Goal: Task Accomplishment & Management: Manage account settings

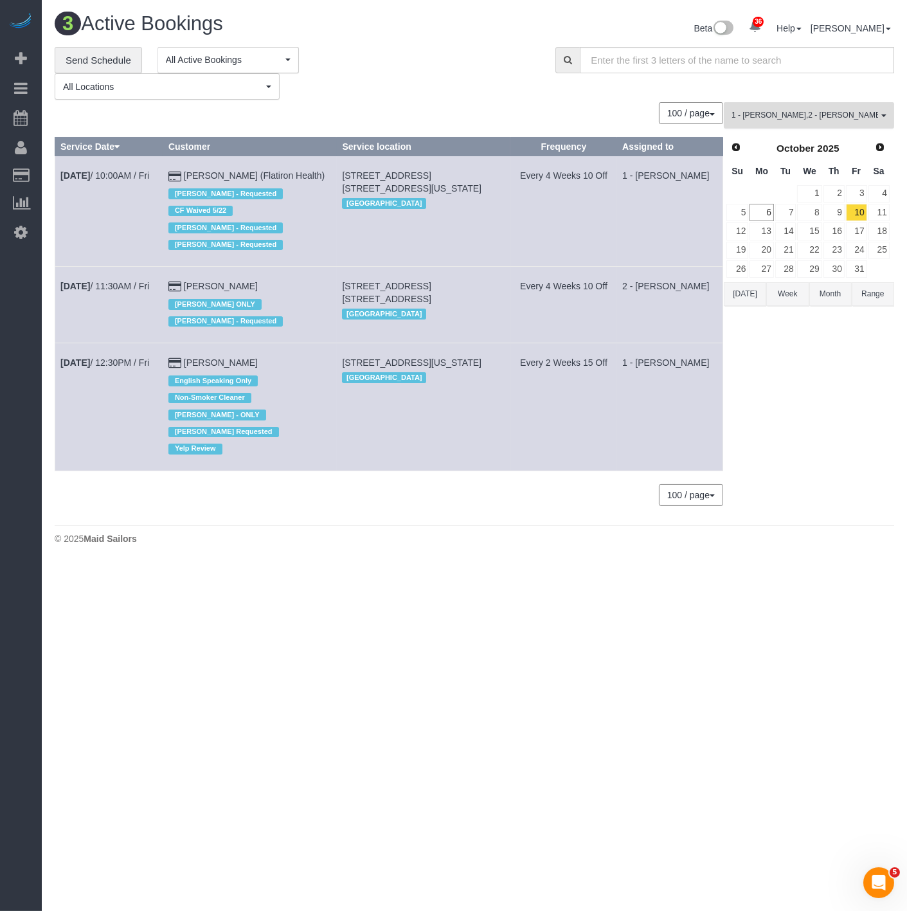
click at [807, 123] on button "1 - [PERSON_NAME] , 2 - [PERSON_NAME] All Teams" at bounding box center [809, 115] width 170 height 26
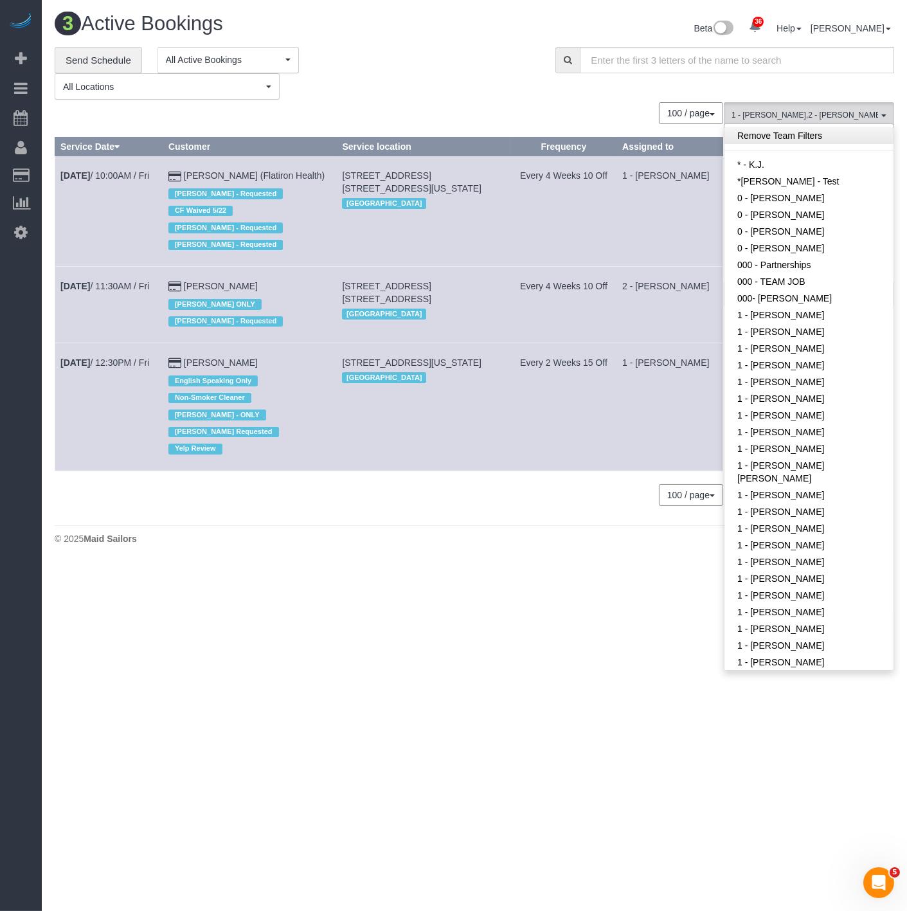
click at [783, 140] on link "Remove Team Filters" at bounding box center [808, 135] width 169 height 17
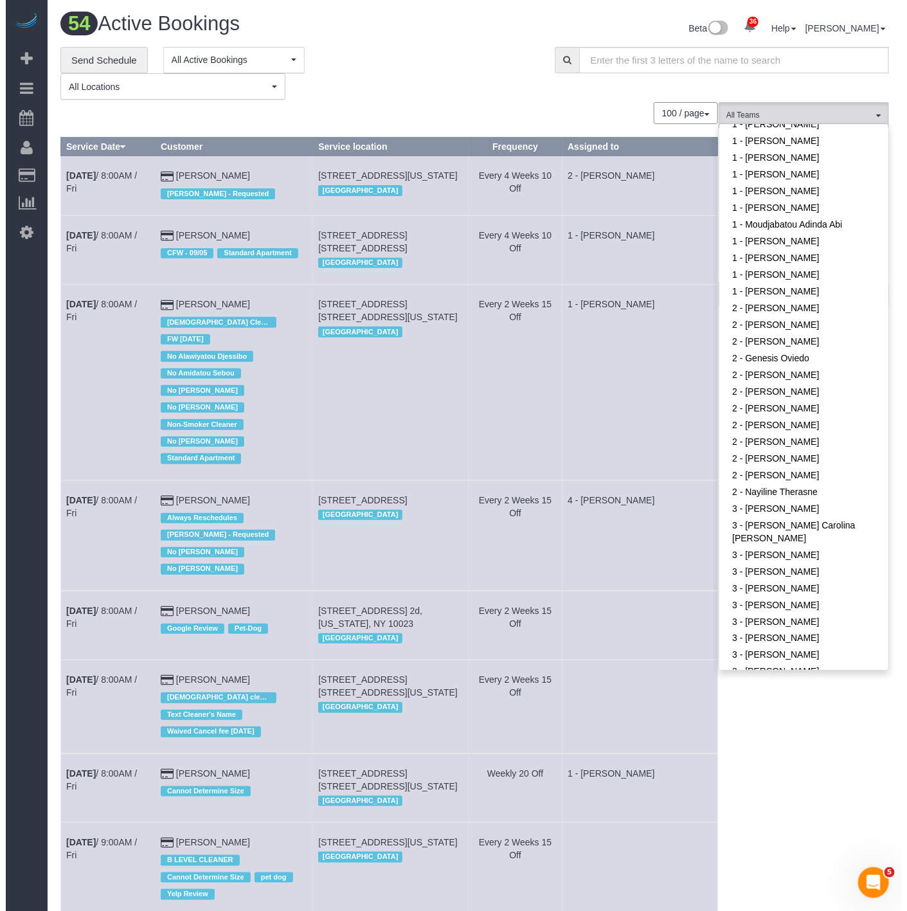
scroll to position [499, 0]
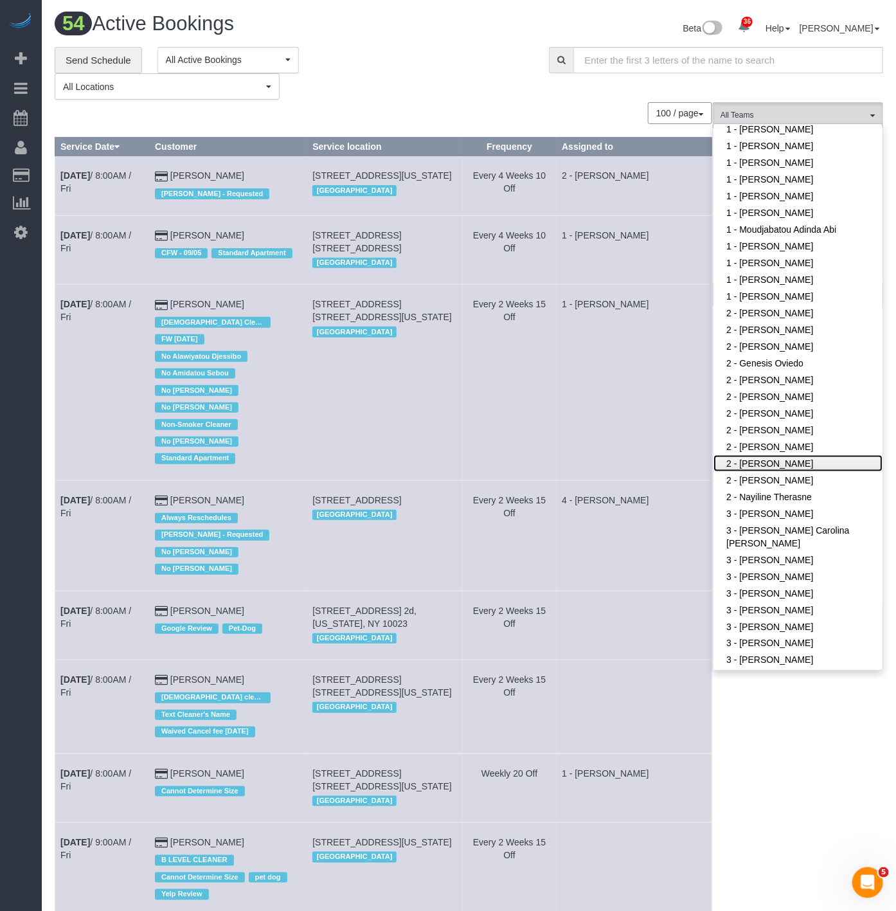
click at [768, 455] on link "2 - Marilu Quintero" at bounding box center [798, 463] width 169 height 17
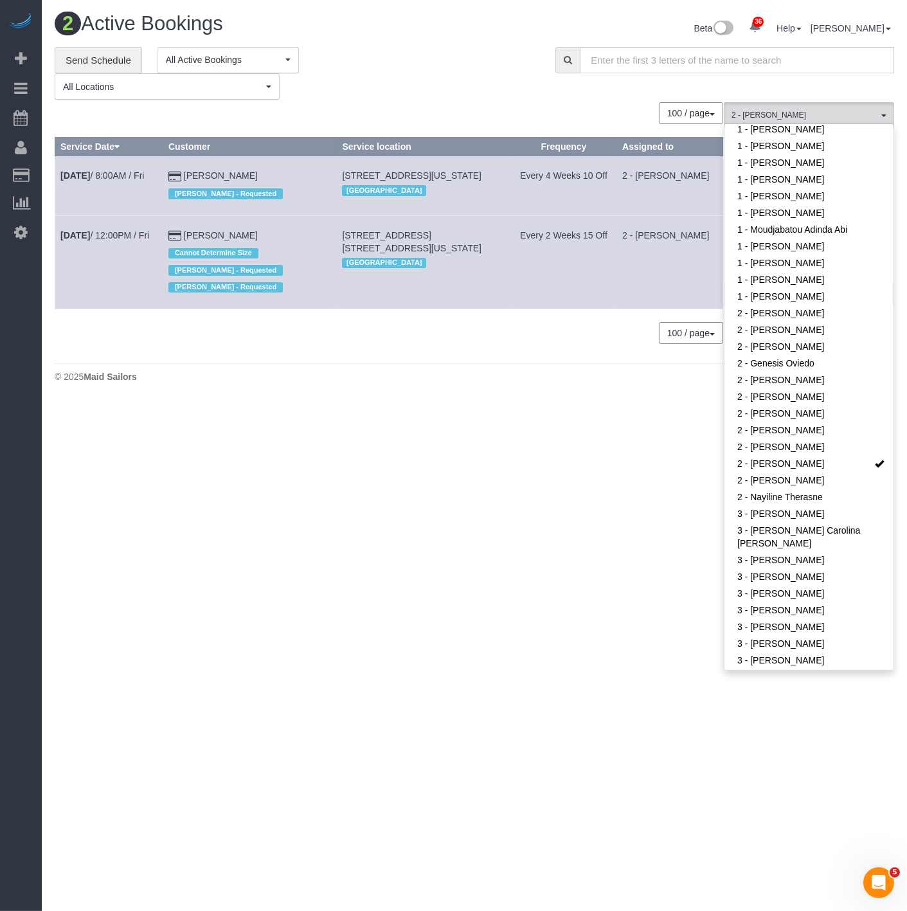
click at [558, 336] on div "0 Bookings found. We couldn't find any bookings that matched your search. Creat…" at bounding box center [389, 229] width 669 height 255
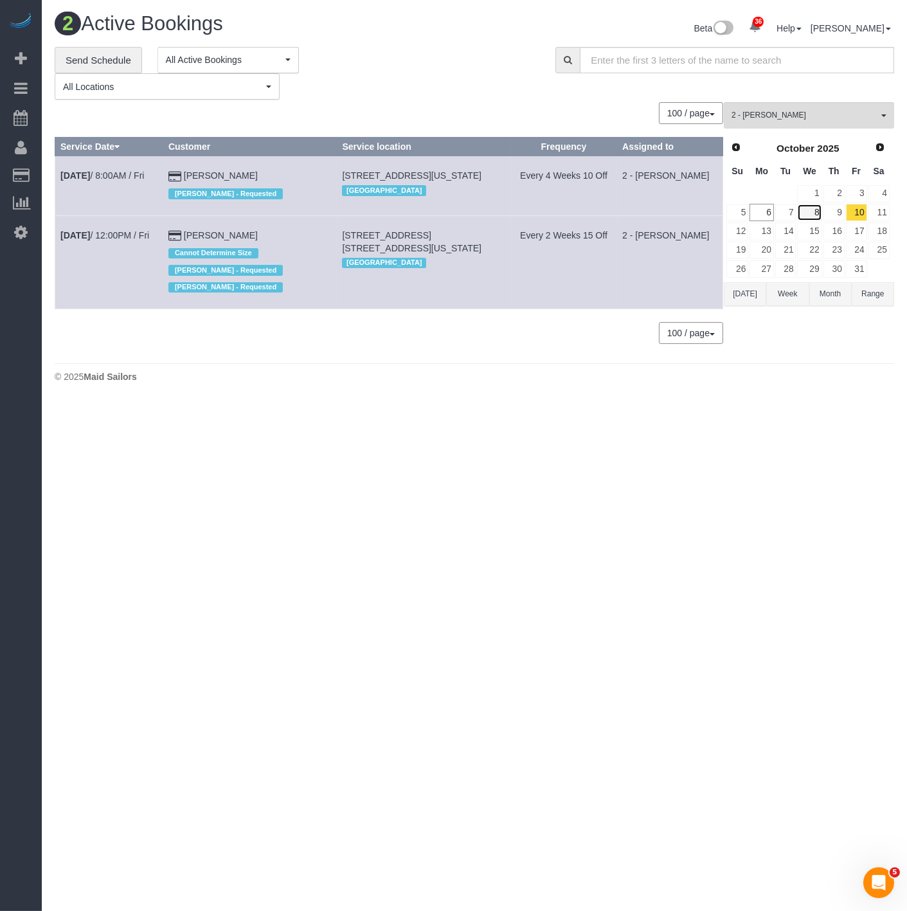
click at [820, 211] on link "8" at bounding box center [809, 212] width 24 height 17
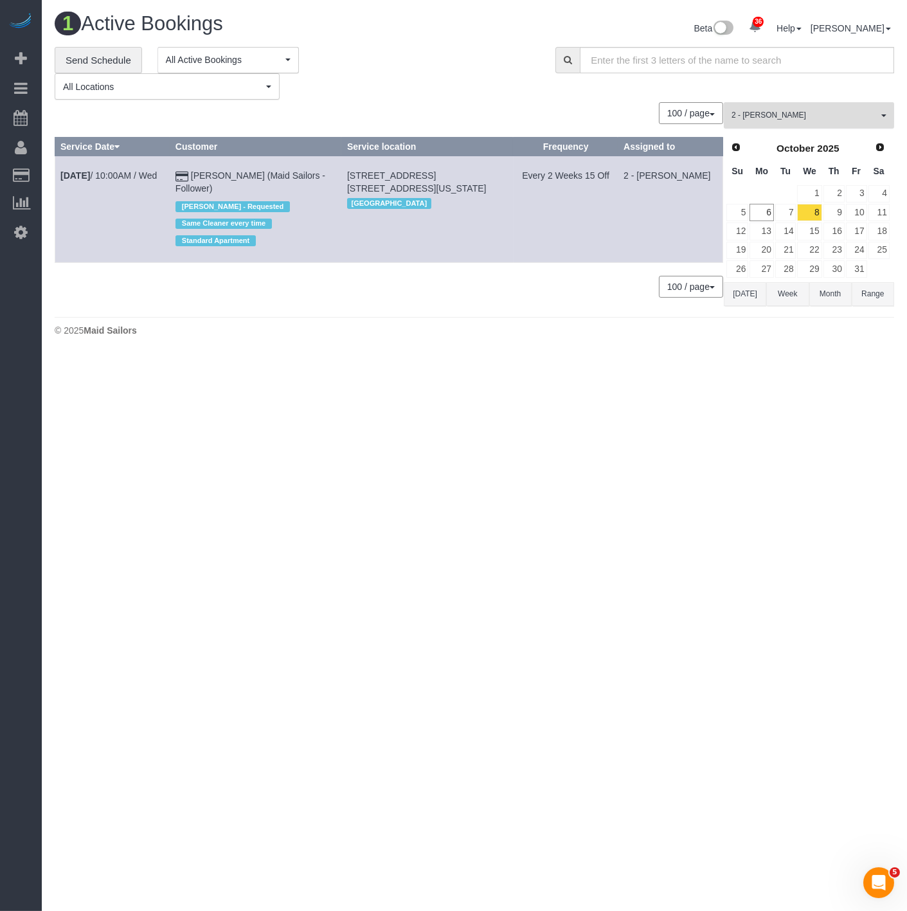
click at [783, 123] on button "2 - Marilu Quintero All Teams" at bounding box center [809, 115] width 170 height 26
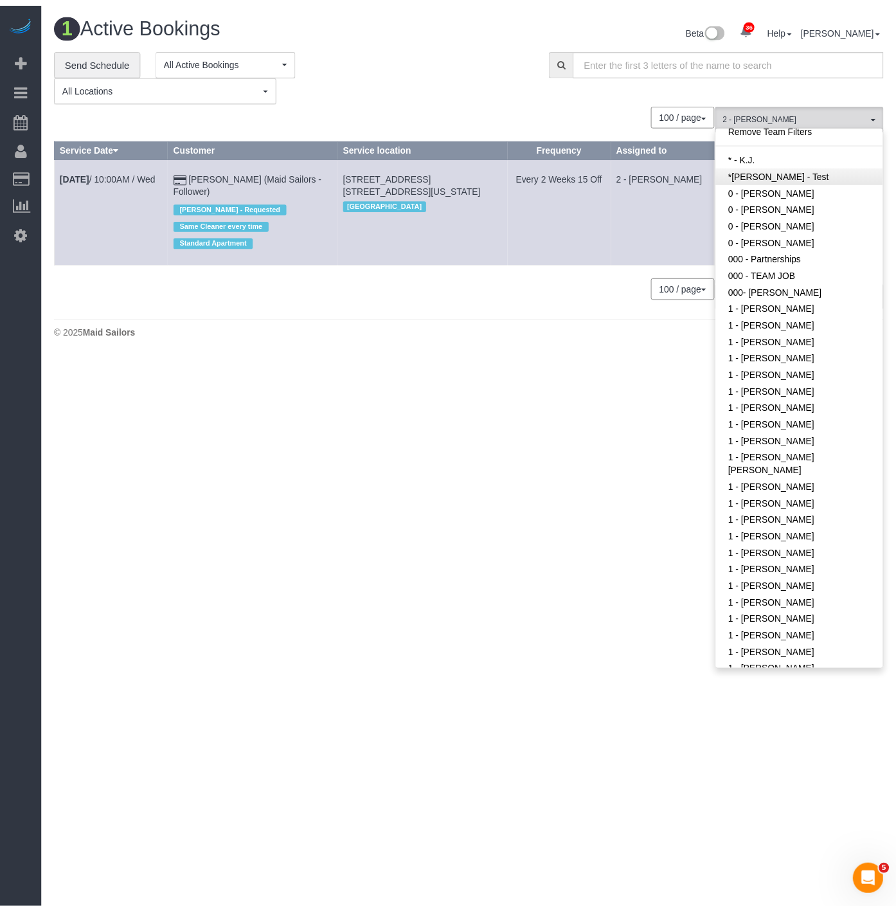
scroll to position [0, 0]
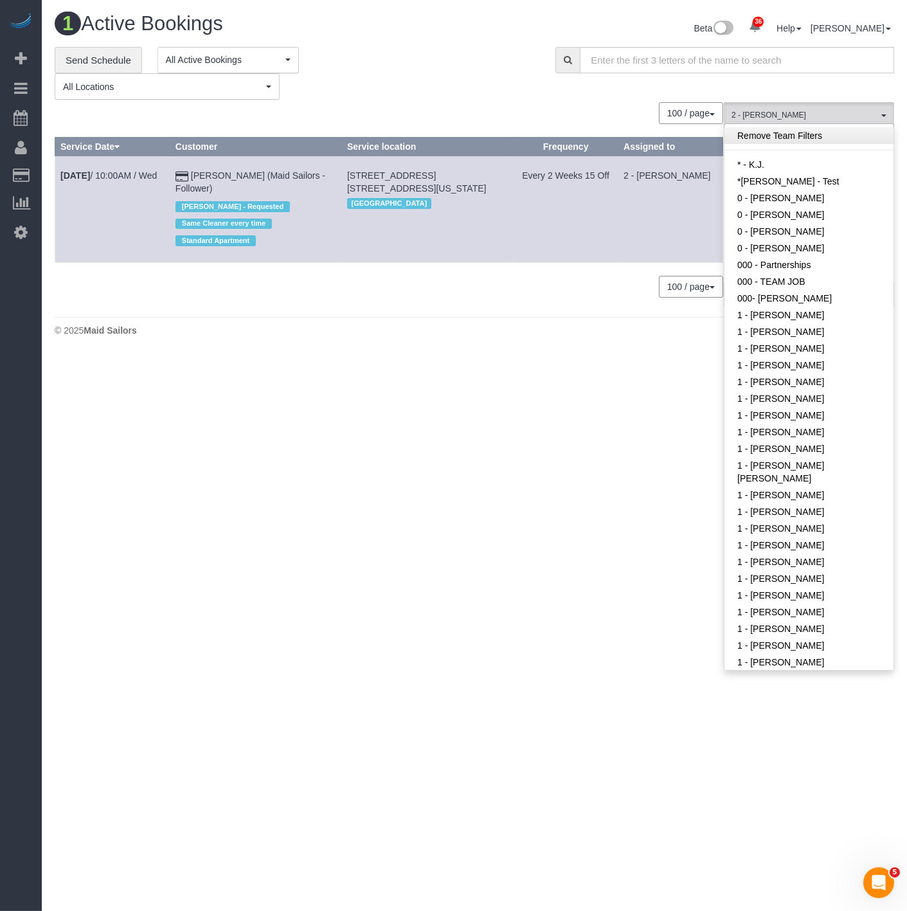
click at [773, 138] on link "Remove Team Filters" at bounding box center [808, 135] width 169 height 17
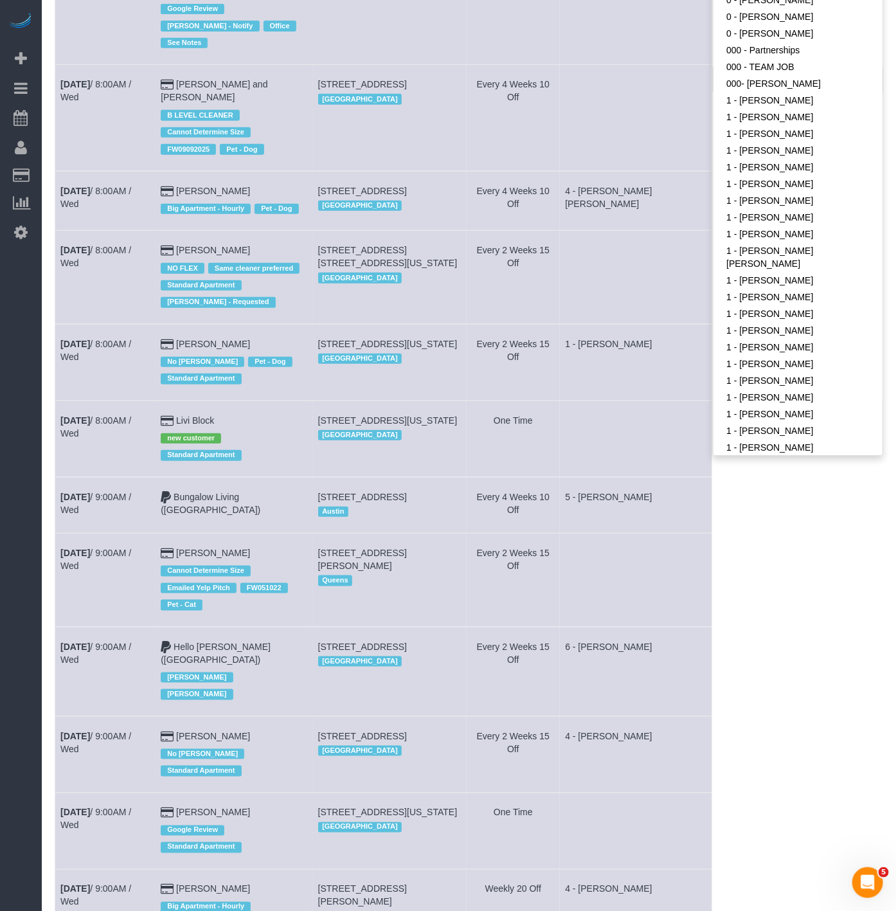
scroll to position [214, 0]
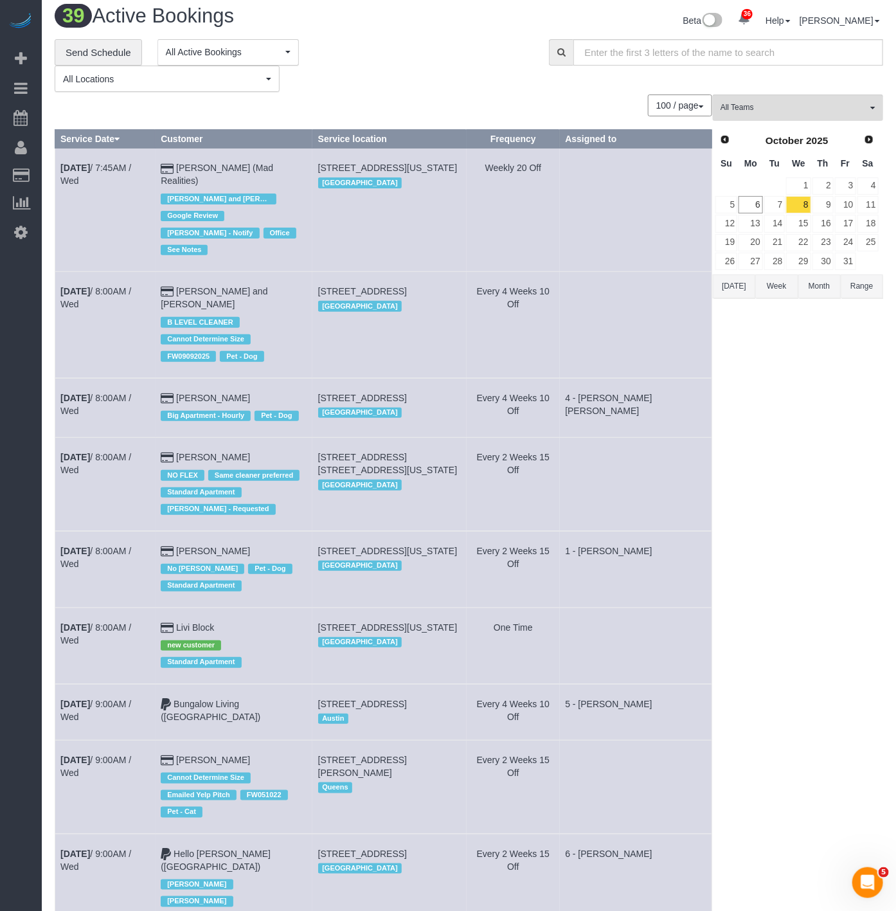
scroll to position [0, 0]
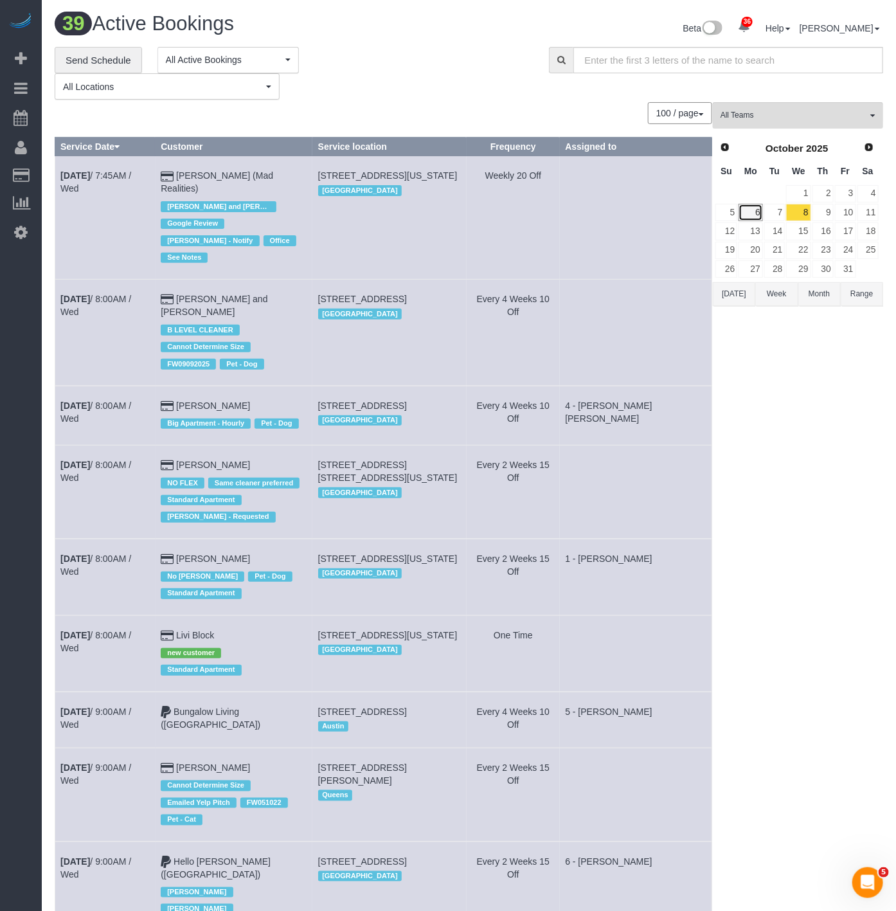
click at [751, 215] on link "6" at bounding box center [751, 212] width 24 height 17
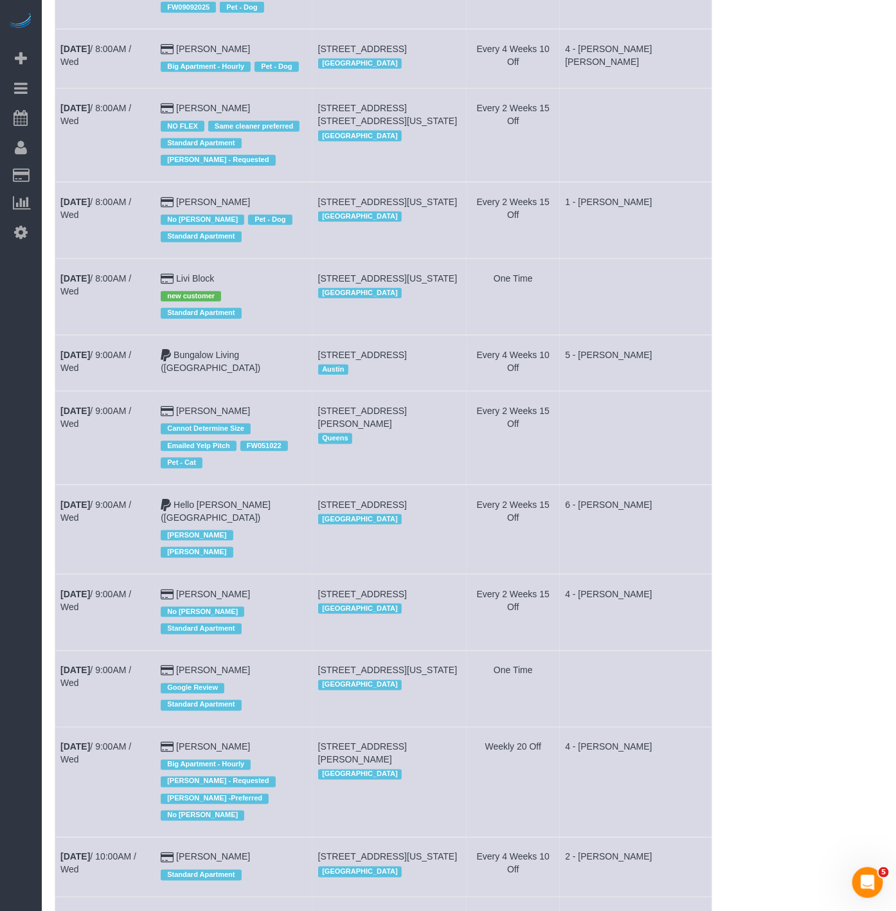
scroll to position [4416, 0]
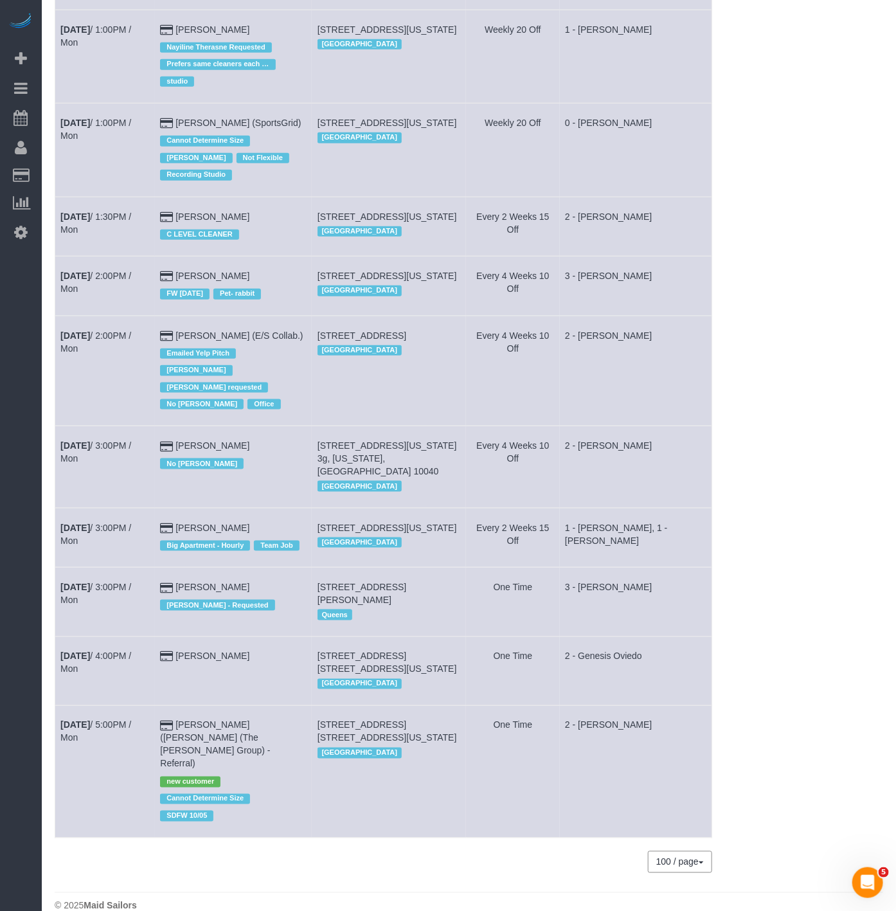
drag, startPoint x: 57, startPoint y: 272, endPoint x: 233, endPoint y: 271, distance: 176.8
click at [233, 271] on tr "Oct 6th / 2:00PM / Mon Yifan Zhao FW 08/04/2024 Pet- rabbit 620 West 42nd Stree…" at bounding box center [383, 285] width 657 height 59
copy tr "Oct 6th / 2:00PM / Mon Yifan Zhao"
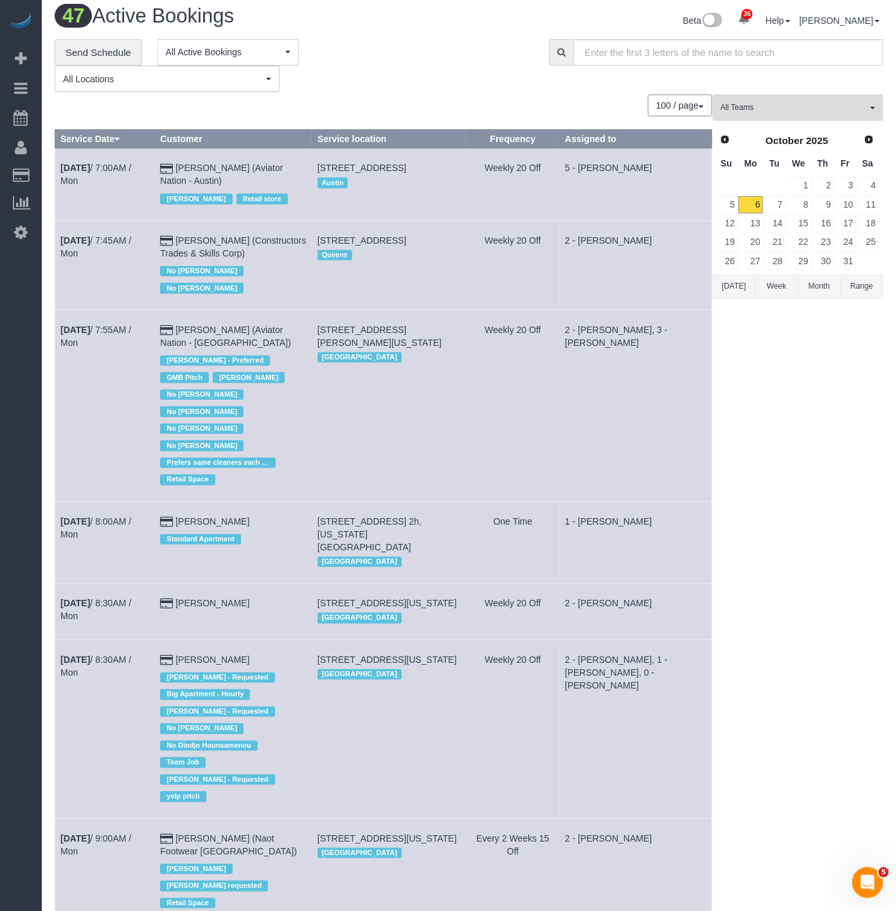
scroll to position [0, 0]
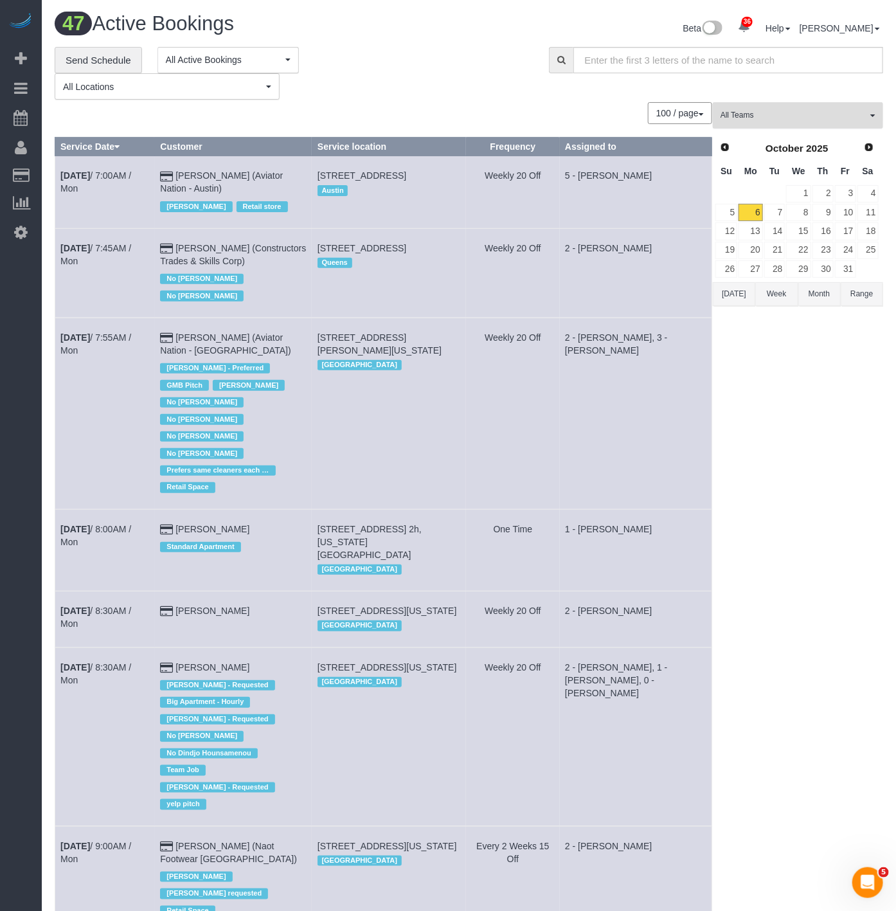
click at [800, 118] on span "All Teams" at bounding box center [794, 115] width 147 height 11
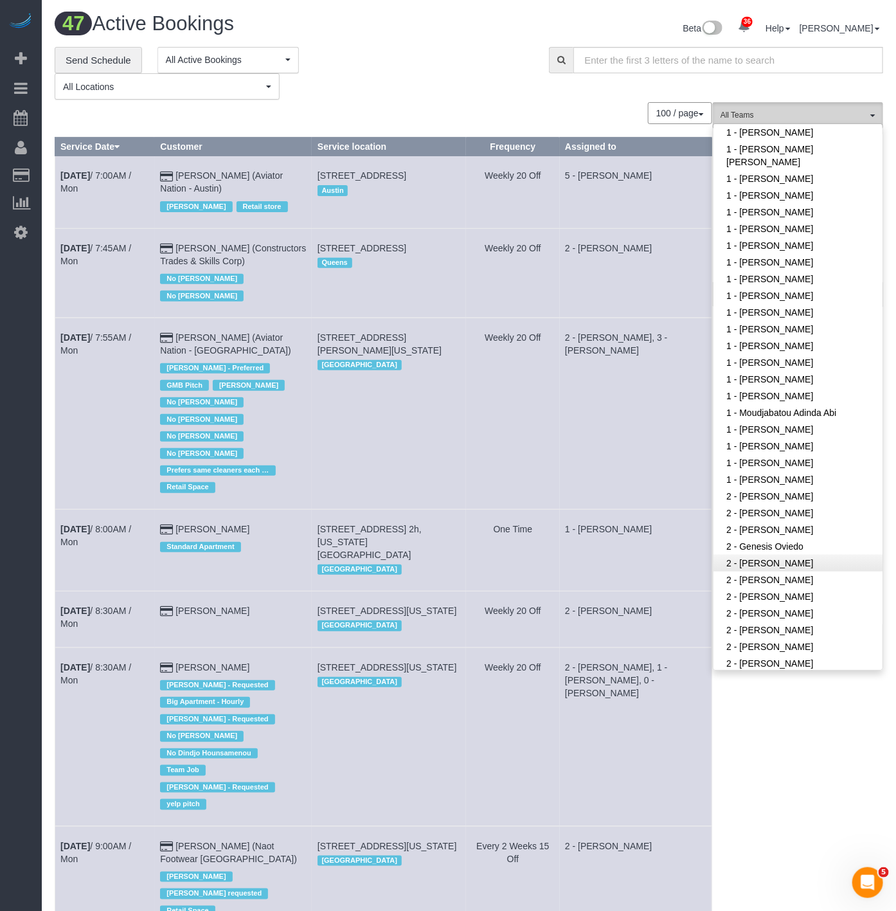
scroll to position [357, 0]
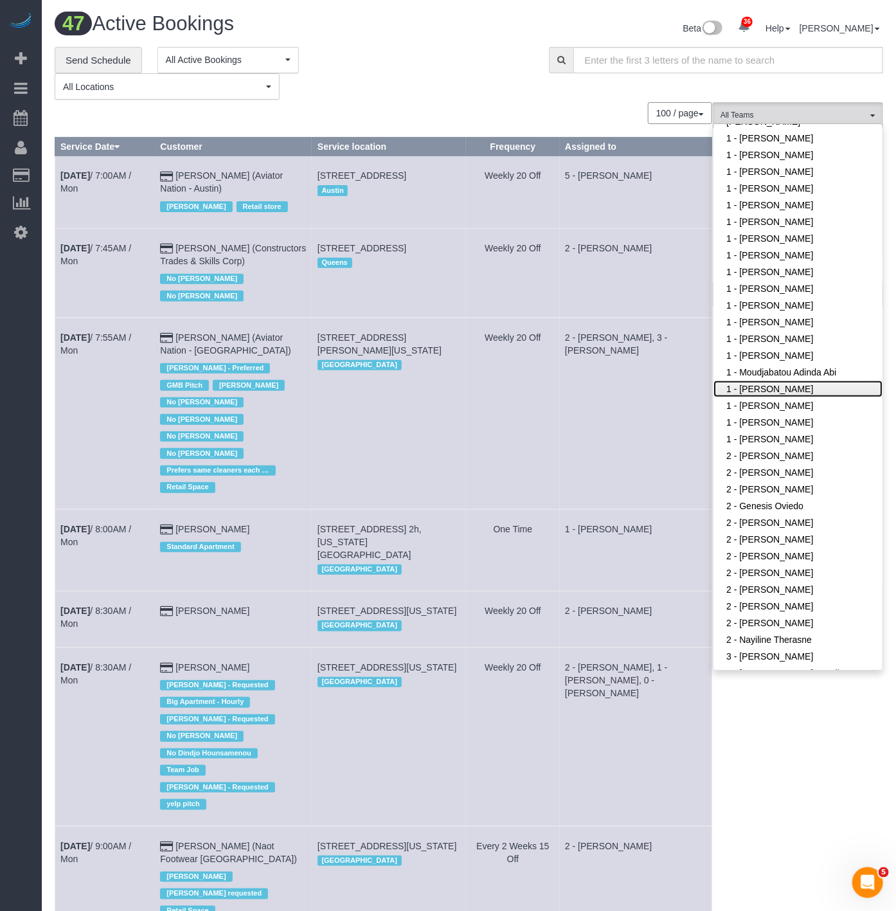
click at [780, 382] on link "1 - [PERSON_NAME]" at bounding box center [798, 389] width 169 height 17
click at [781, 397] on link "1 - [PERSON_NAME]" at bounding box center [798, 405] width 169 height 17
click at [781, 381] on link "1 - [PERSON_NAME]" at bounding box center [798, 389] width 169 height 17
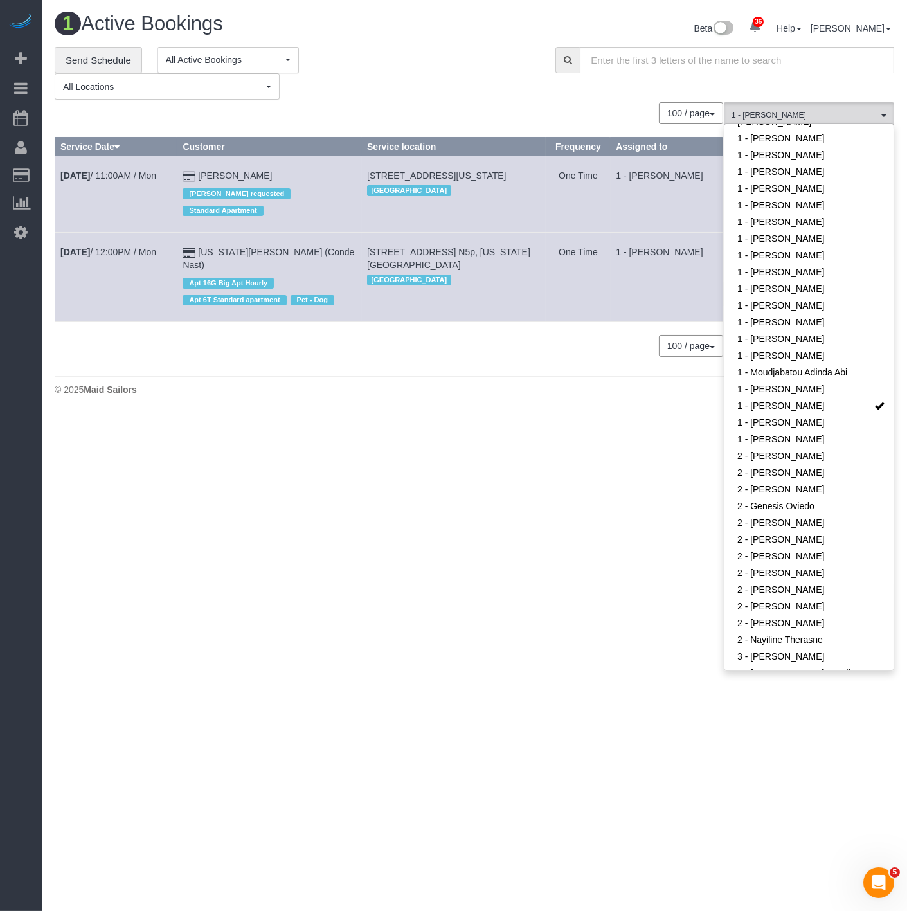
click at [549, 526] on body "36 Beta Your Notifications You have 0 alerts × You have 1 to charge for 10/05/2…" at bounding box center [453, 455] width 907 height 911
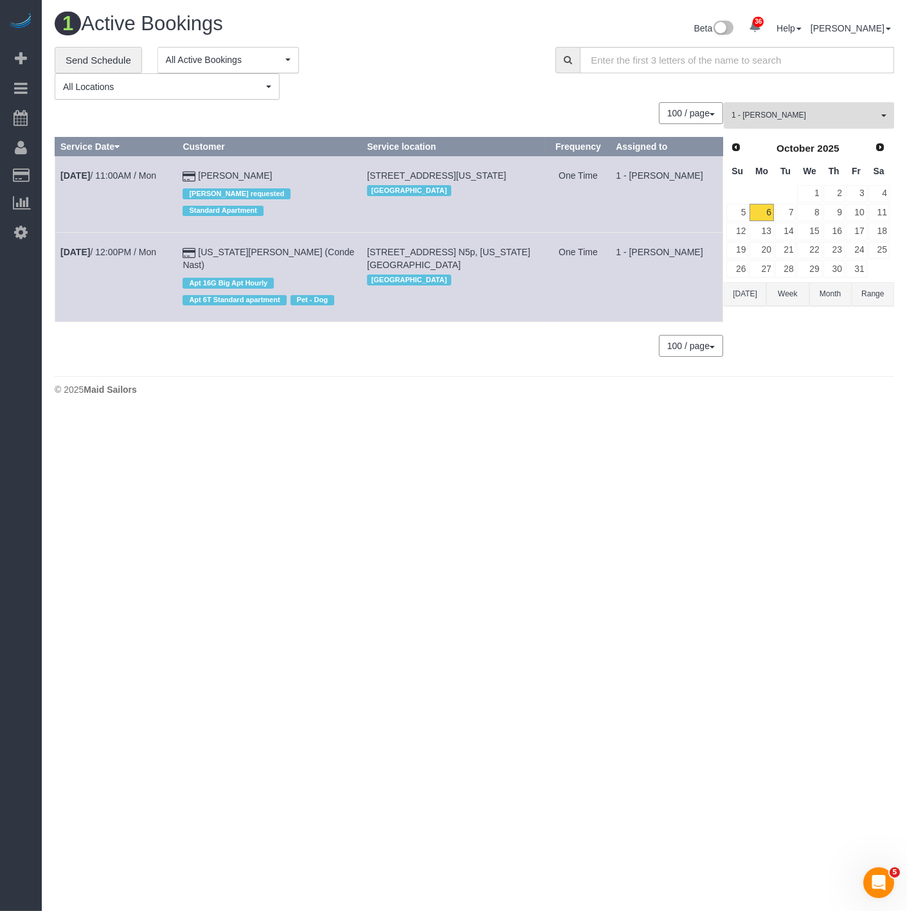
click at [787, 121] on span "1 - Paula Avila" at bounding box center [805, 115] width 147 height 11
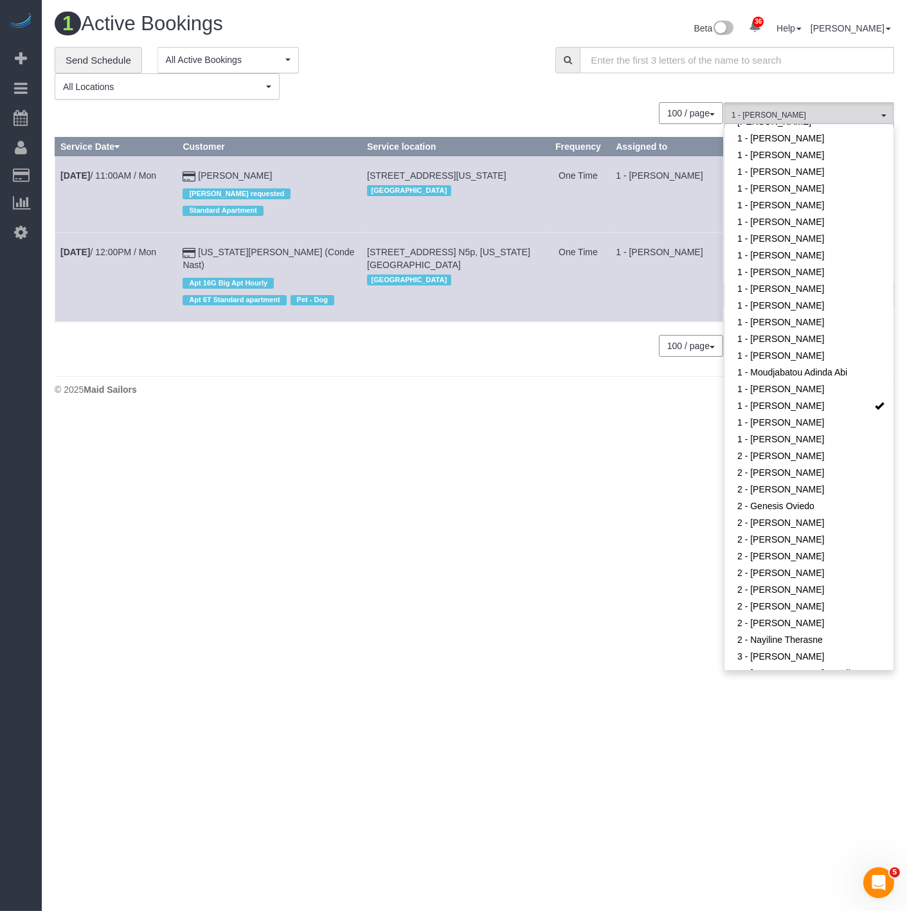
click at [582, 441] on body "36 Beta Your Notifications You have 0 alerts × You have 1 to charge for 10/05/2…" at bounding box center [453, 455] width 907 height 911
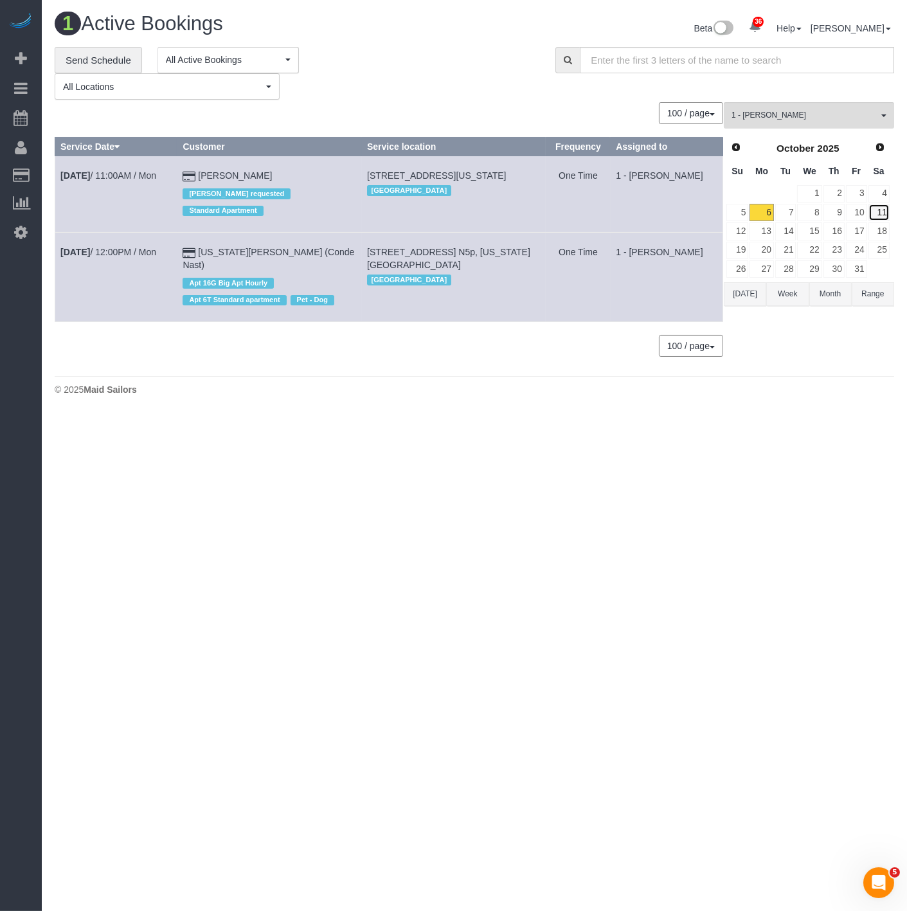
click at [882, 216] on link "11" at bounding box center [878, 212] width 21 height 17
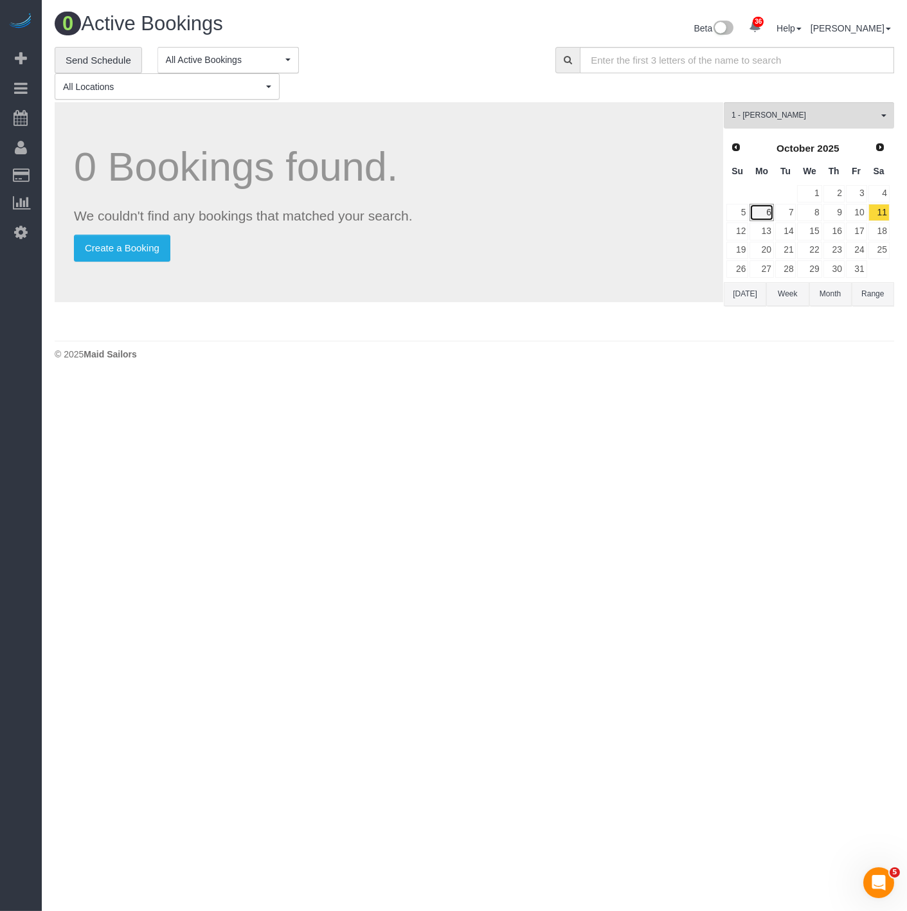
click at [767, 215] on link "6" at bounding box center [762, 212] width 24 height 17
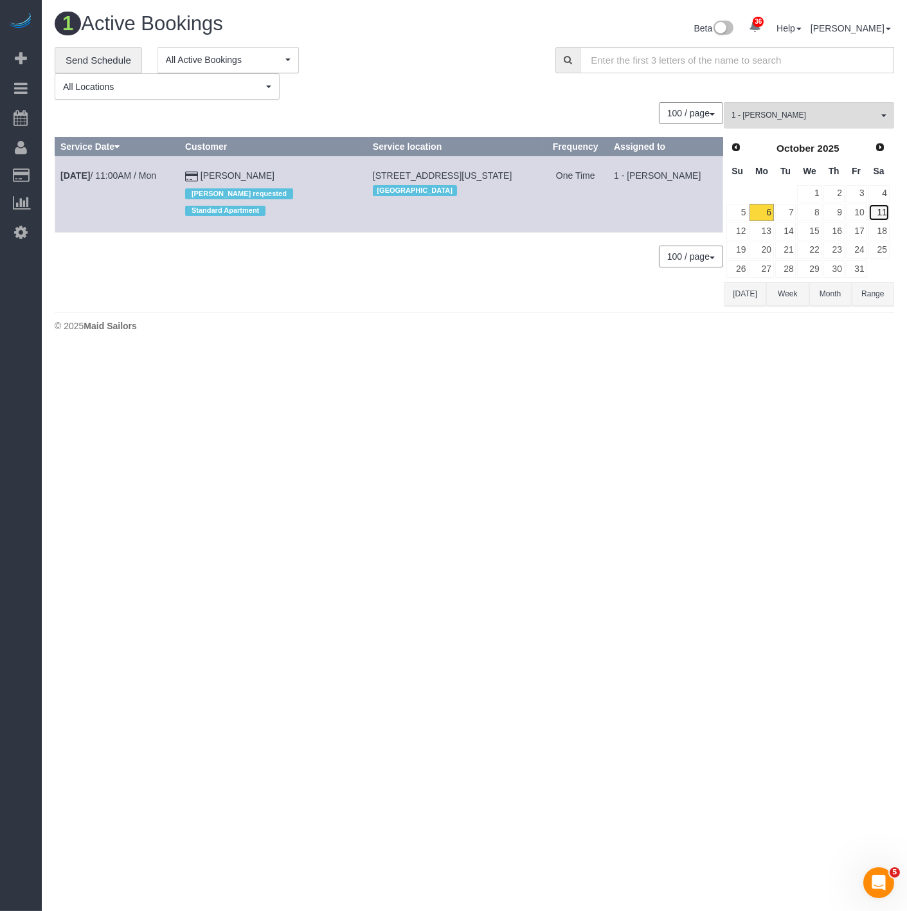
click at [886, 213] on link "11" at bounding box center [878, 212] width 21 height 17
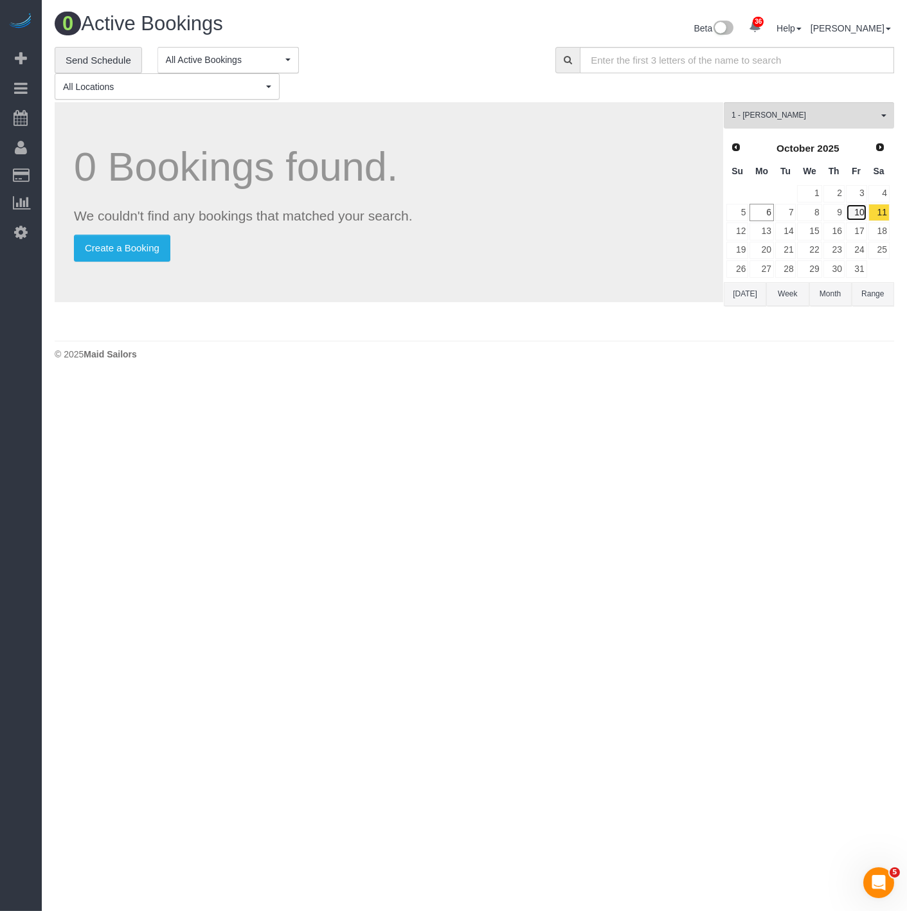
click at [855, 206] on link "10" at bounding box center [856, 212] width 21 height 17
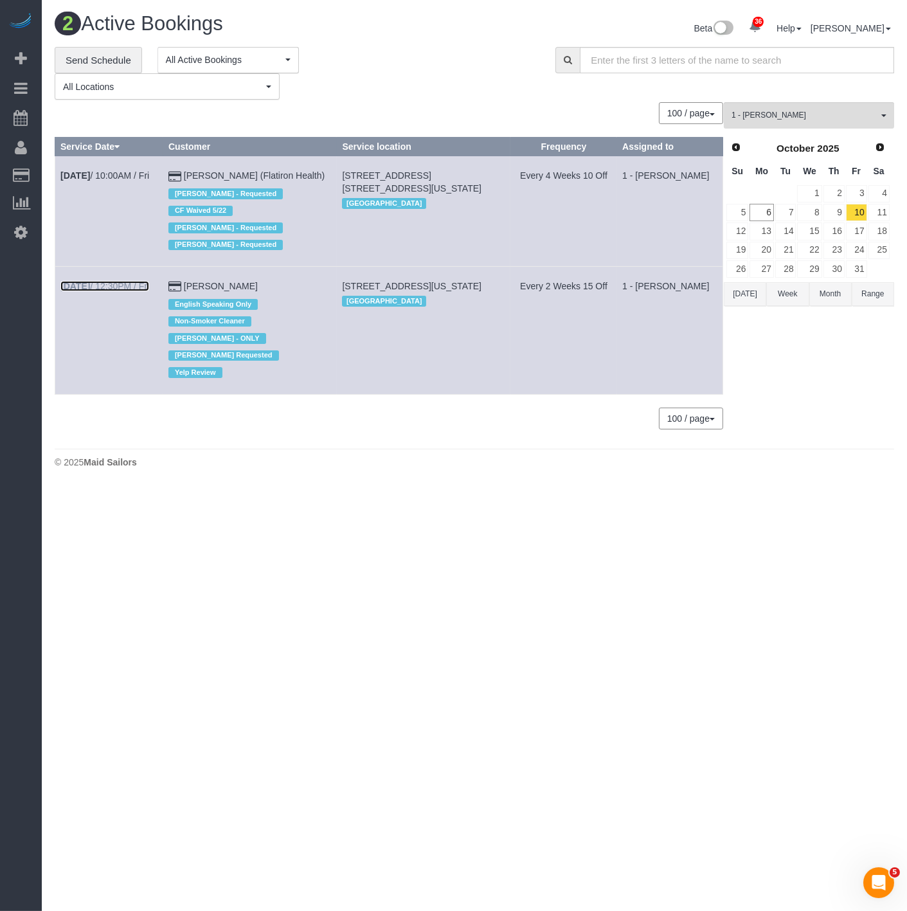
click at [104, 291] on link "Oct 10th / 12:30PM / Fri" at bounding box center [104, 286] width 89 height 10
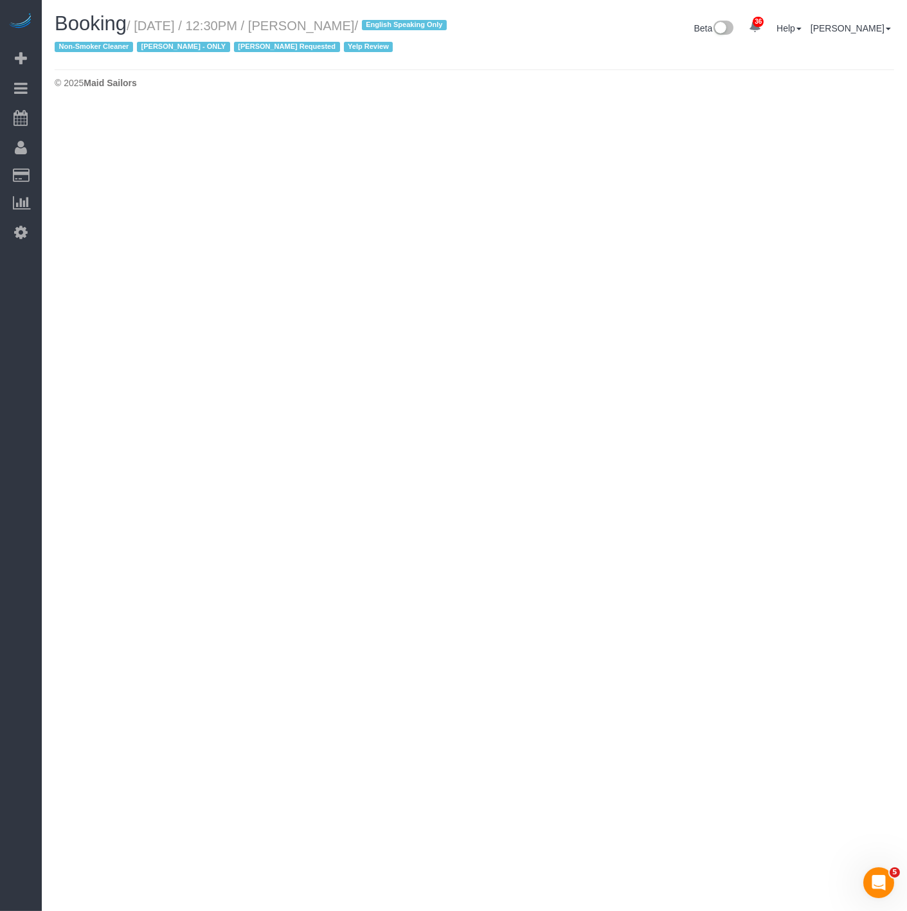
select select "NY"
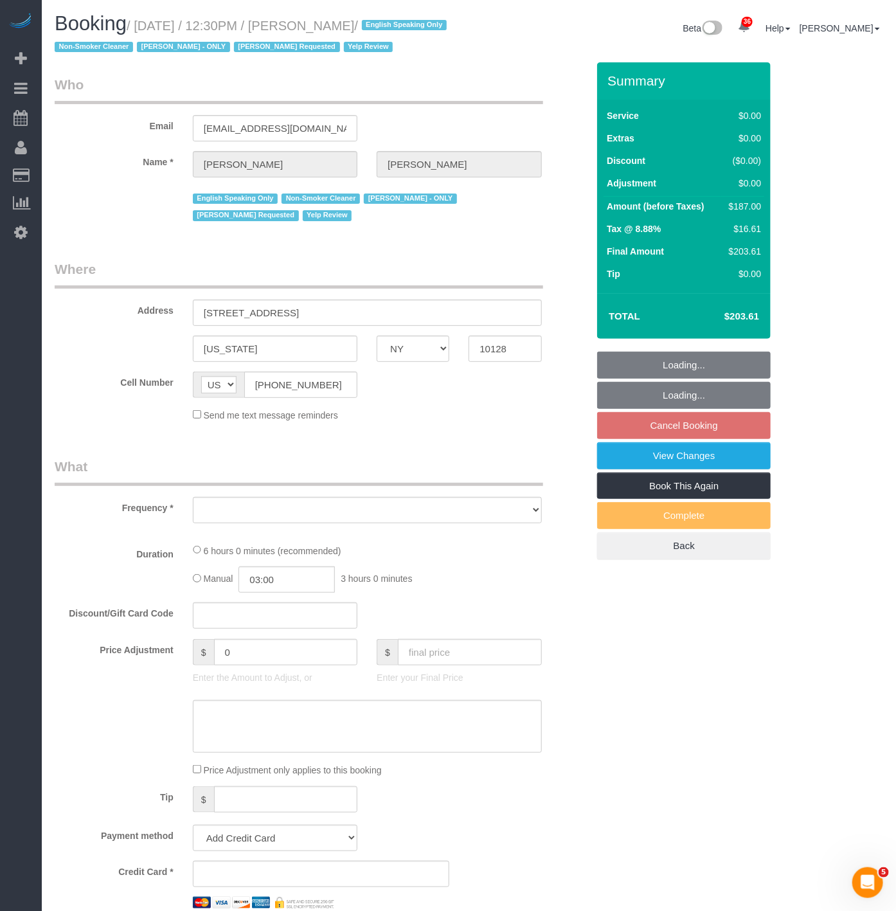
select select "number:89"
select select "number:90"
select select "number:15"
select select "number:5"
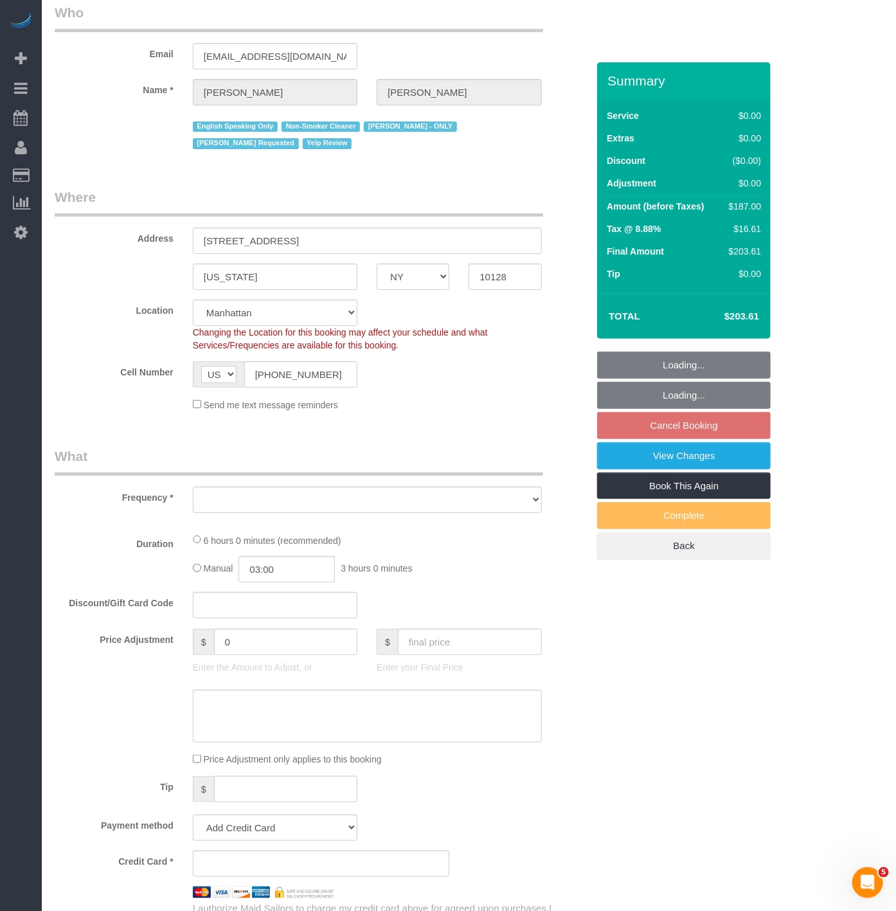
scroll to position [285, 0]
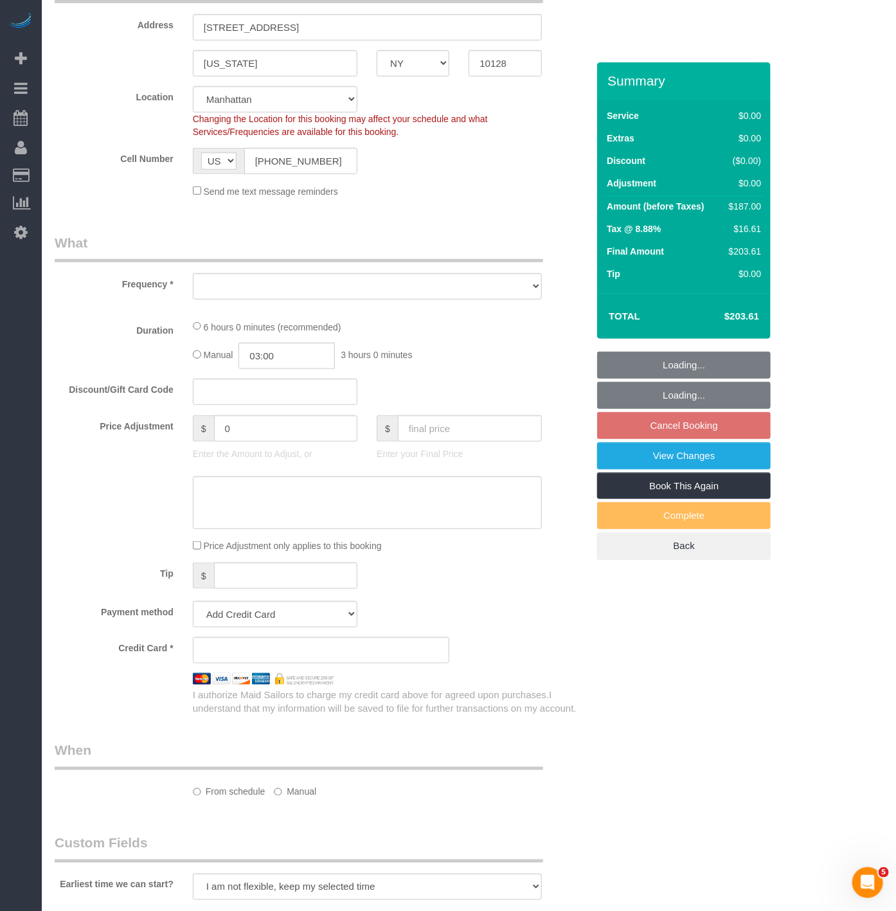
select select "object:7518"
select select "2"
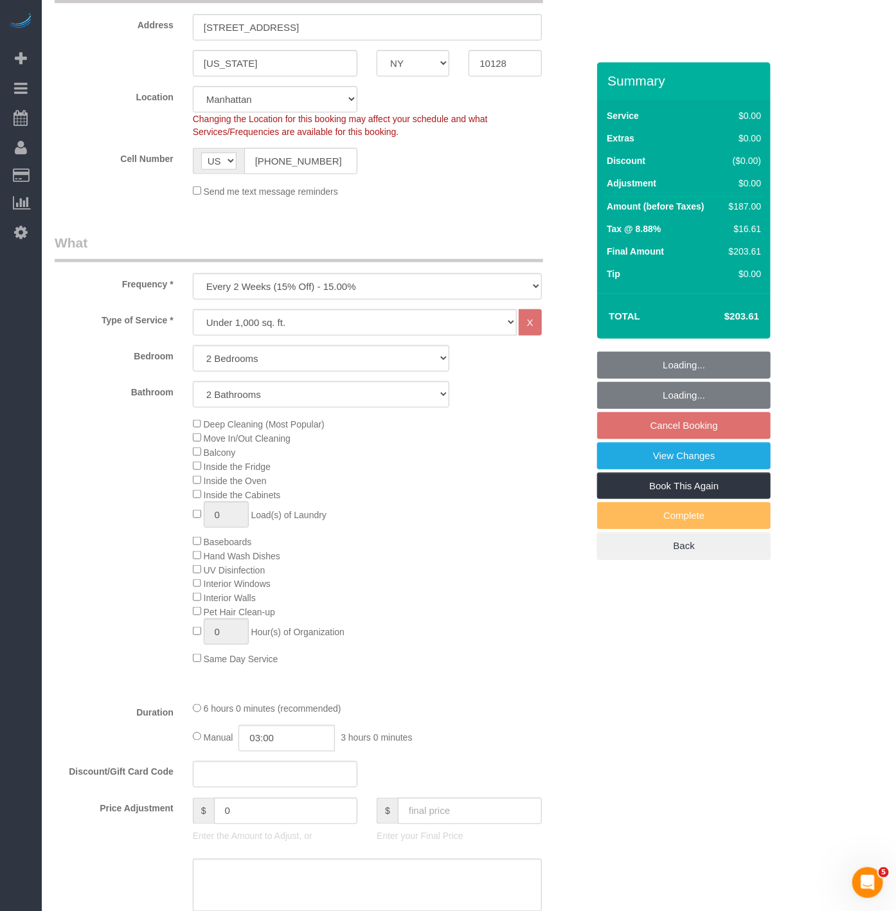
select select "object:7522"
select select "2"
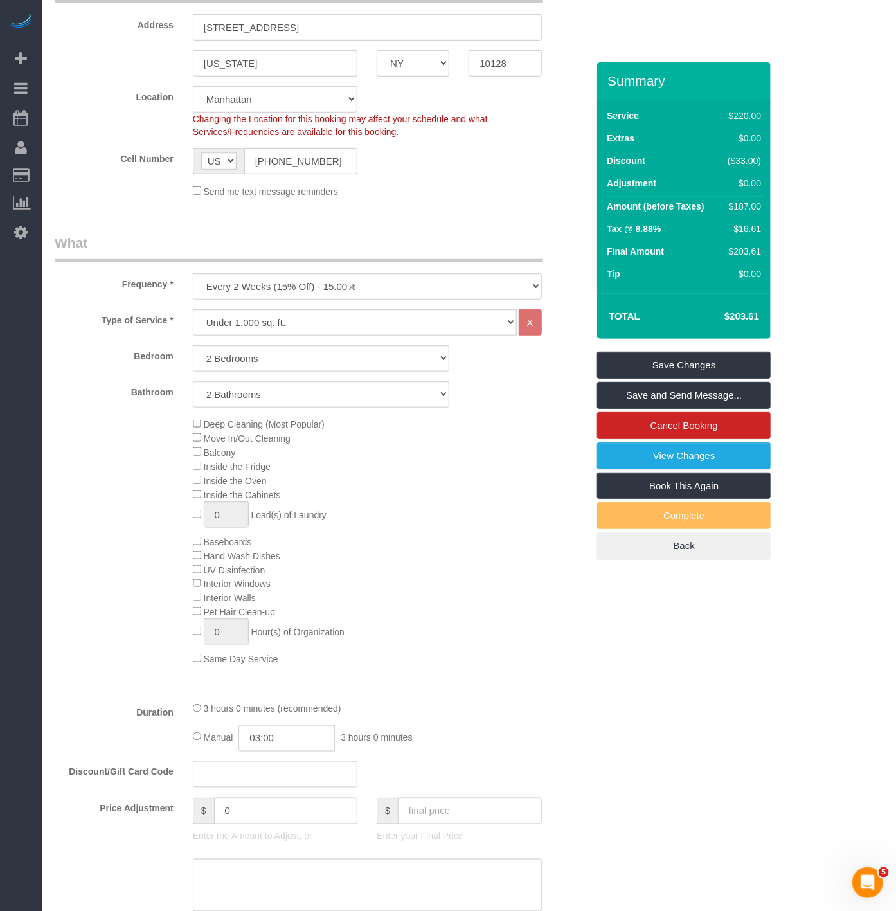
select select "string:stripe-pm_1PsPP14VGloSiKo7KAxZUUsI"
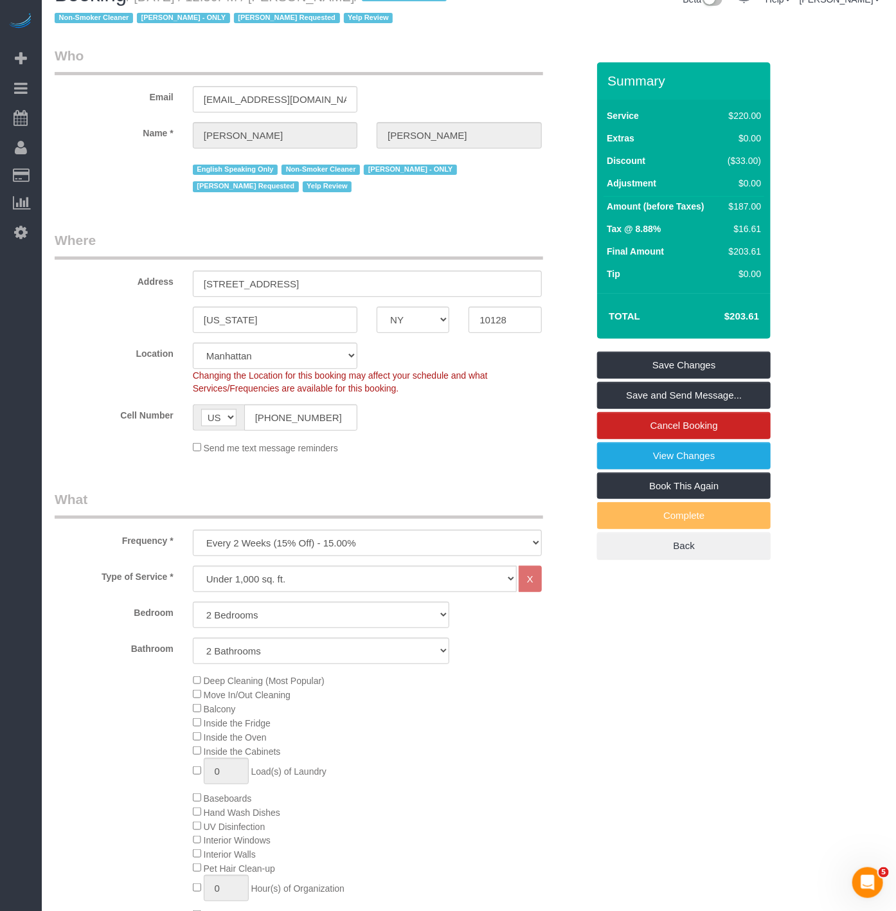
scroll to position [0, 0]
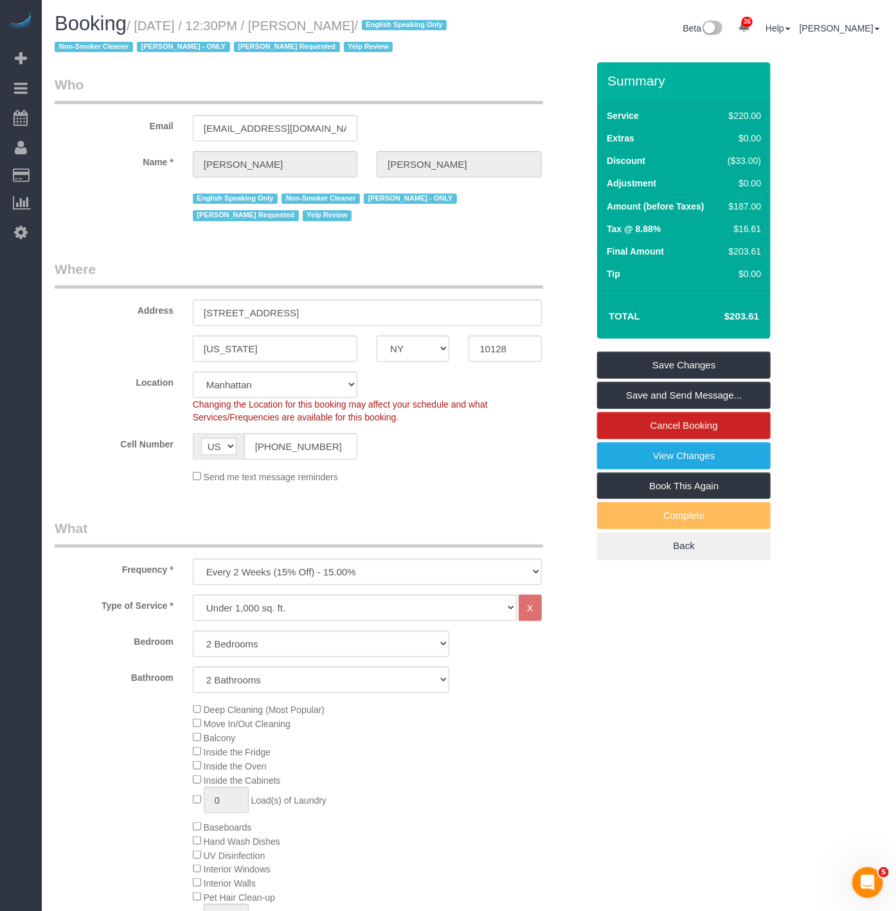
drag, startPoint x: 395, startPoint y: 22, endPoint x: 309, endPoint y: 21, distance: 86.2
click at [309, 21] on small "/ October 10, 2025 / 12:30PM / Alyson Cohen / English Speaking Only Non-Smoker …" at bounding box center [253, 37] width 396 height 36
copy small "Alyson Cohen"
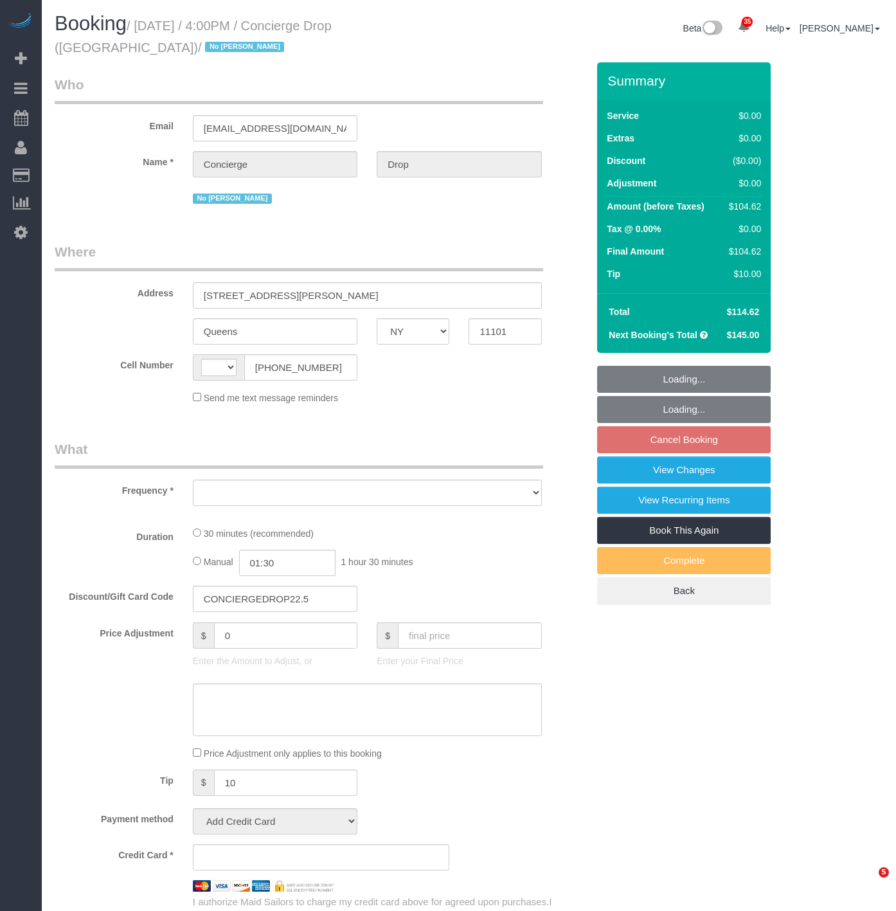
select select "NY"
select select "string:US"
select select "object:820"
select select "number:89"
select select "number:90"
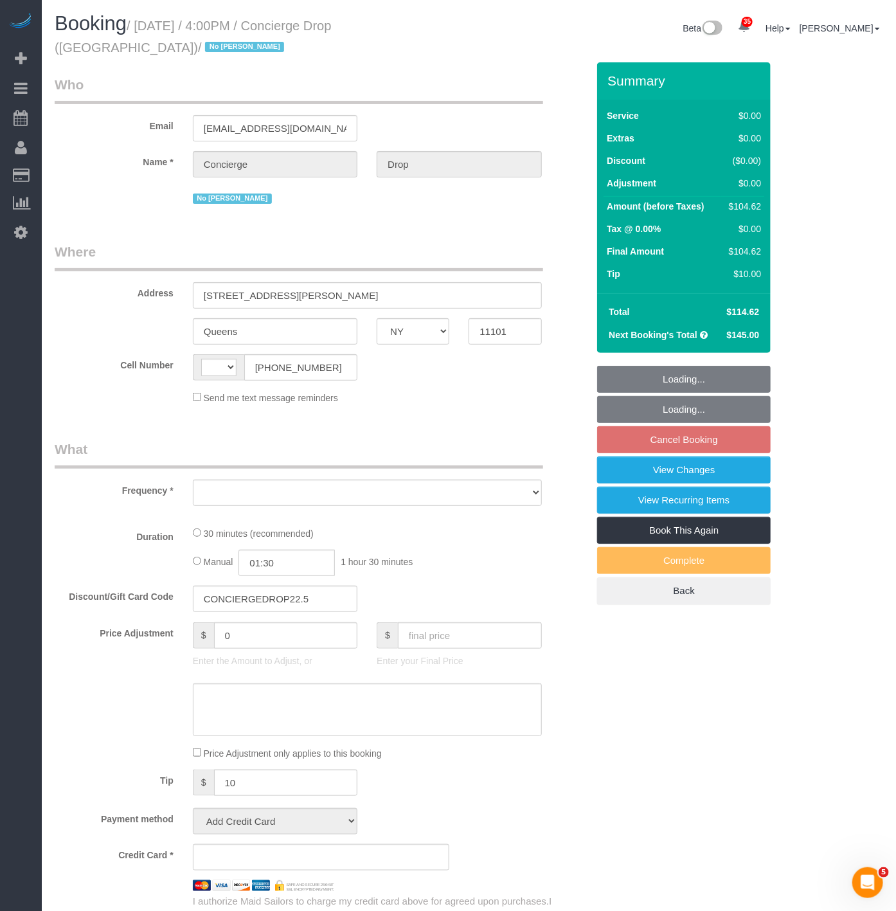
select select "number:15"
select select "number:5"
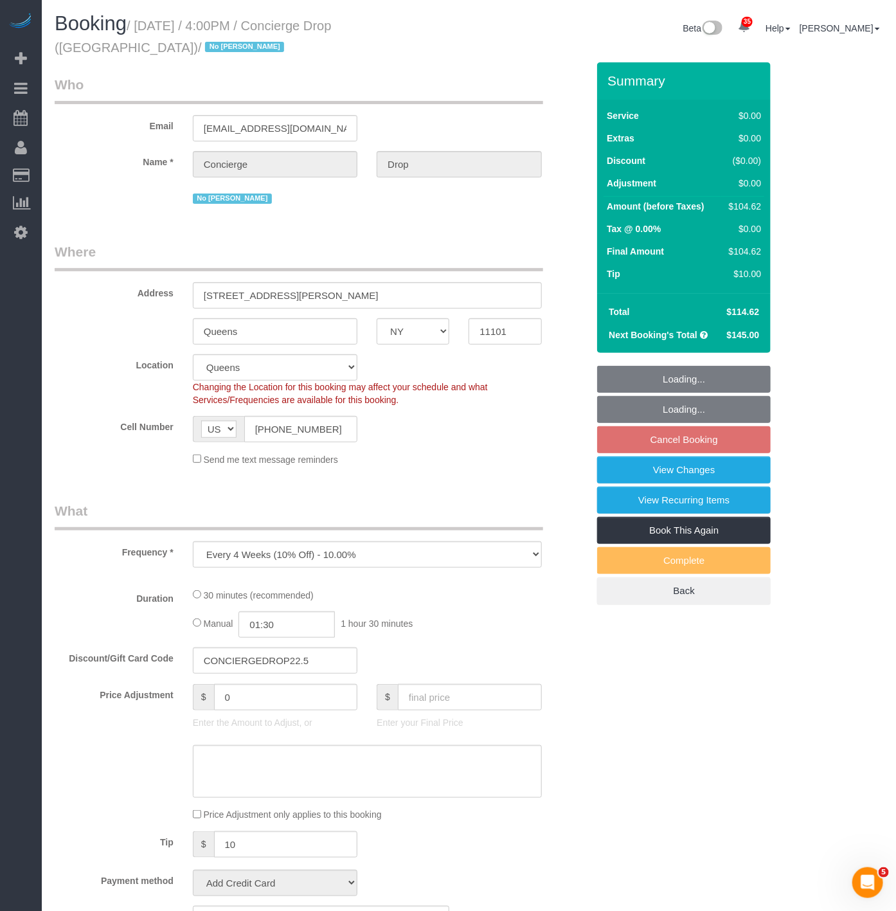
select select "object:1078"
select select "string:stripe-pm_1RaQn24VGloSiKo7zeOF73Wj"
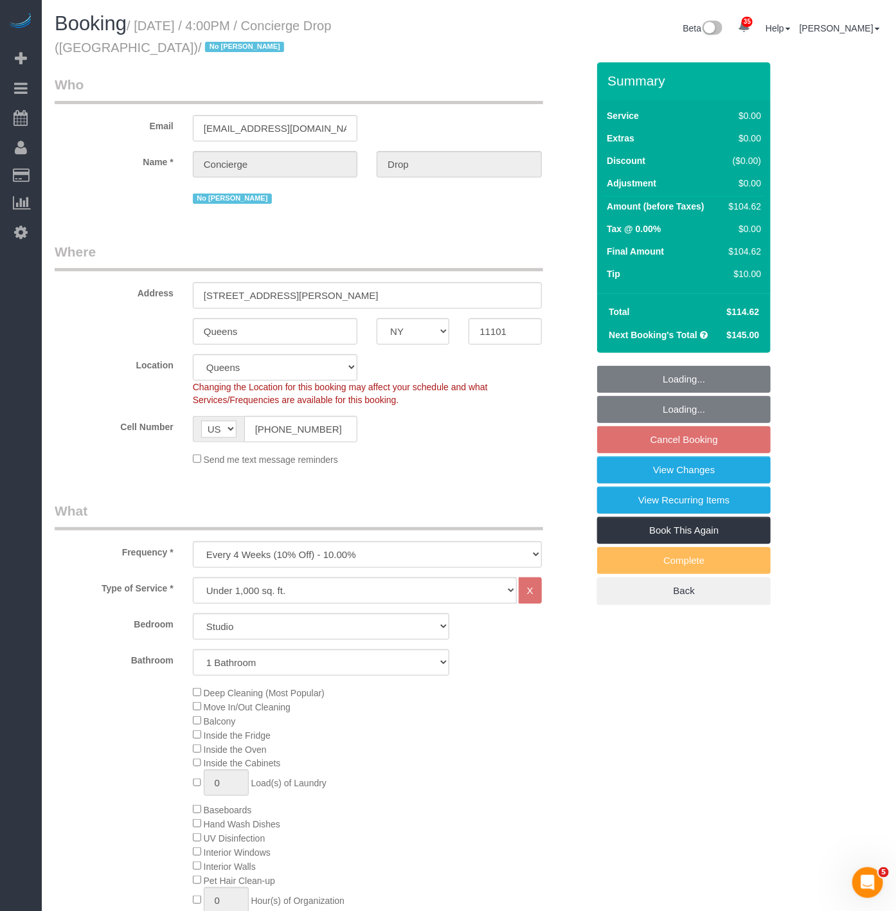
select select "spot3"
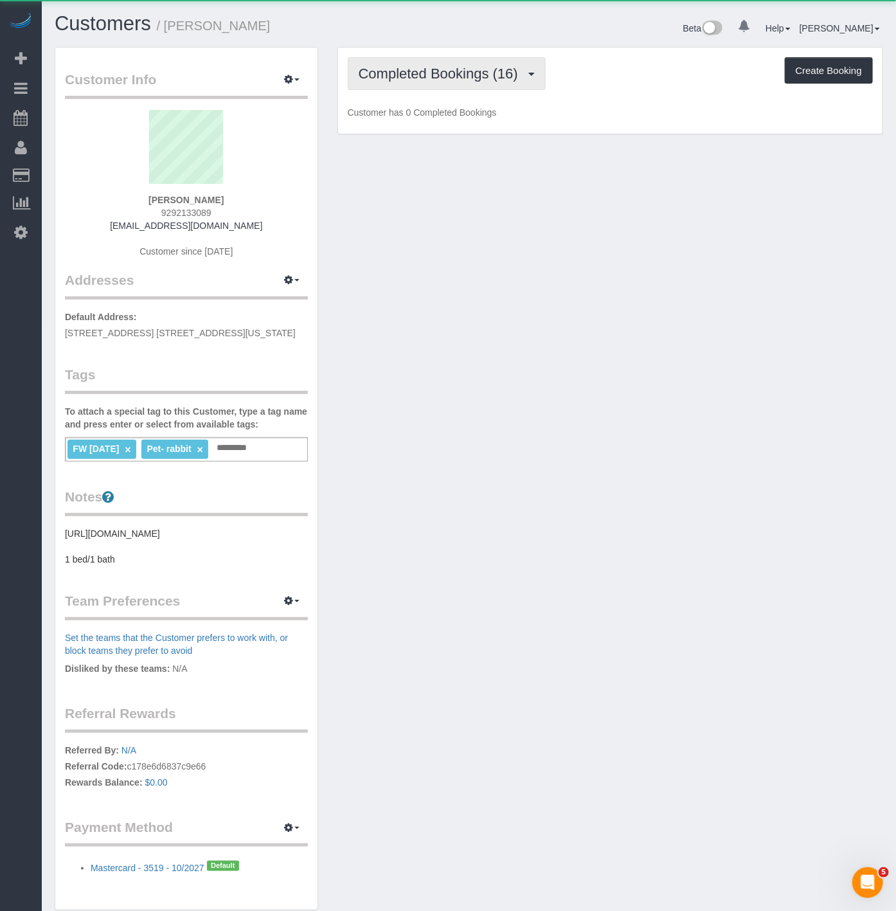
click at [425, 81] on span "Completed Bookings (16)" at bounding box center [442, 74] width 166 height 16
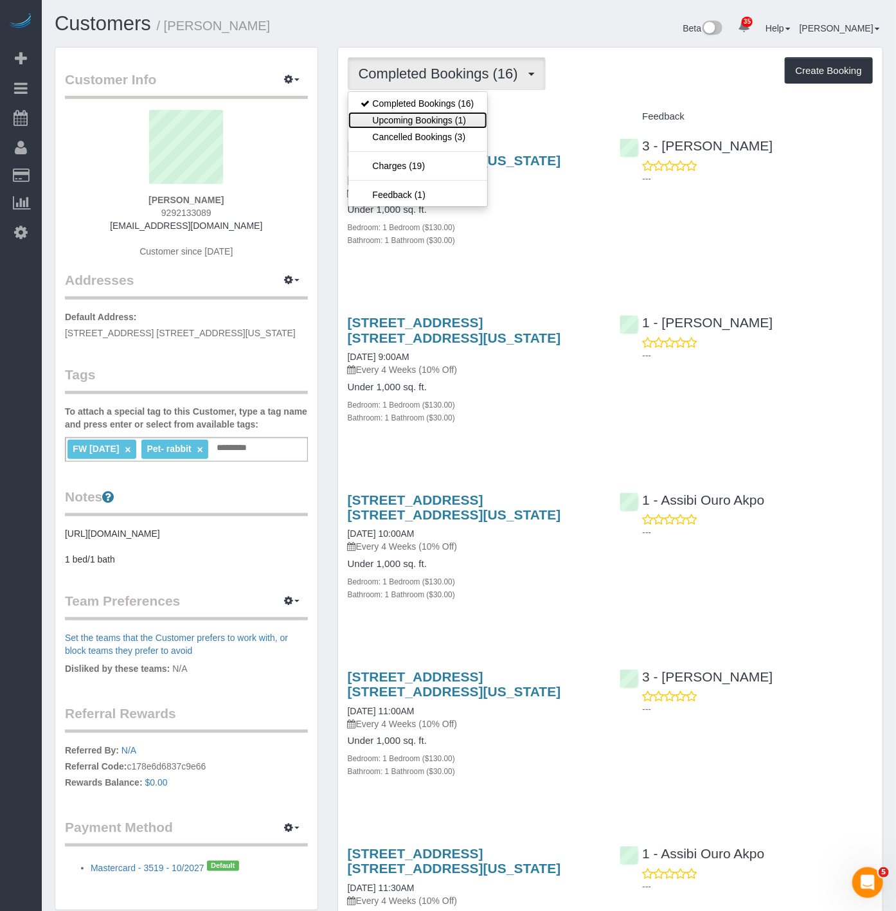
click at [416, 116] on link "Upcoming Bookings (1)" at bounding box center [417, 120] width 139 height 17
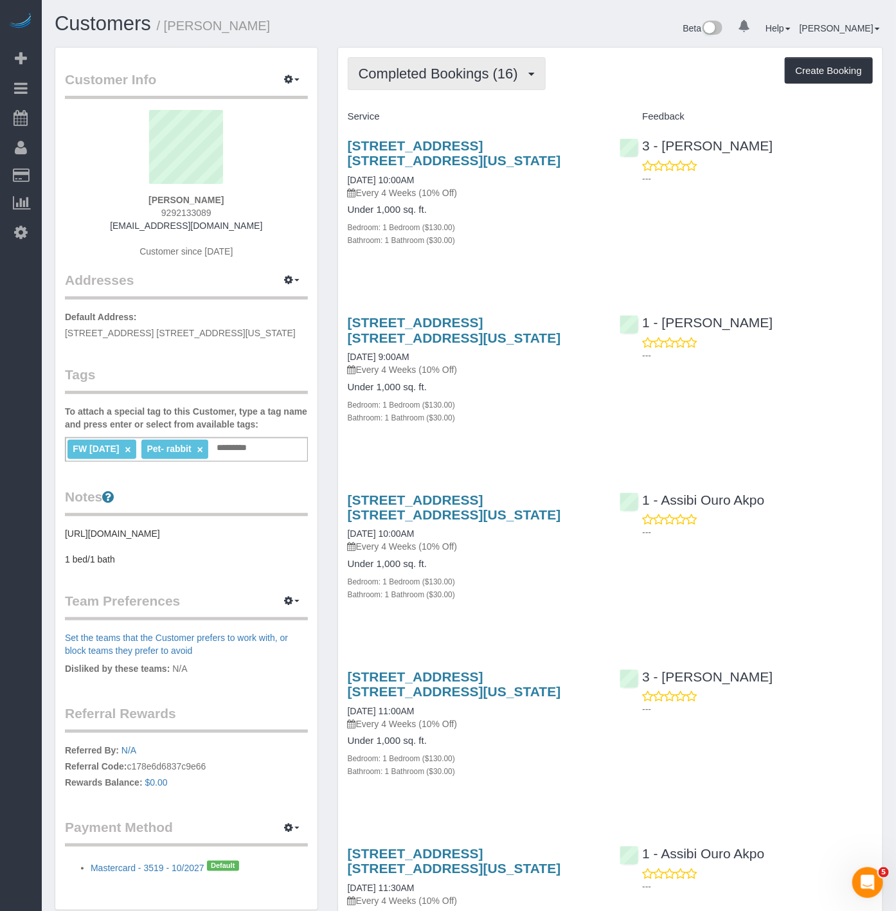
click at [378, 71] on span "Completed Bookings (16)" at bounding box center [442, 74] width 166 height 16
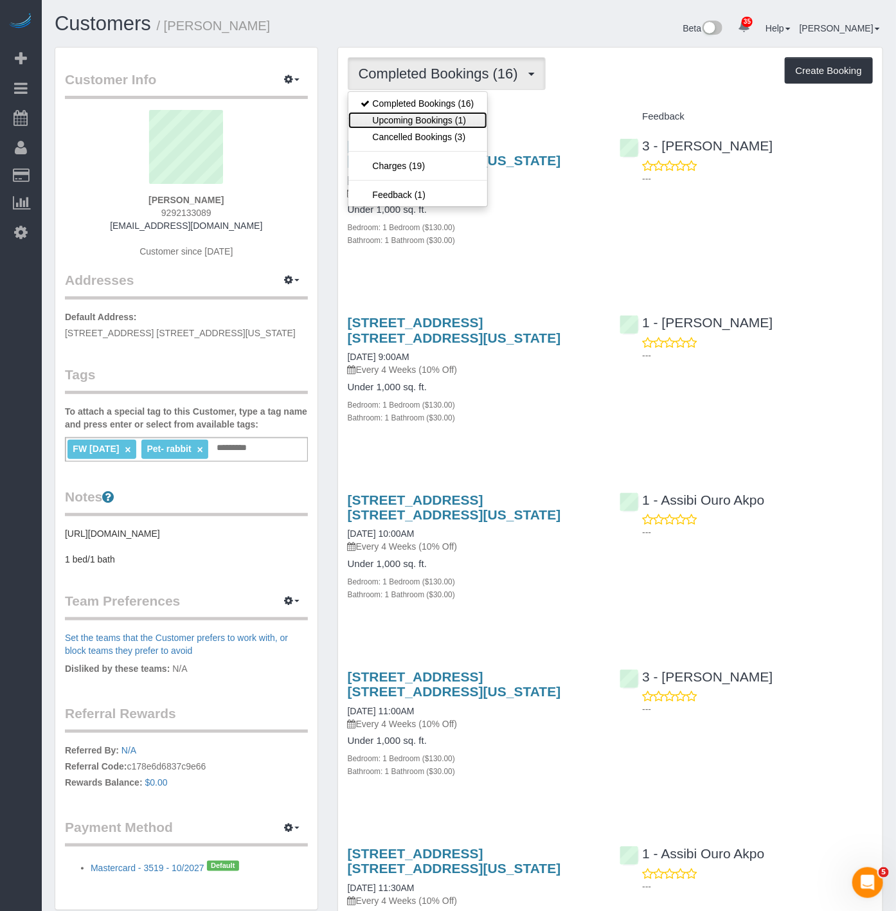
click at [375, 120] on link "Upcoming Bookings (1)" at bounding box center [417, 120] width 139 height 17
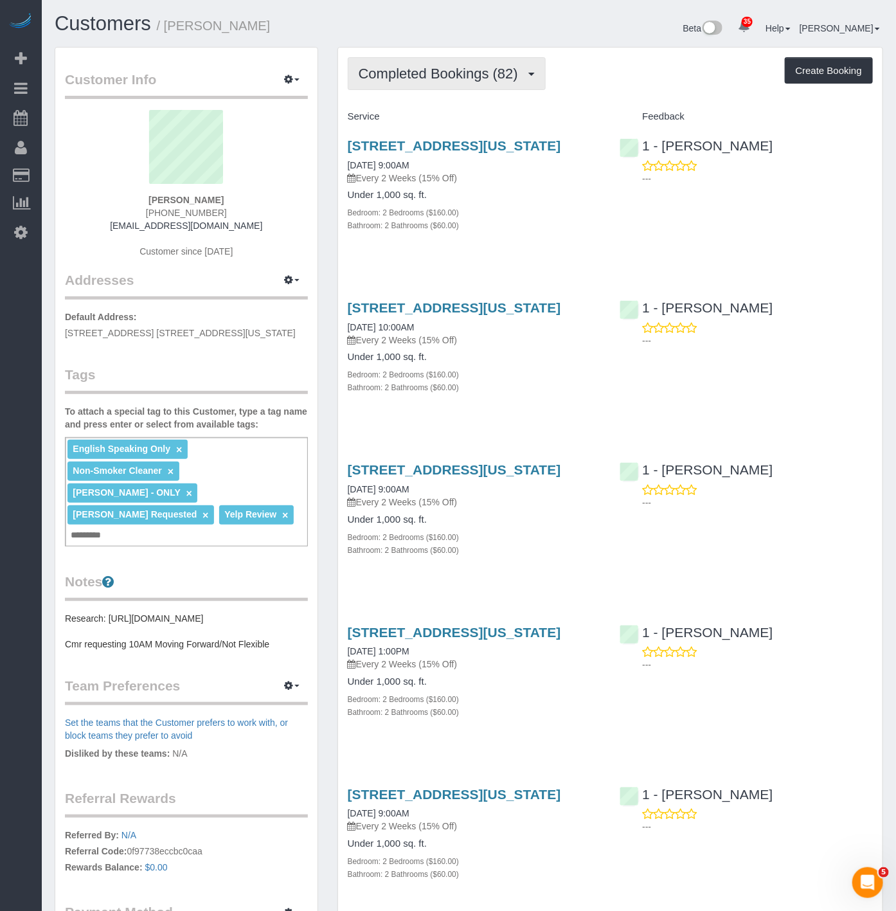
click at [437, 64] on button "Completed Bookings (82)" at bounding box center [447, 73] width 198 height 33
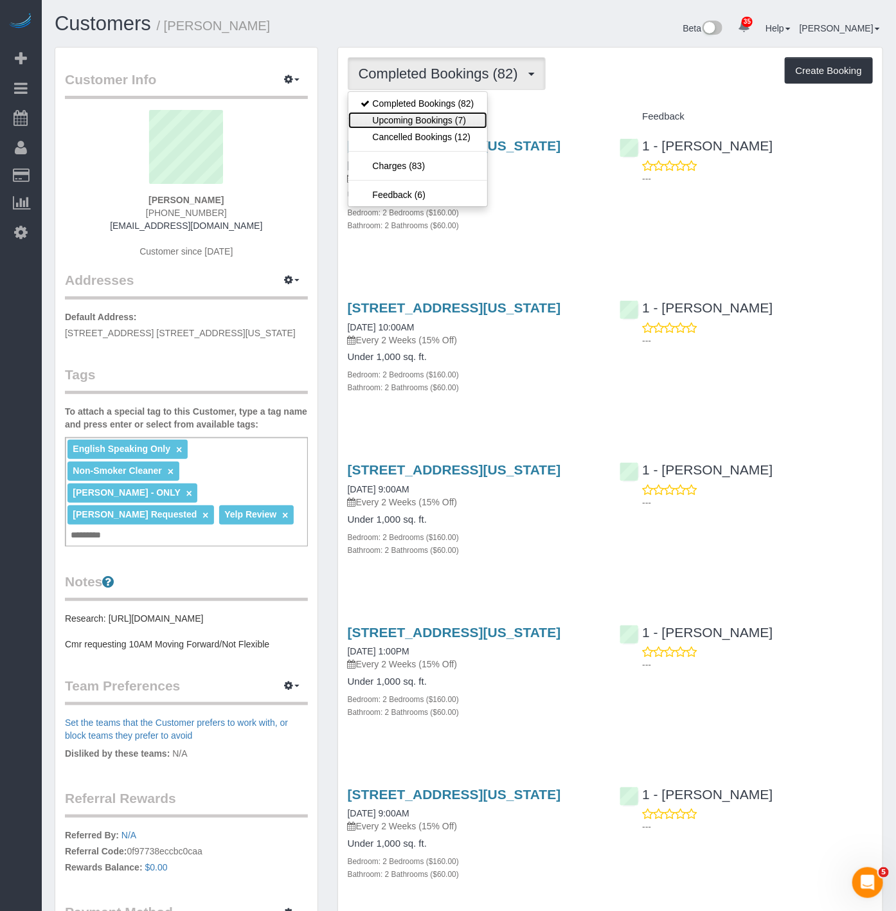
click at [407, 123] on link "Upcoming Bookings (7)" at bounding box center [417, 120] width 139 height 17
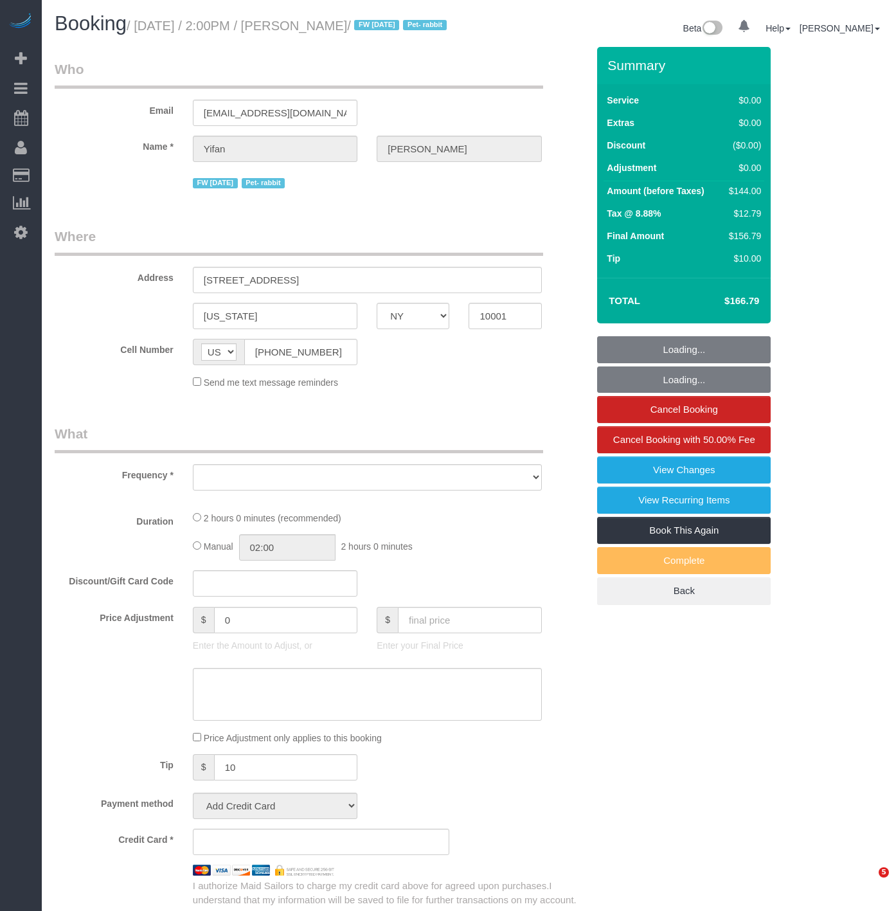
select select "NY"
select select "number:59"
select select "number:75"
select select "number:15"
select select "number:6"
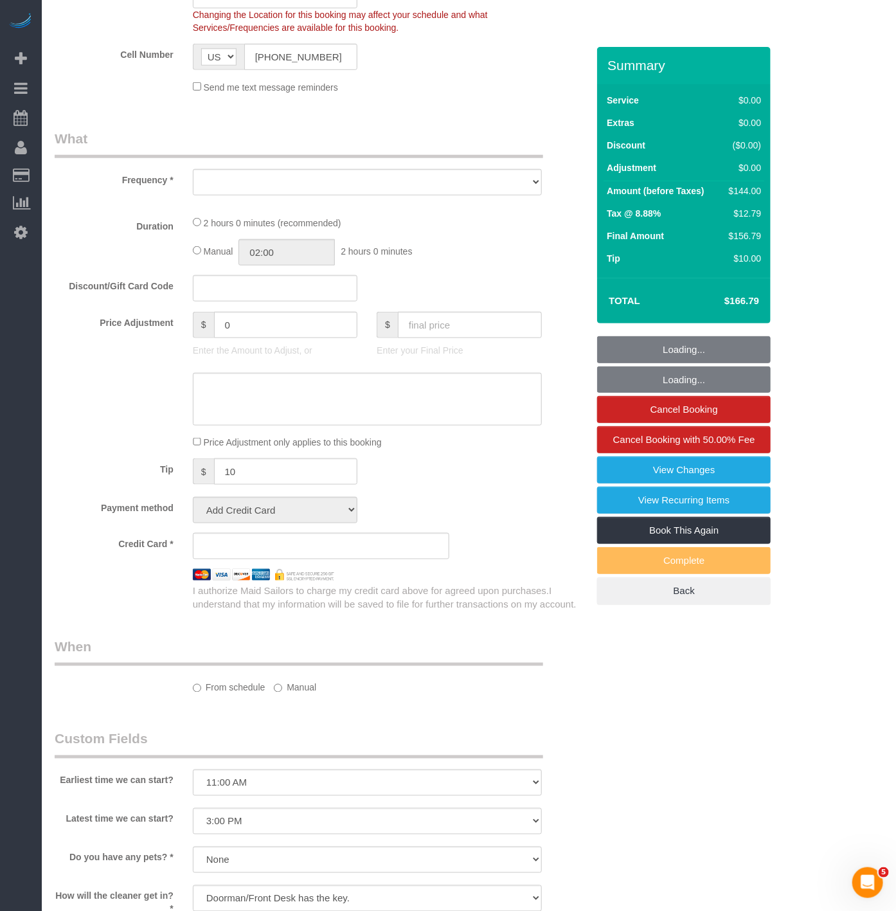
select select "object:1079"
select select "1"
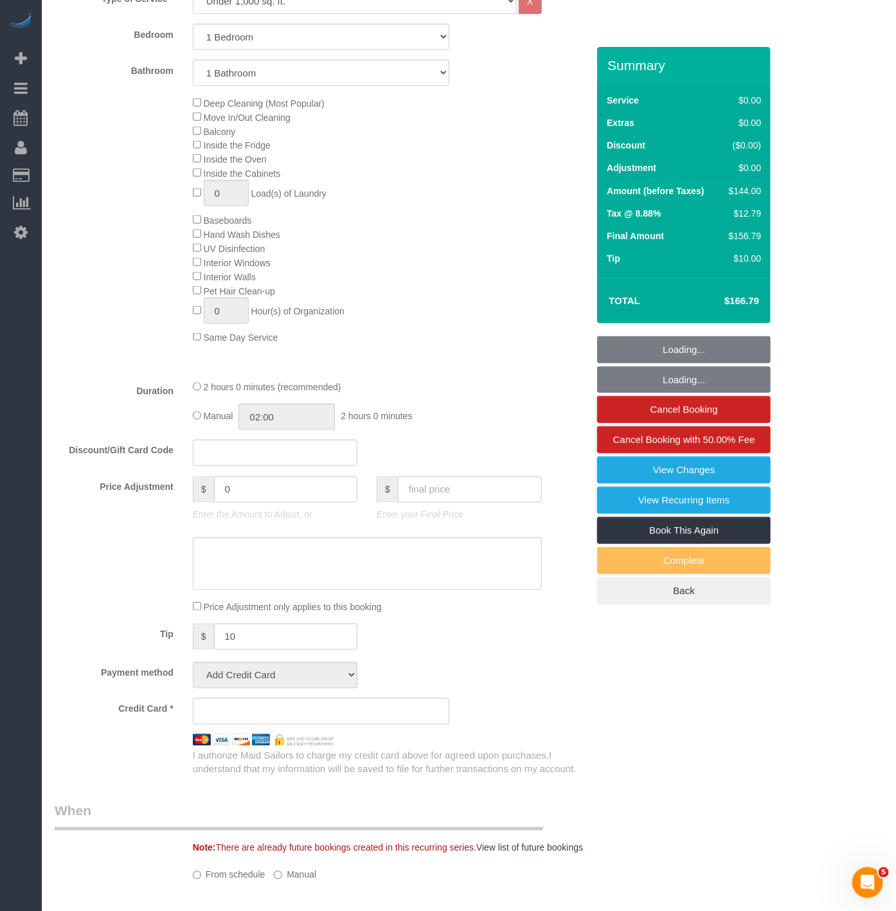
select select "string:stripe-pm_1PSAjF4VGloSiKo7RDmlyOAP"
select select "spot1"
select select "1"
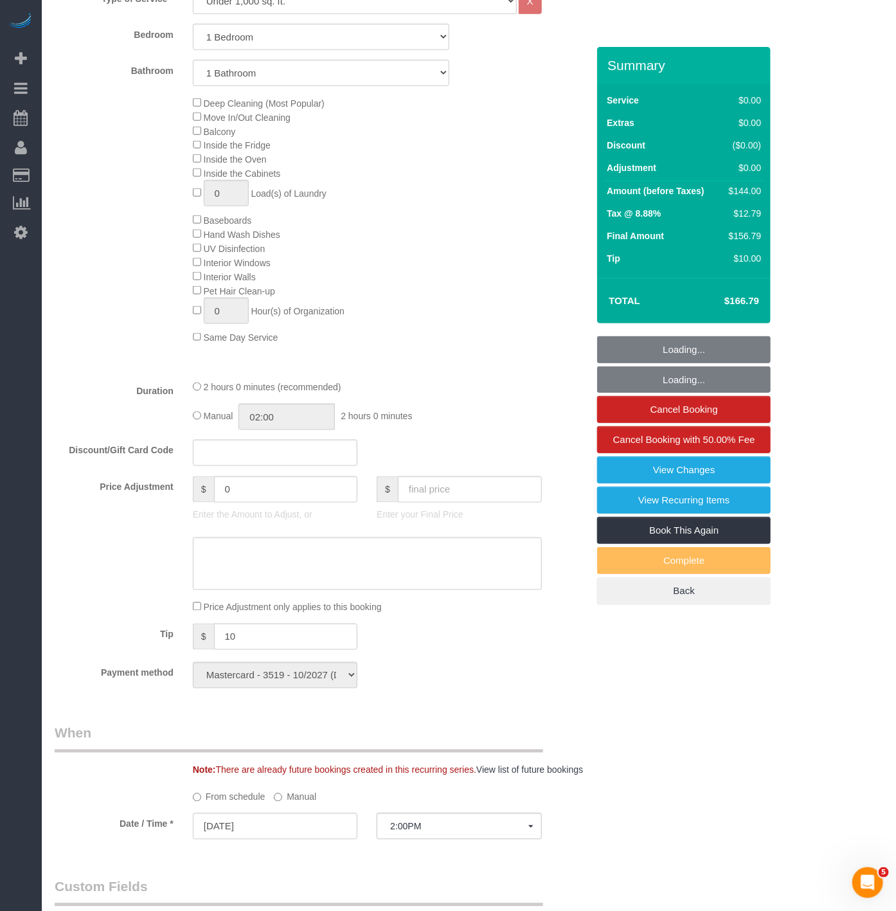
select select "object:1123"
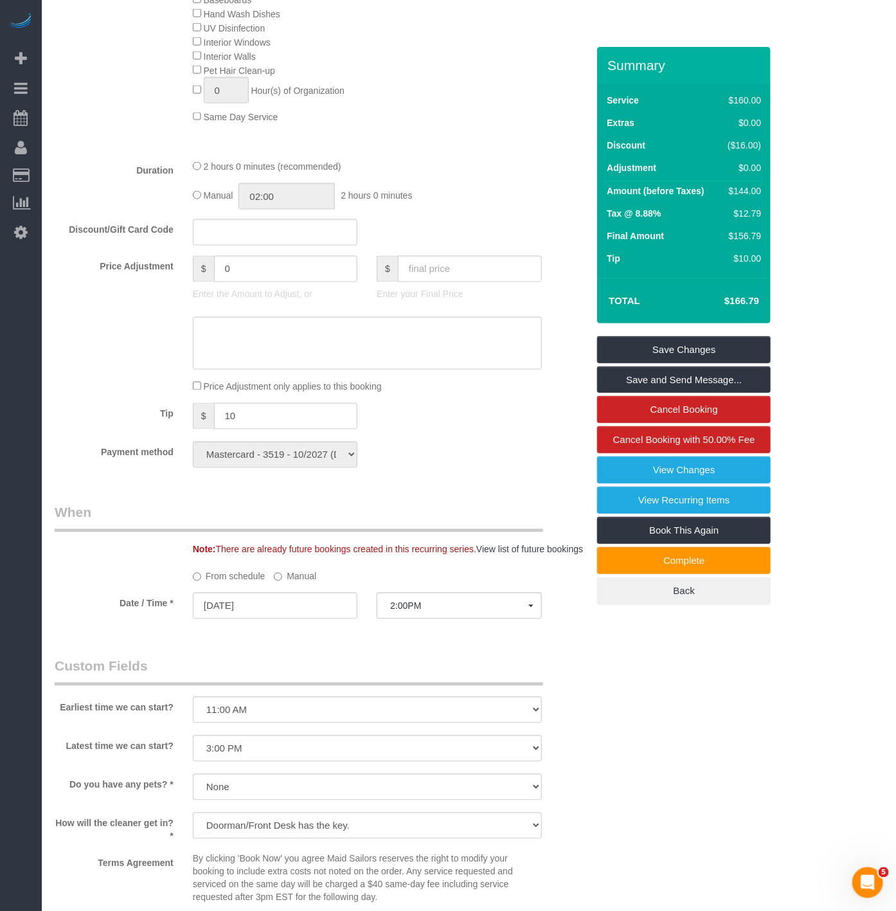
scroll to position [438, 0]
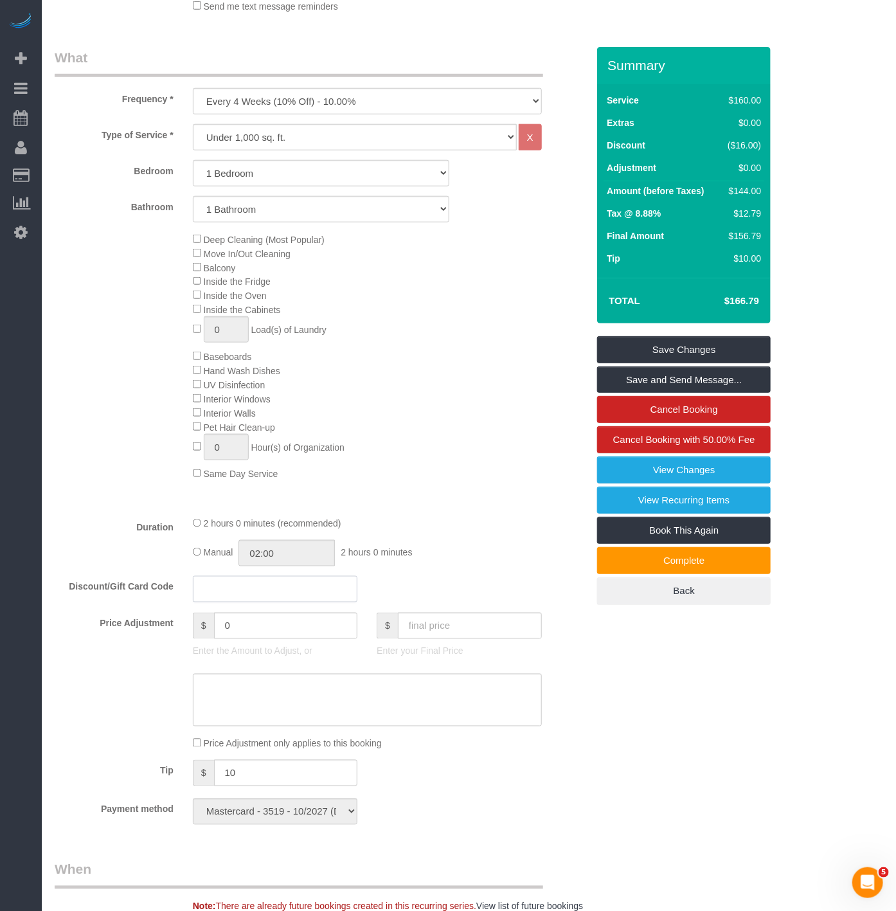
click at [235, 602] on input "text" at bounding box center [275, 589] width 165 height 26
type input "-25"
drag, startPoint x: 182, startPoint y: 616, endPoint x: 172, endPoint y: 616, distance: 10.3
click at [170, 603] on div "Discount/Gift Card Code -25" at bounding box center [321, 589] width 552 height 27
drag, startPoint x: 251, startPoint y: 665, endPoint x: 180, endPoint y: 660, distance: 71.6
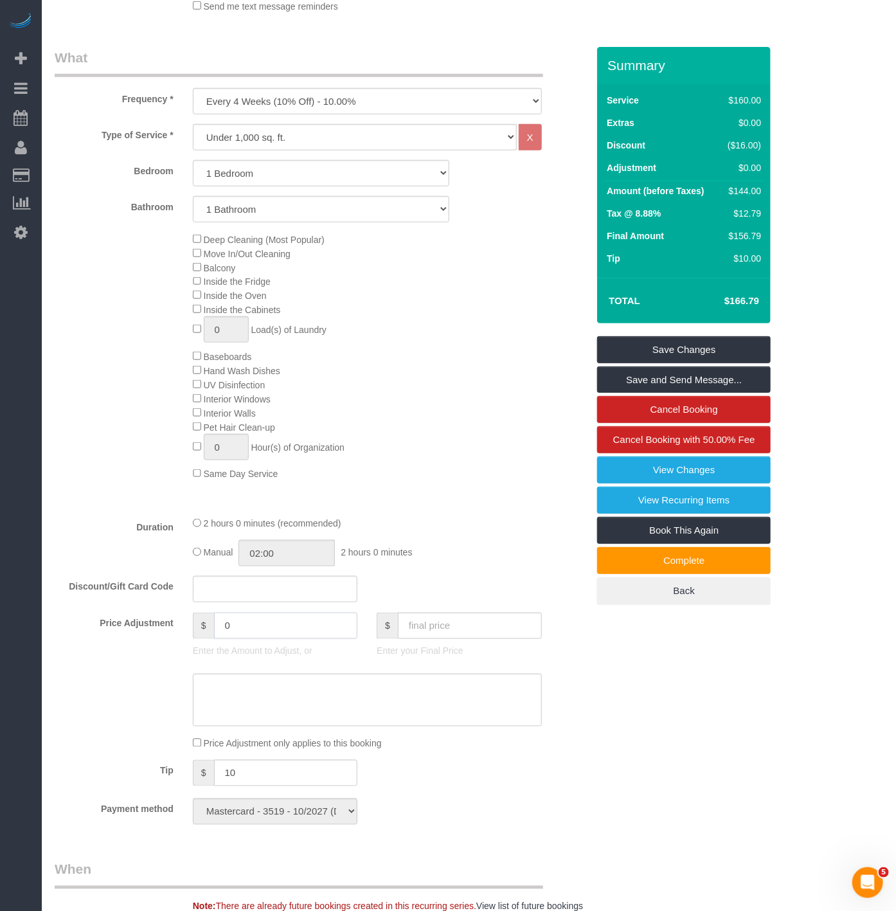
click at [180, 660] on div "Price Adjustment $ 0 Enter the Amount to Adjust, or $ Enter your Final Price" at bounding box center [321, 638] width 552 height 51
paste input "-25"
type input "-25"
click at [265, 726] on textarea at bounding box center [367, 700] width 349 height 53
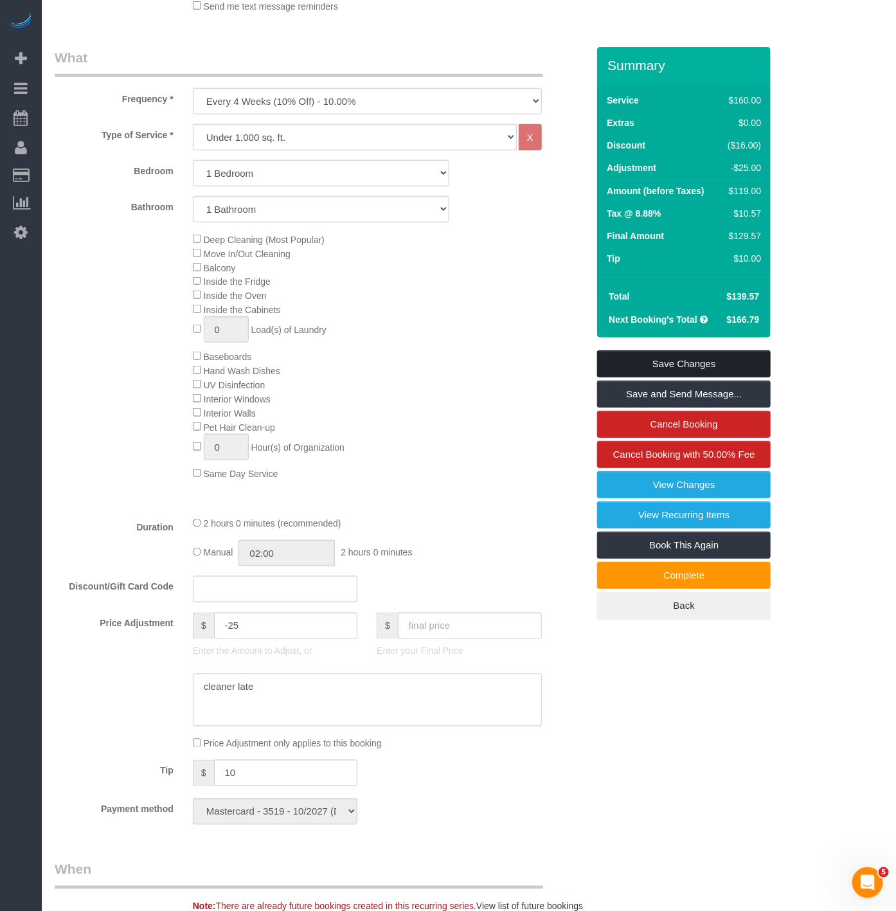
type textarea "cleaner late"
click at [664, 371] on link "Save Changes" at bounding box center [684, 363] width 174 height 27
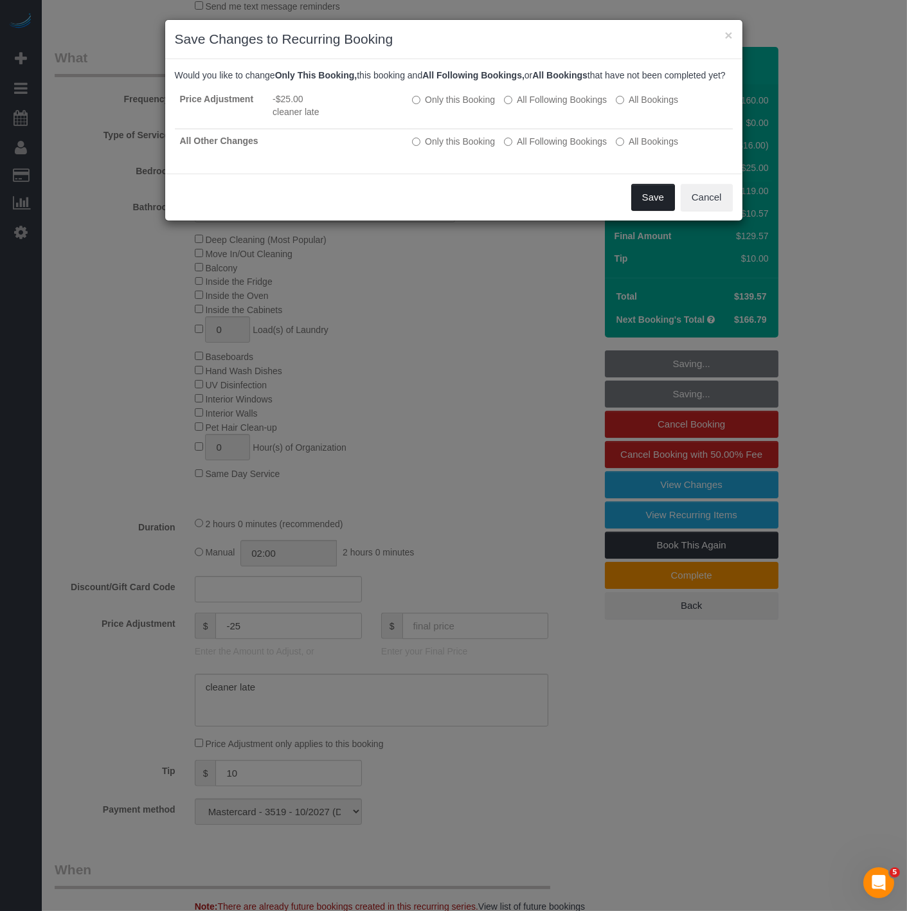
click at [638, 202] on button "Save" at bounding box center [653, 197] width 44 height 27
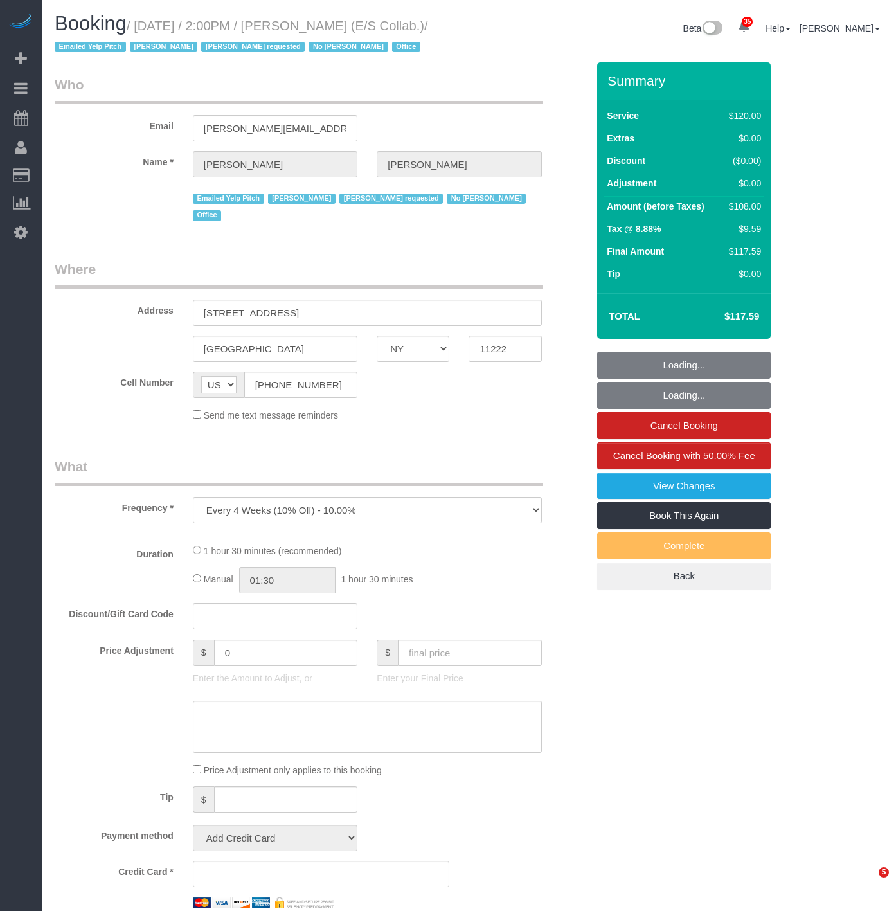
select select "NY"
select select "string:stripe-pm_1L1AQm4VGloSiKo7qcNGVaj1"
select select "90"
select select "spot1"
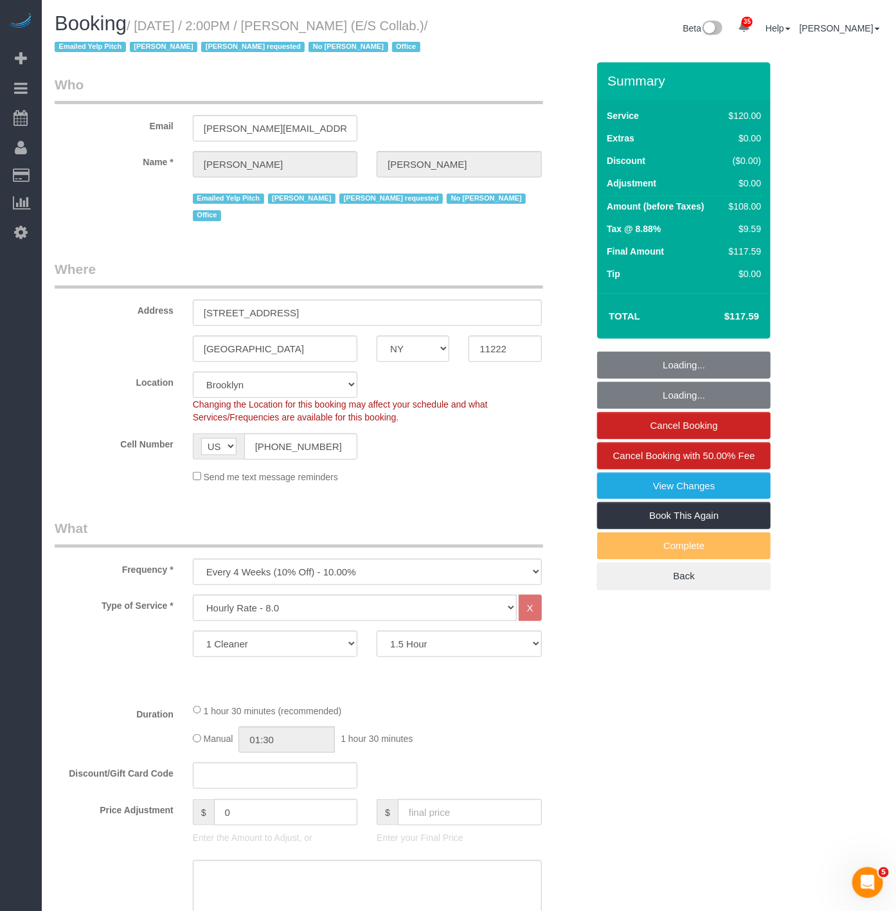
select select "object:1491"
select select "33296"
select select "number:89"
select select "number:90"
select select "number:15"
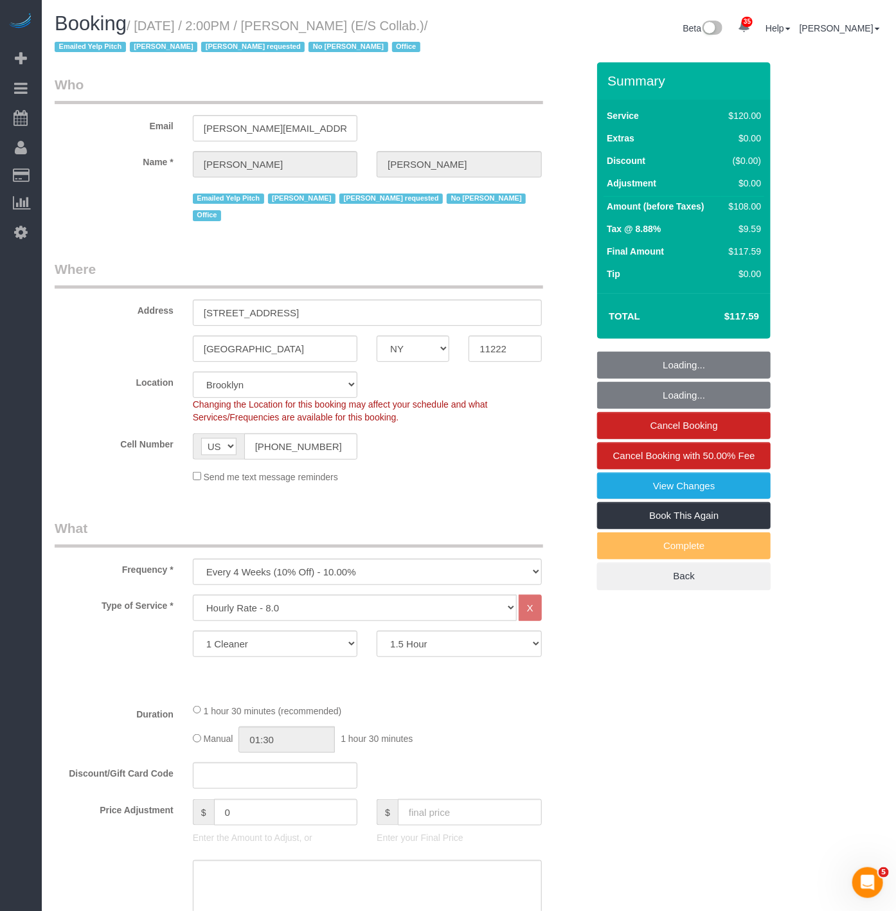
select select "number:7"
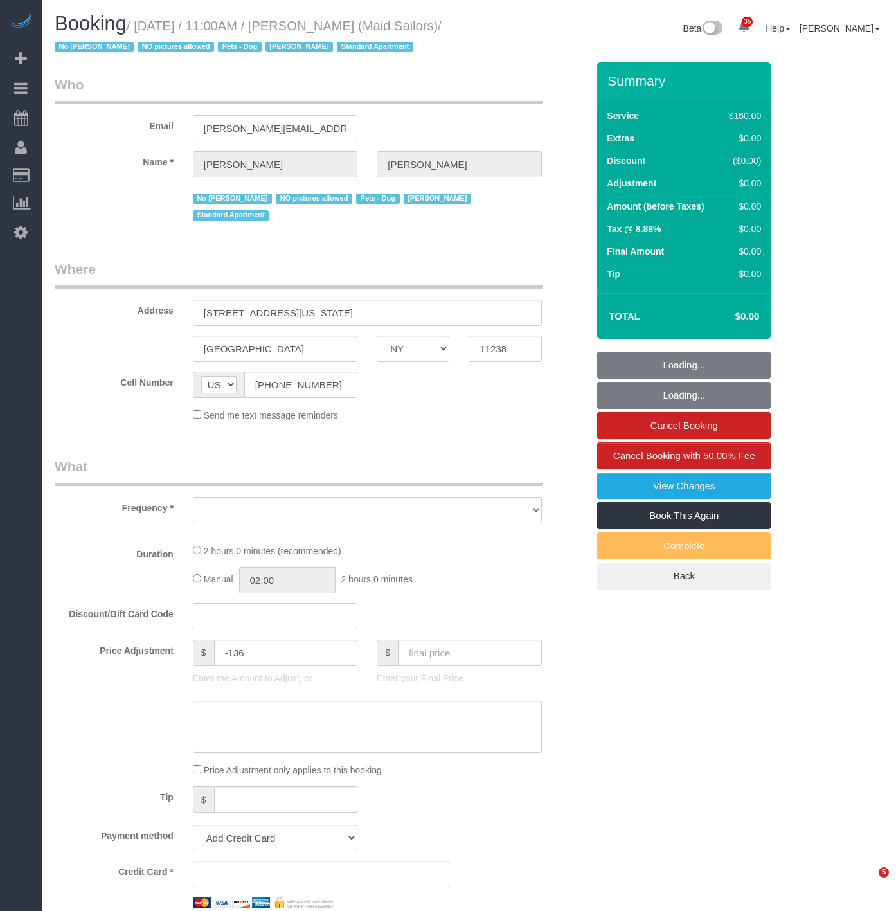
select select "NY"
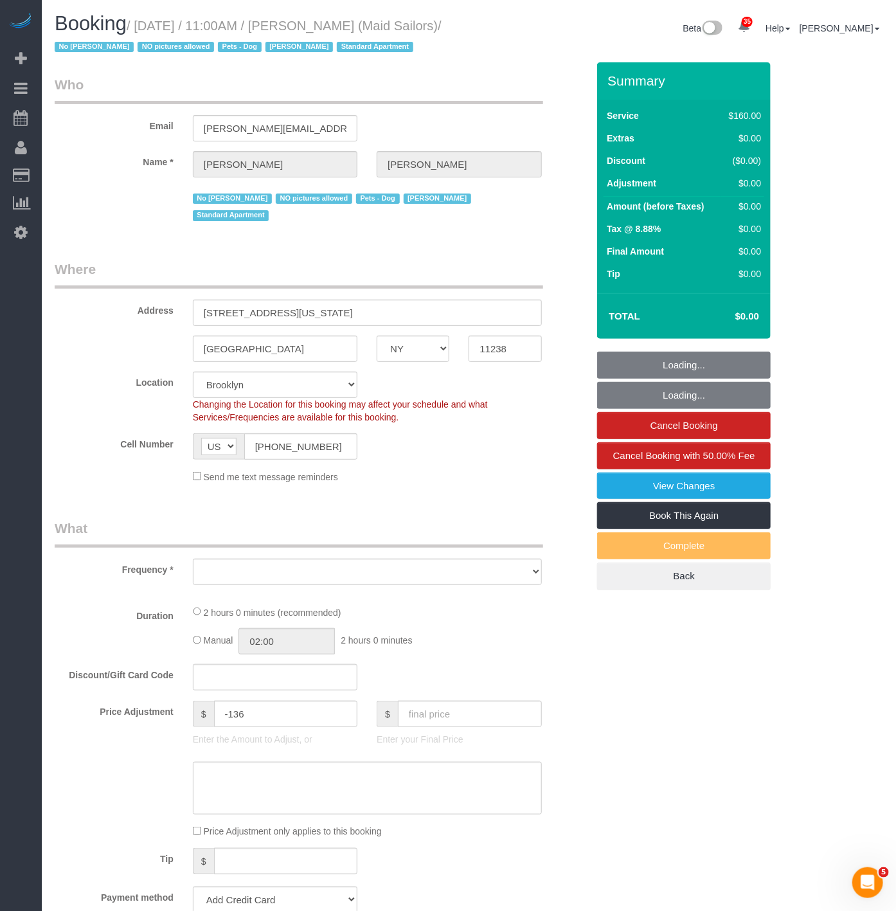
select select "number:89"
select select "number:90"
select select "number:13"
select select "number:5"
select select "object:10514"
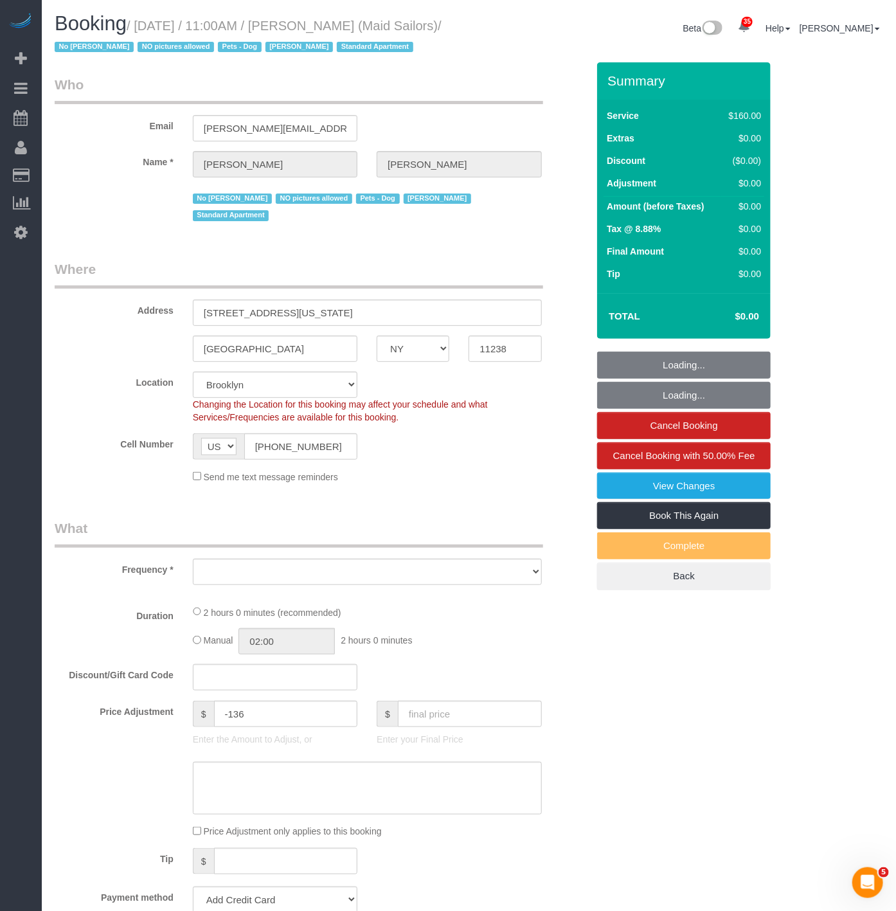
select select "spot118"
select select "object:10652"
select select "string:stripe-pm_1HYyxo4VGloSiKo7NdbNV4bg"
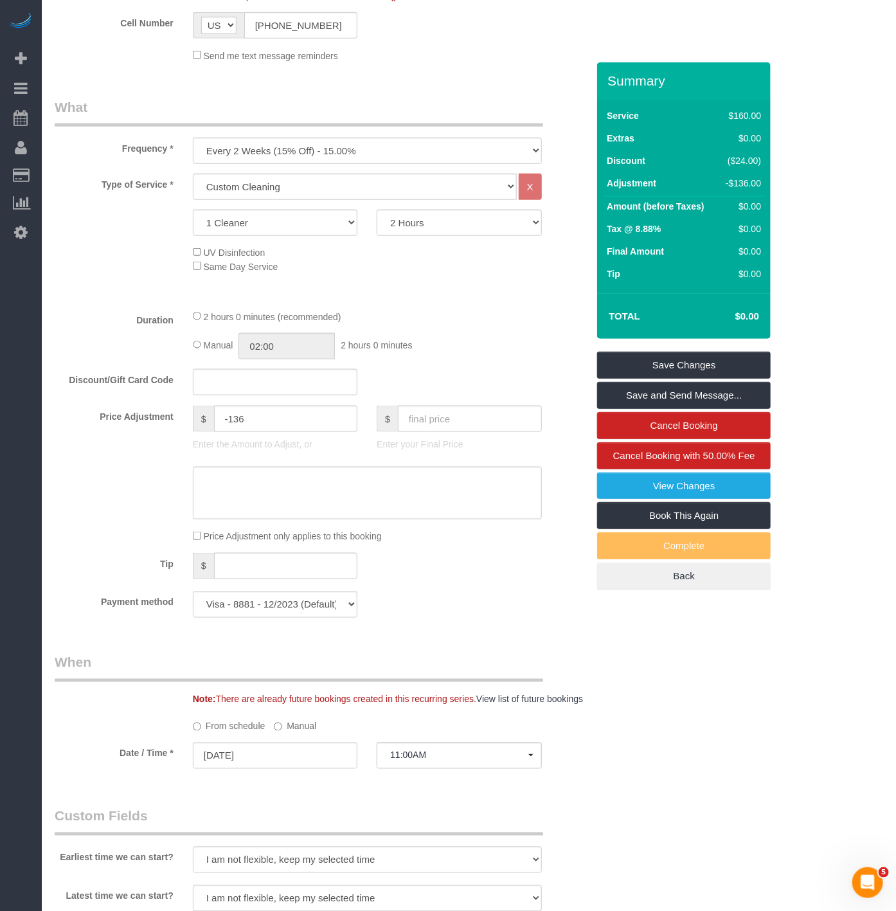
scroll to position [428, 0]
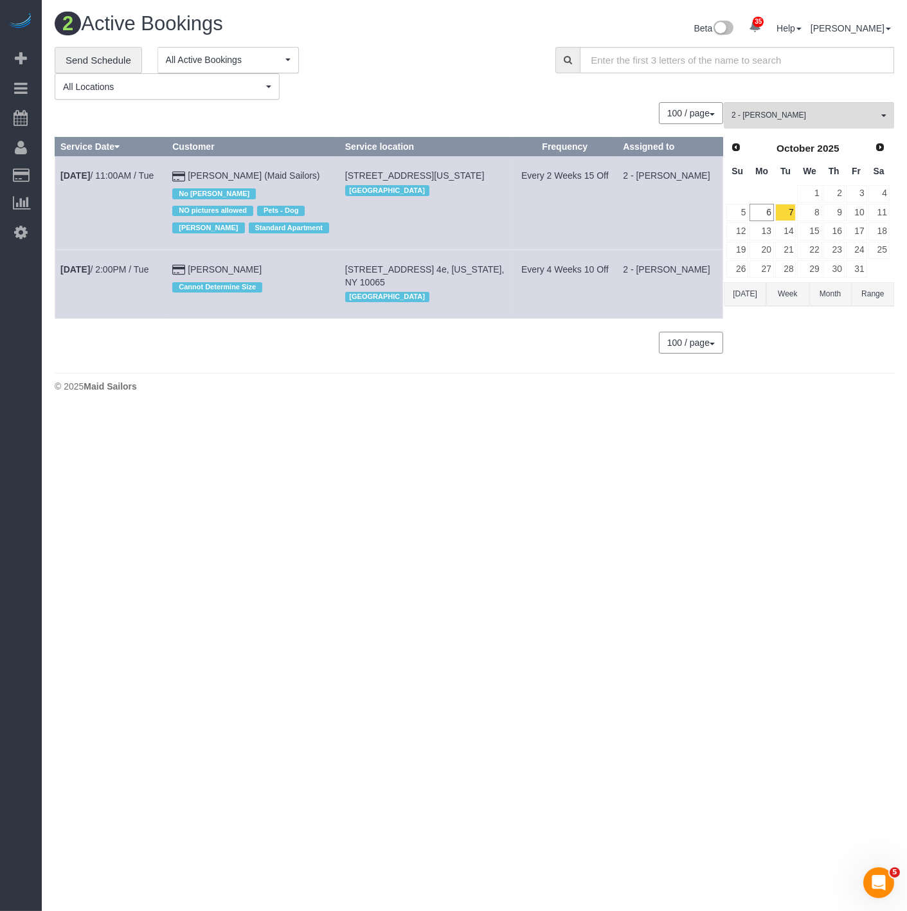
drag, startPoint x: 55, startPoint y: 278, endPoint x: 273, endPoint y: 273, distance: 218.6
click at [273, 273] on tr "[DATE] 2:00PM / Tue [PERSON_NAME] Cannot Determine Size [STREET_ADDRESS] 4e, [U…" at bounding box center [389, 283] width 668 height 69
copy tr "[DATE] 2:00PM / [PERSON_NAME]"
click at [114, 298] on td "[DATE] 2:00PM / Tue" at bounding box center [111, 283] width 112 height 69
drag, startPoint x: 58, startPoint y: 278, endPoint x: 262, endPoint y: 264, distance: 204.3
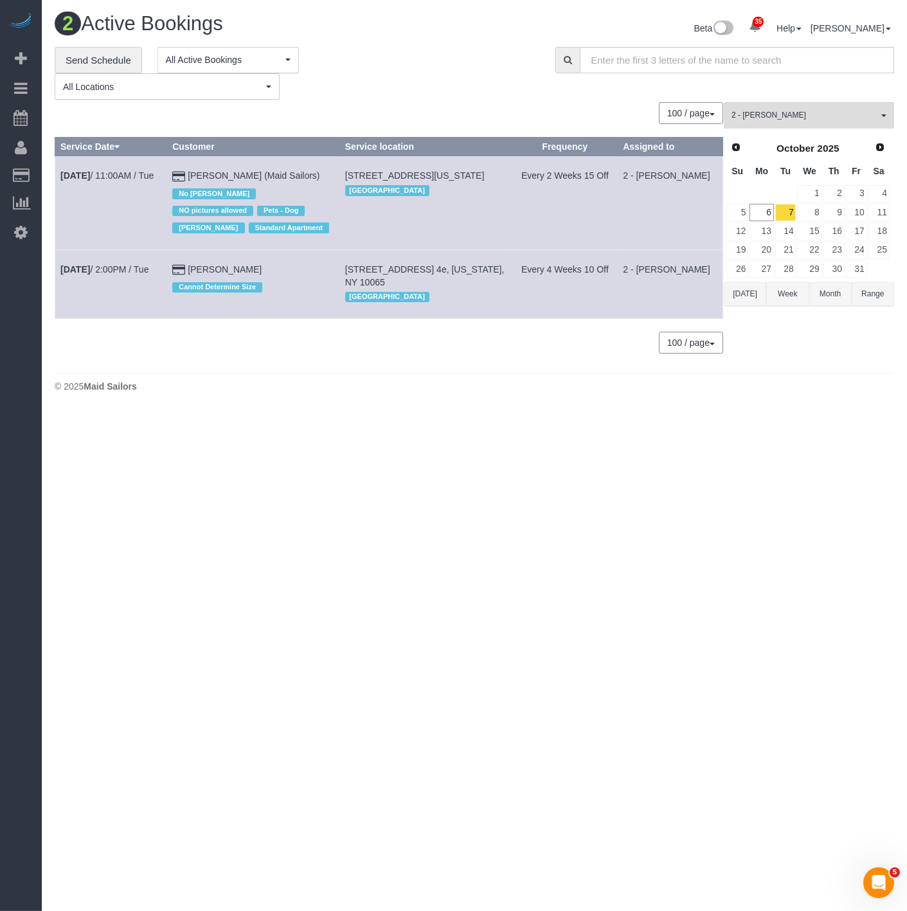
click at [262, 264] on tr "[DATE] 2:00PM / Tue [PERSON_NAME] Cannot Determine Size [STREET_ADDRESS] 4e, [U…" at bounding box center [389, 283] width 668 height 69
copy tr "Oct 7th / 2:00PM / Tue Caley Fischer"
drag, startPoint x: 357, startPoint y: 267, endPoint x: 444, endPoint y: 285, distance: 89.3
click at [444, 285] on td "200 East 62nd Street, Apt. 4e, New York, NY 10065 Manhattan" at bounding box center [425, 283] width 173 height 69
copy span "200 East 62nd Street, Apt. 4e, New York, NY 10065"
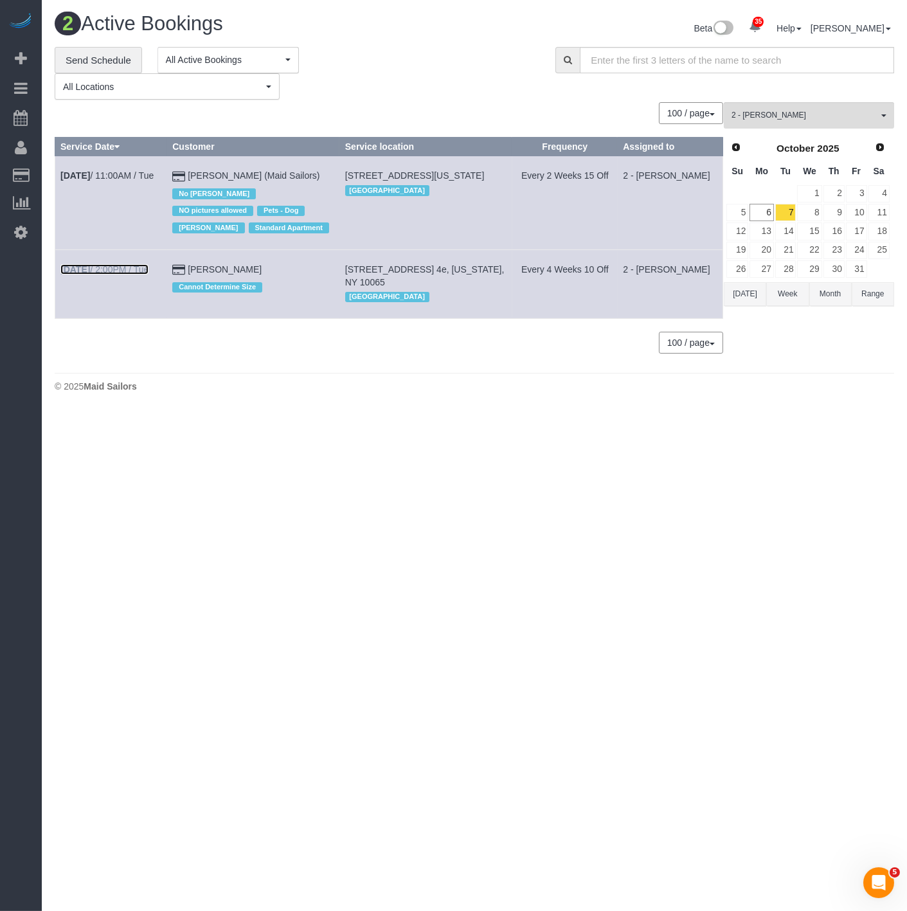
click at [90, 270] on b "Oct 7th" at bounding box center [75, 269] width 30 height 10
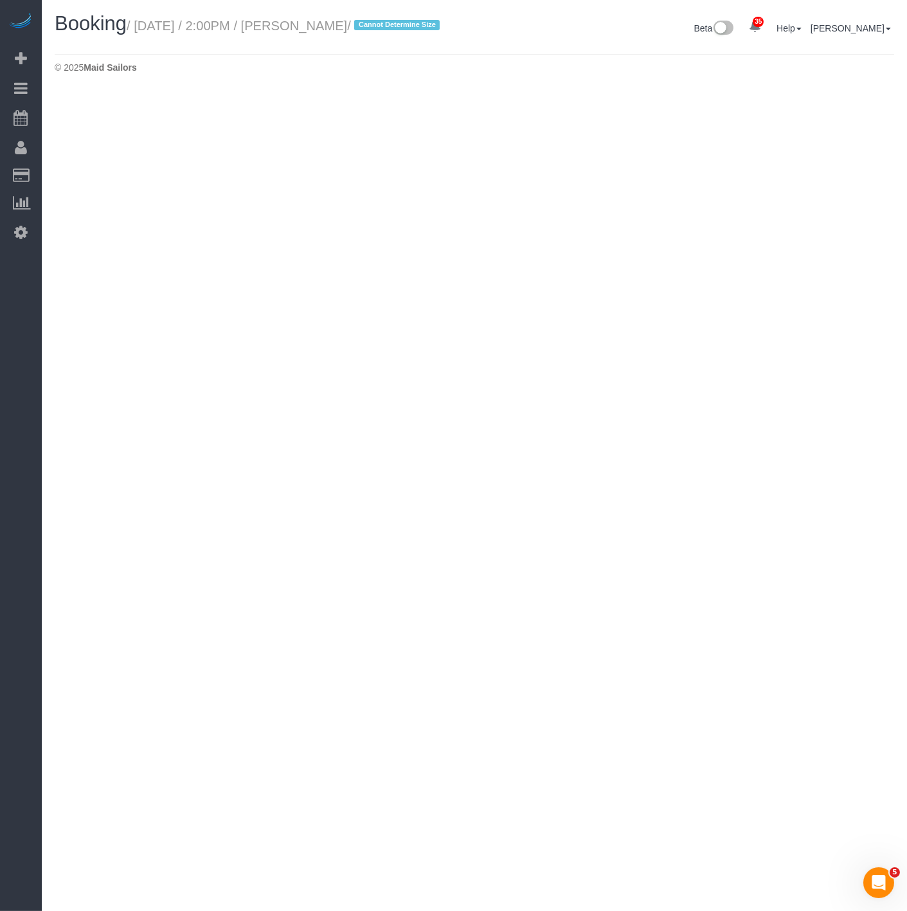
select select "NY"
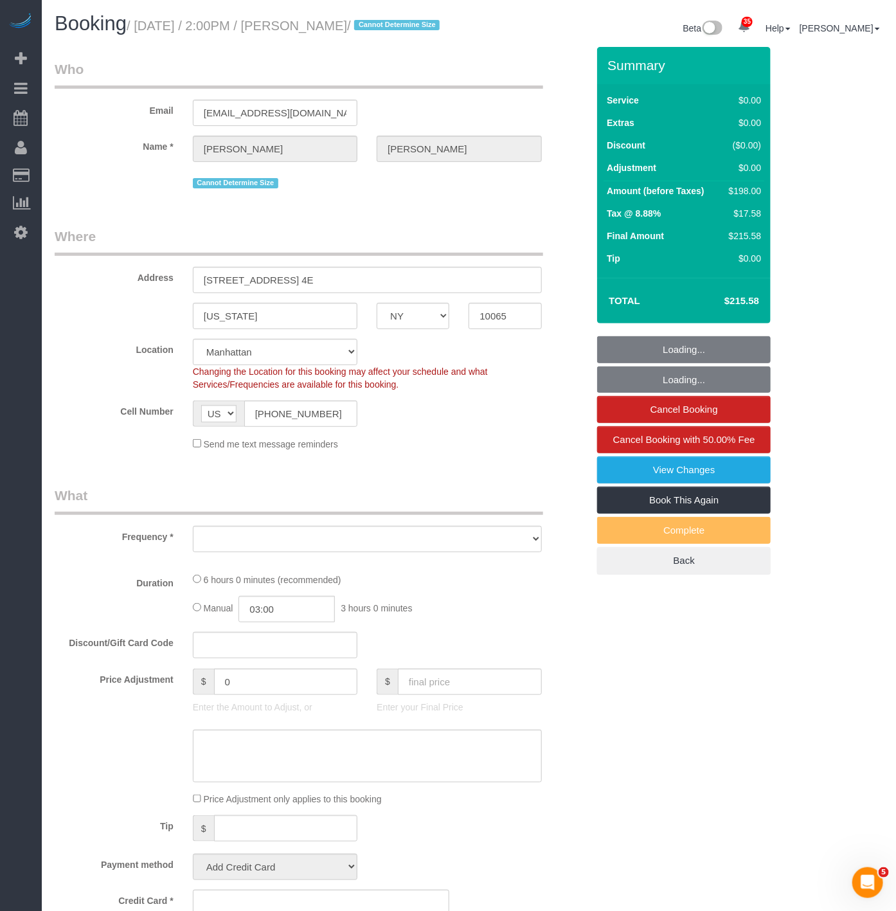
select select "number:58"
select select "number:76"
select select "number:15"
select select "number:5"
select select "object:12049"
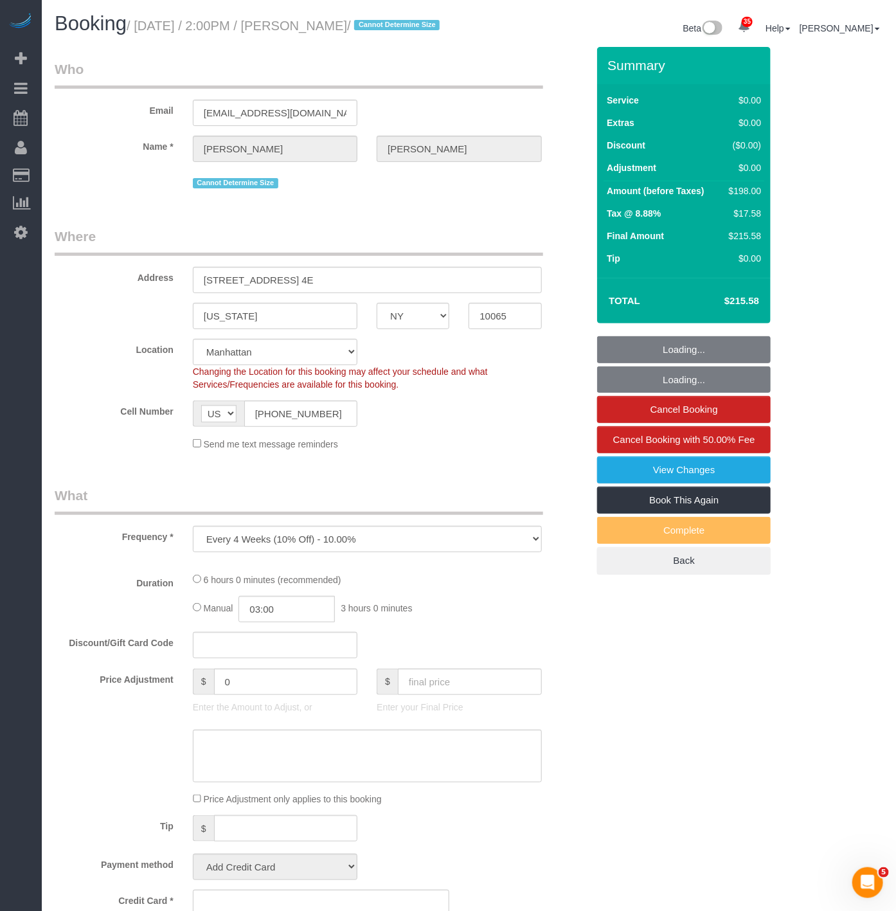
select select "string:stripe-pm_1QpLAW4VGloSiKo7vCGtIfaz"
select select "2"
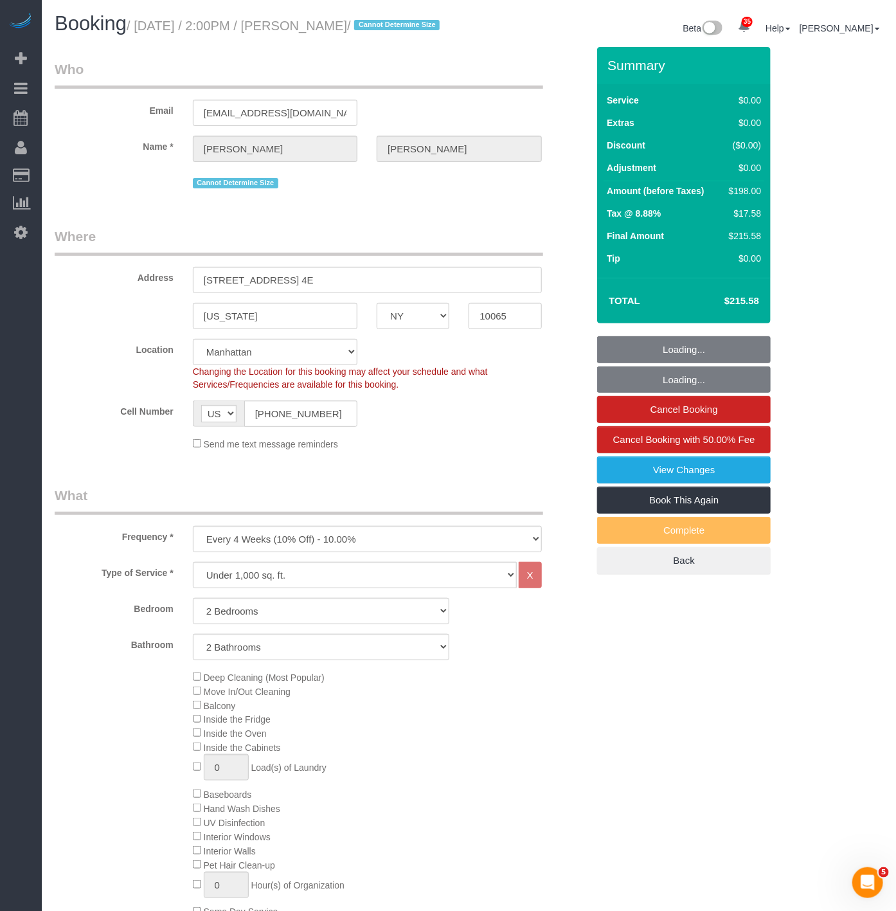
select select "spot171"
select select "object:12547"
select select "2"
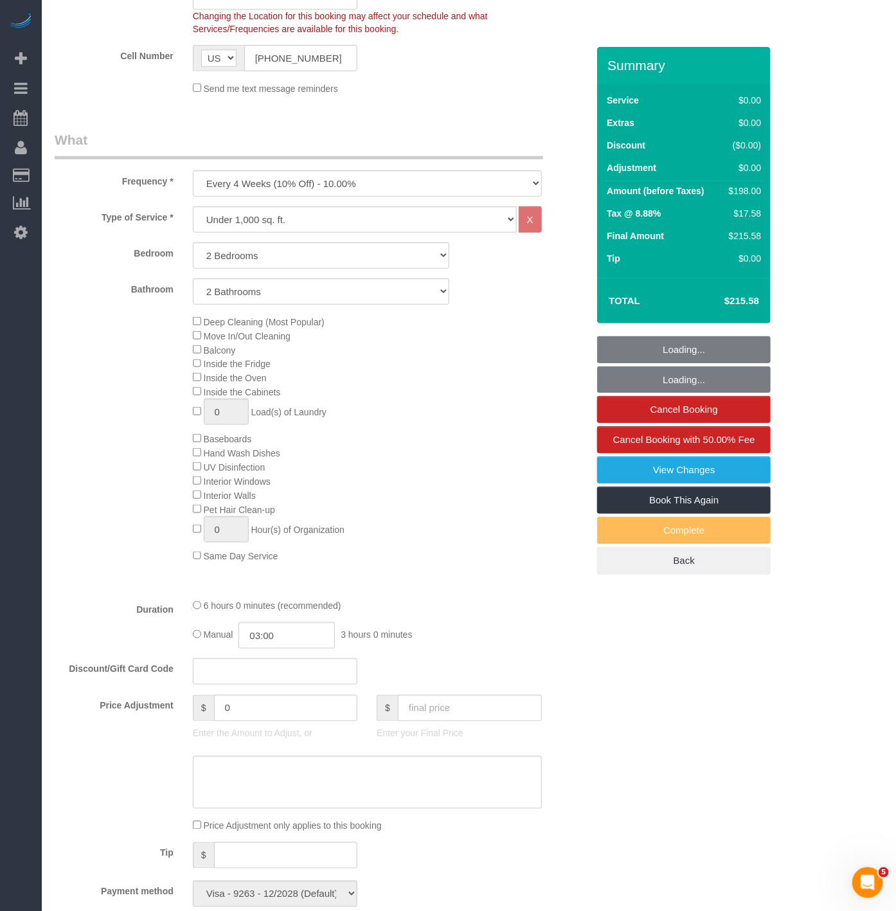
scroll to position [357, 0]
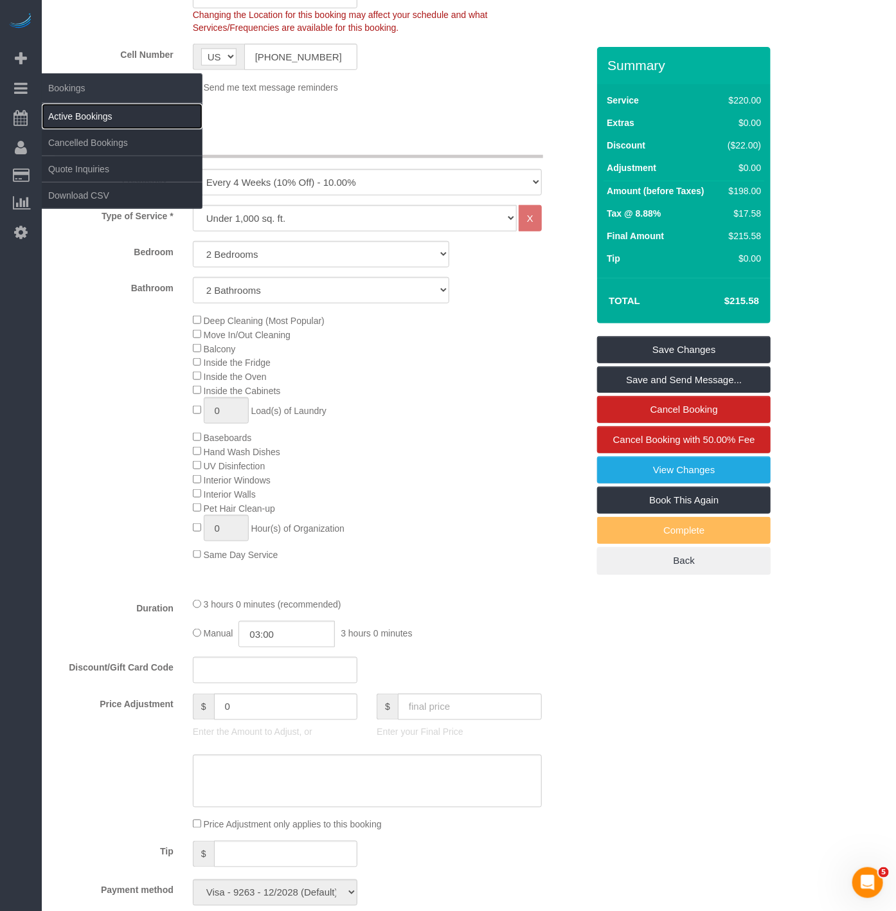
click at [72, 109] on link "Active Bookings" at bounding box center [122, 116] width 161 height 26
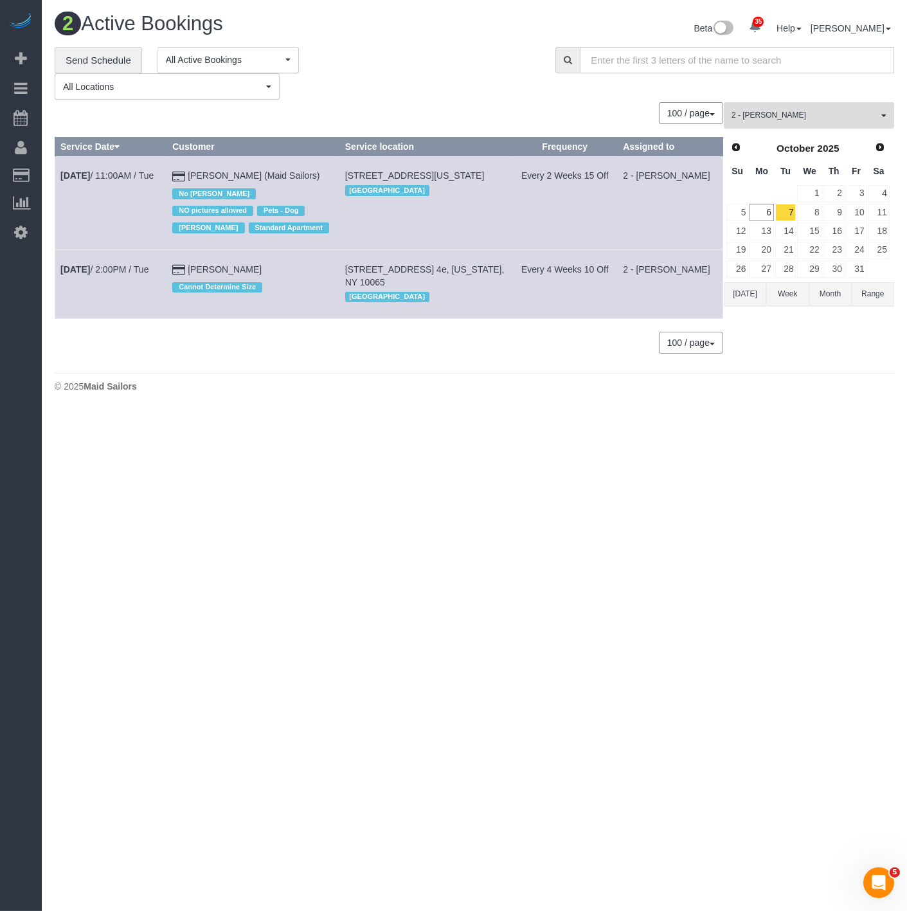
click at [760, 121] on span "2 - Alton Jasper" at bounding box center [805, 115] width 147 height 11
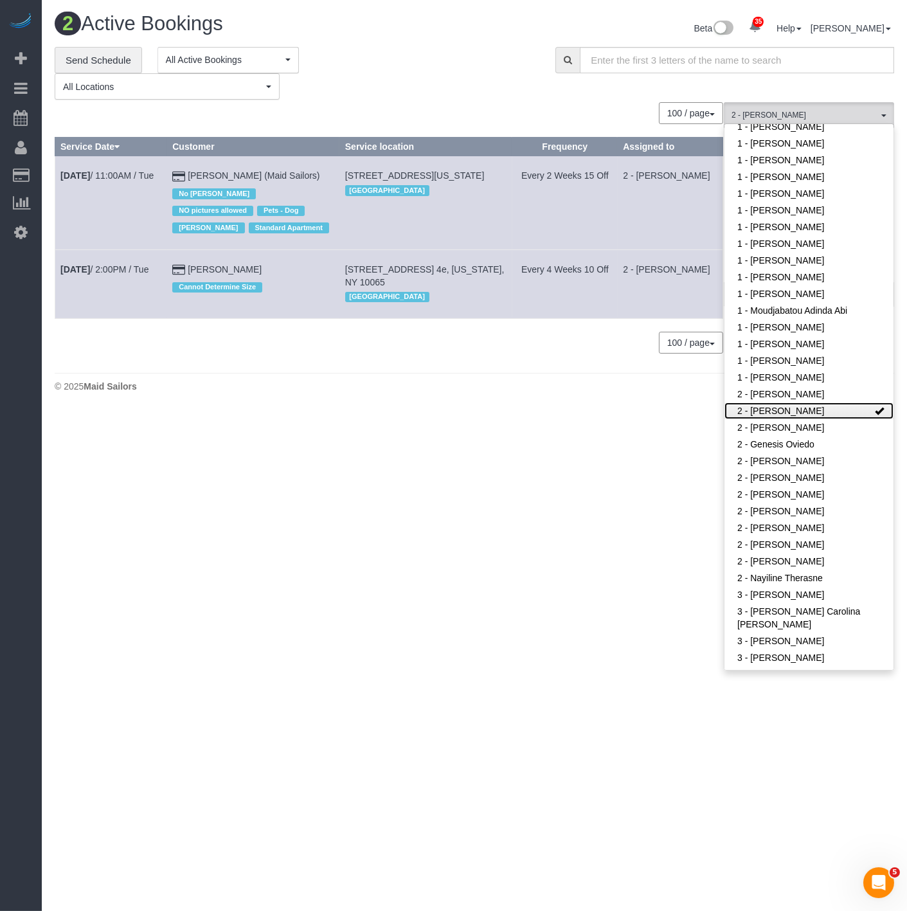
click at [773, 402] on link "2 - [PERSON_NAME]" at bounding box center [808, 410] width 169 height 17
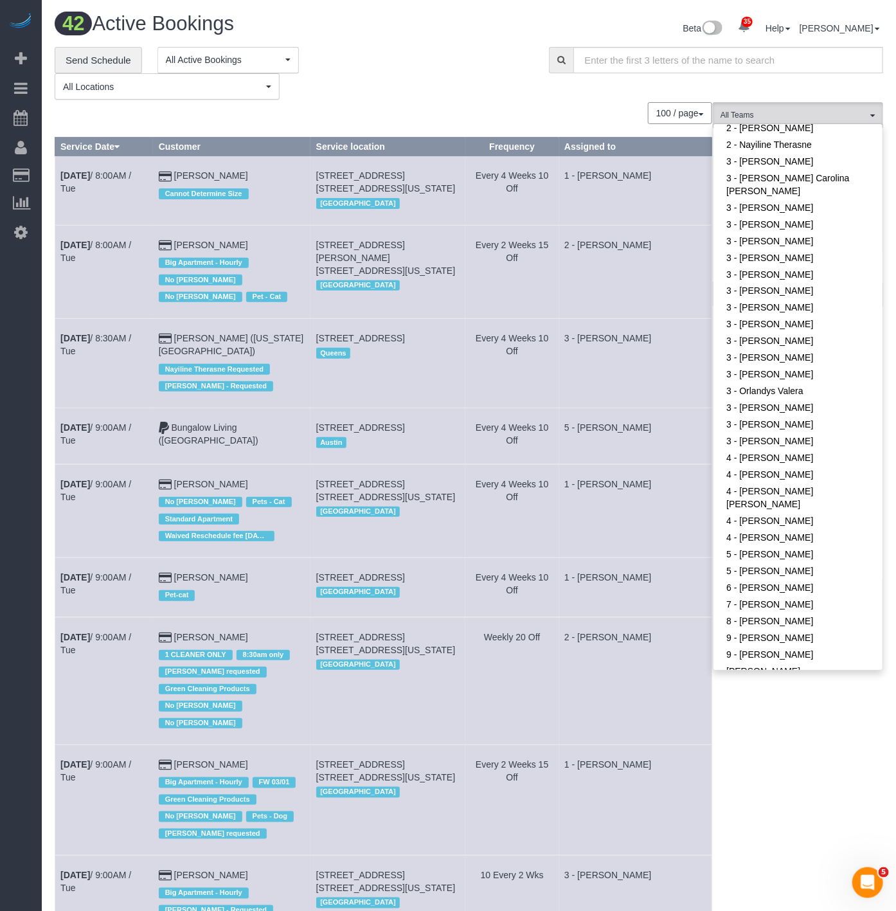
scroll to position [857, 0]
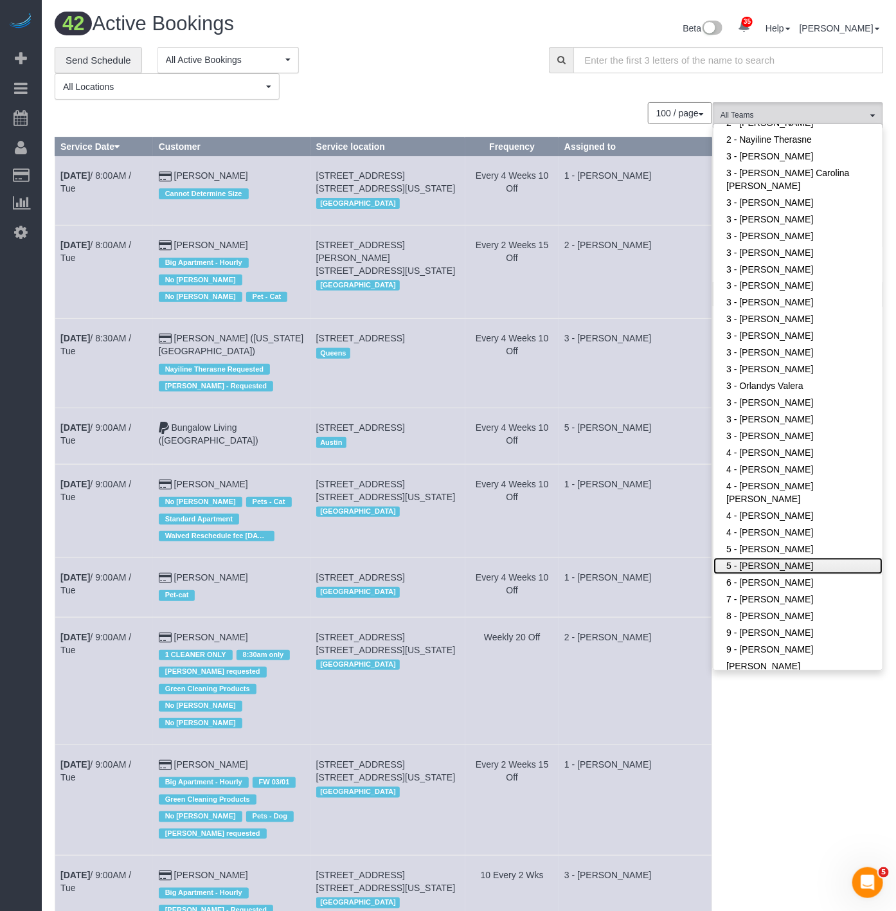
click at [832, 558] on link "5 - Tatiana Erroa" at bounding box center [798, 566] width 169 height 17
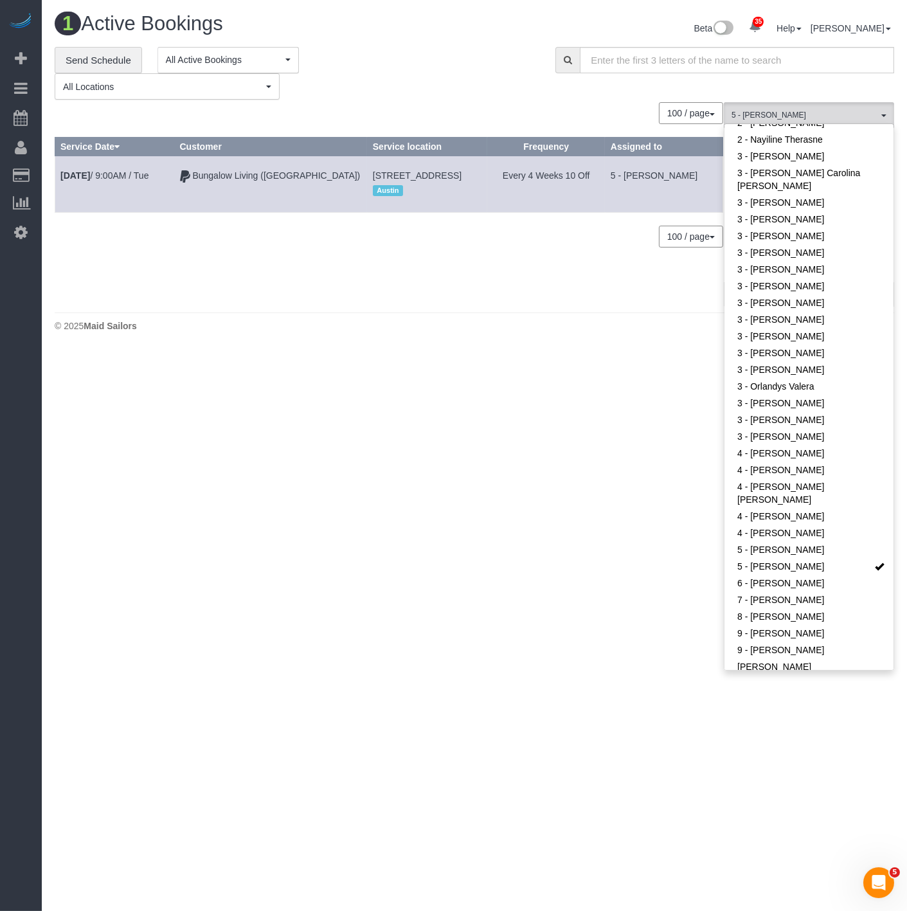
click at [411, 82] on div "**********" at bounding box center [295, 73] width 481 height 53
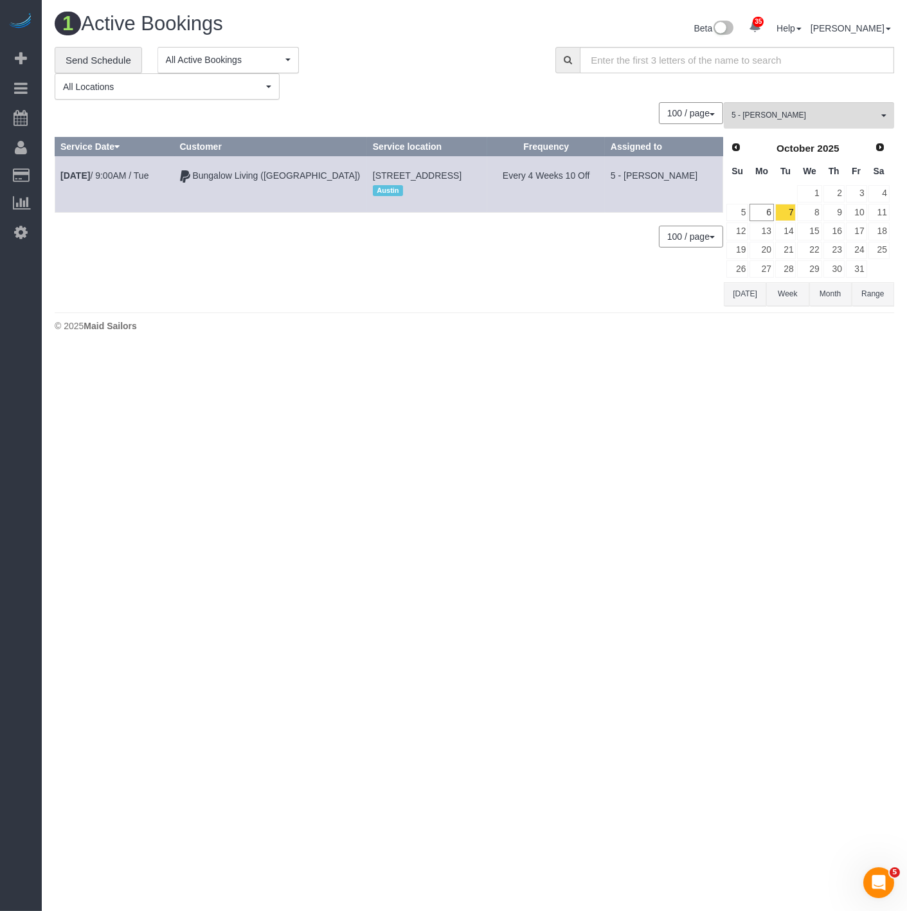
click at [881, 299] on button "Range" at bounding box center [873, 294] width 42 height 24
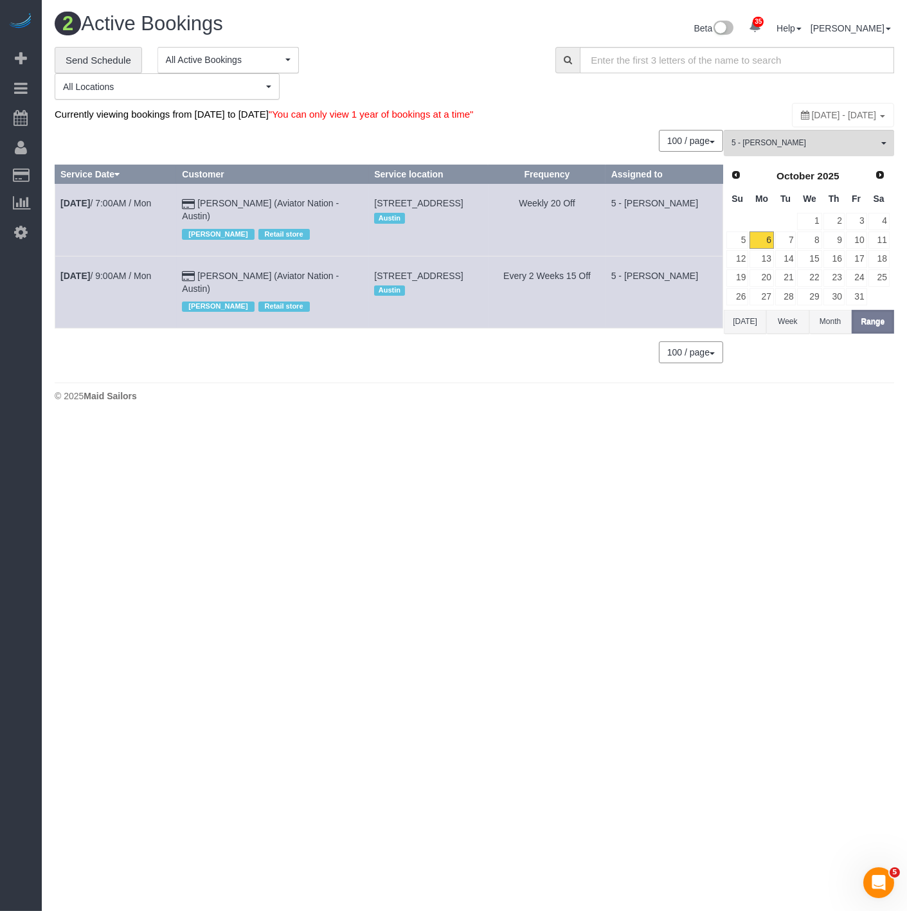
click at [812, 114] on span "October 06, 2025 - October 06, 2025" at bounding box center [844, 115] width 65 height 10
type input "**********"
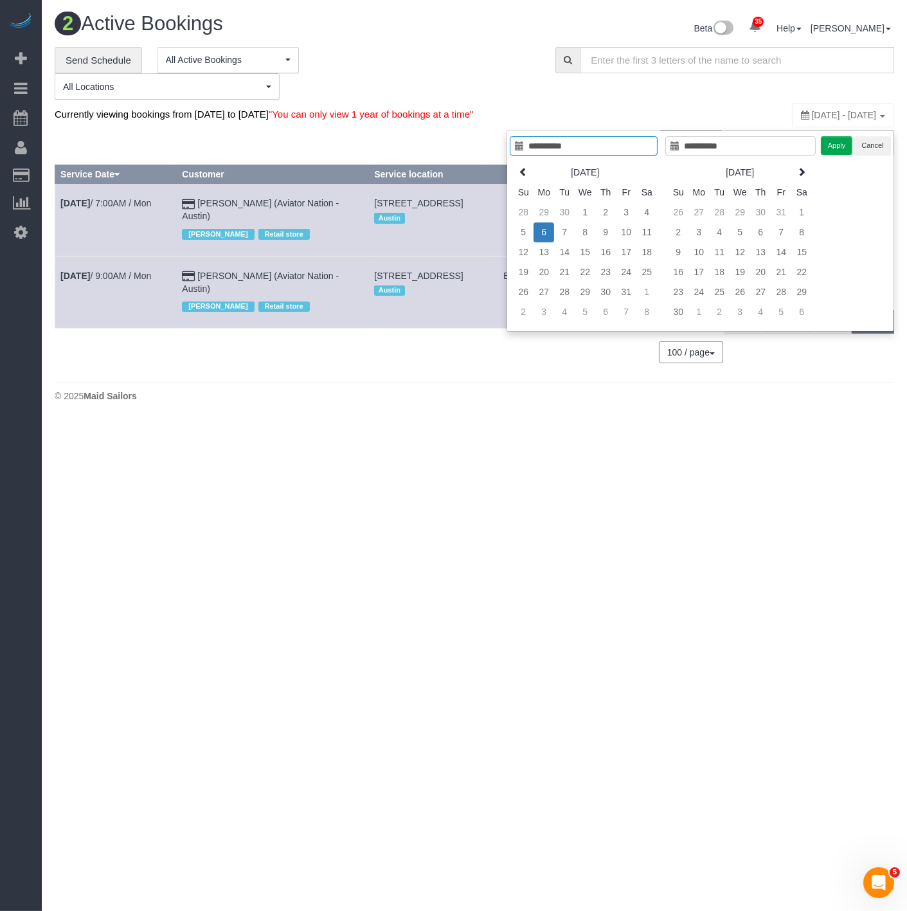
type input "**********"
click at [549, 233] on td "6" at bounding box center [544, 232] width 21 height 20
type input "**********"
click at [649, 231] on td "11" at bounding box center [646, 232] width 21 height 20
type input "**********"
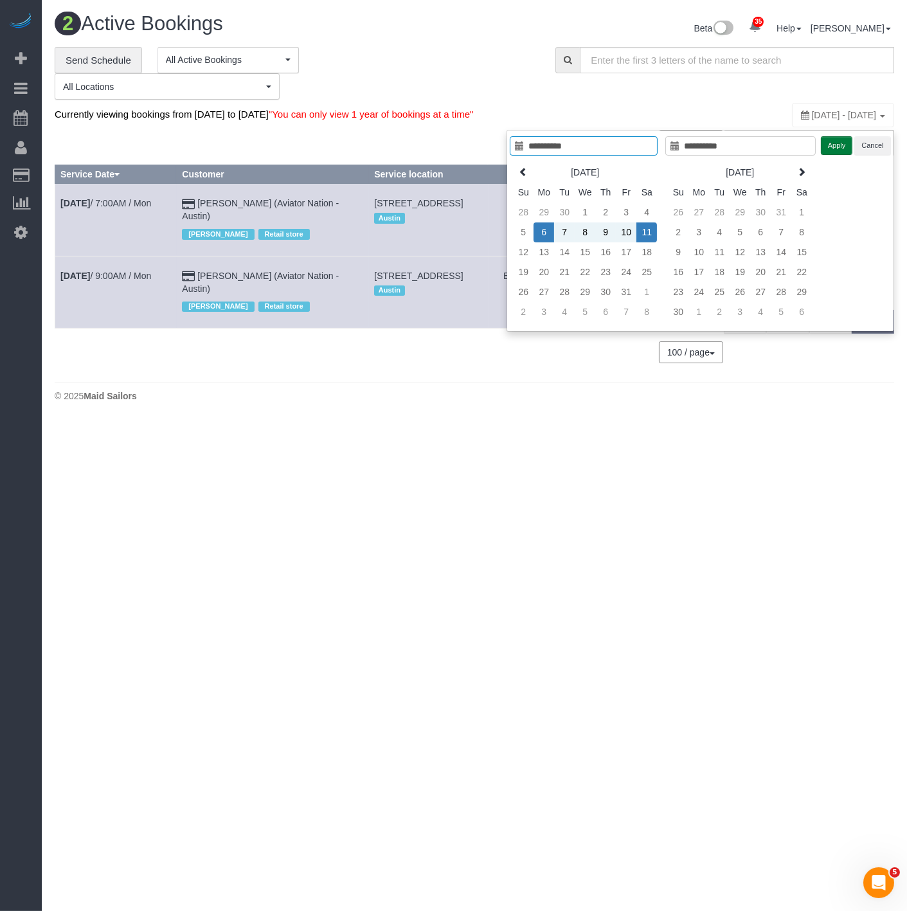
click at [836, 141] on button "Apply" at bounding box center [837, 145] width 32 height 19
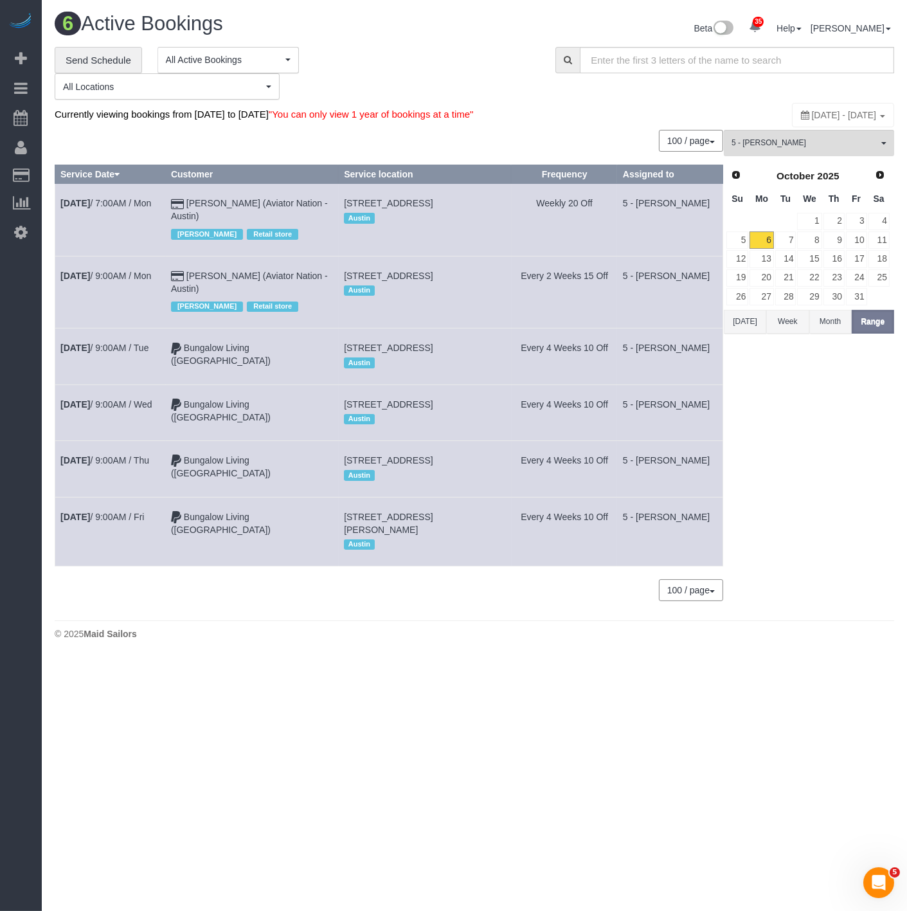
drag, startPoint x: 57, startPoint y: 406, endPoint x: 3, endPoint y: 503, distance: 111.1
click at [417, 416] on tr "Oct 8th / 9:00AM / Wed Bungalow Living (Austin) 3110 Monument Drive, Round Rock…" at bounding box center [389, 412] width 668 height 56
copy tr "Oct 8th / 9:00AM / Wed Bungalow Living (Austin) 3110 Monument Drive, Round Rock…"
drag, startPoint x: 513, startPoint y: 482, endPoint x: 63, endPoint y: 476, distance: 450.0
click at [63, 476] on tr "Oct 9th / 9:00AM / Thu Bungalow Living (Austin) 15509 Ozone Pl, Austin, TX 7872…" at bounding box center [389, 469] width 668 height 56
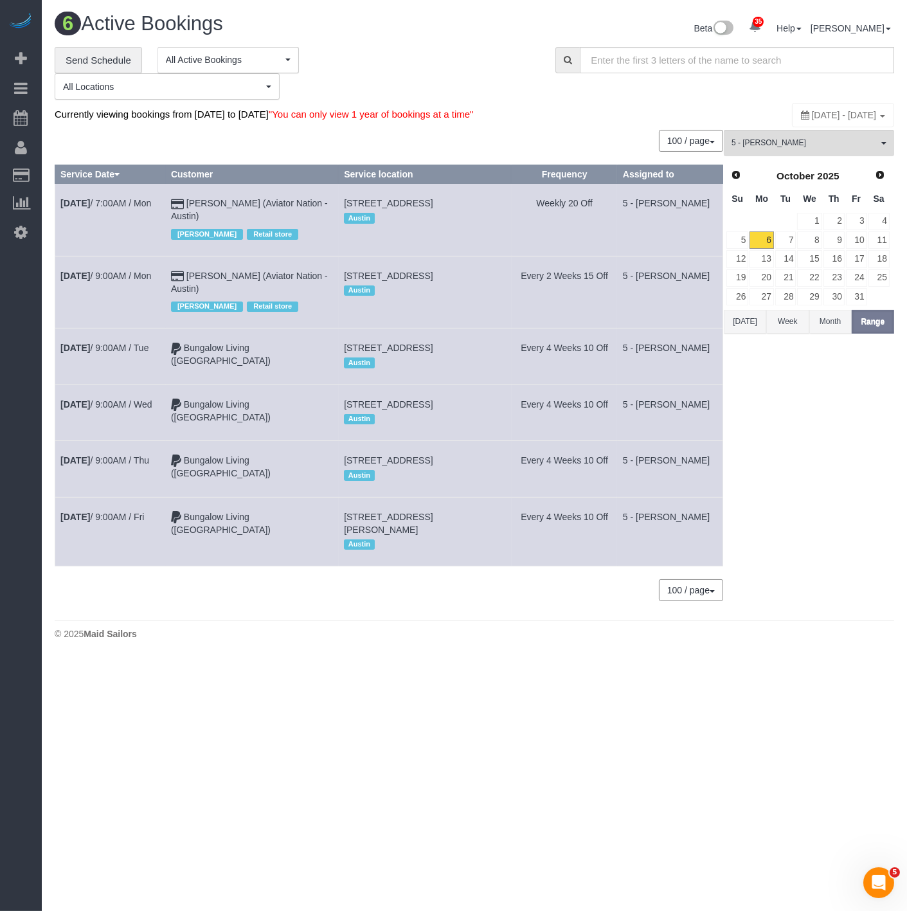
copy tr "Oct 9th / 9:00AM / Thu Bungalow Living (Austin) 15509 Ozone Pl, Austin, TX 78728"
drag, startPoint x: 350, startPoint y: 541, endPoint x: 60, endPoint y: 516, distance: 290.4
click at [60, 516] on tr "Oct 10th / 9:00AM / Fri Bungalow Living (Austin) 3928 Bonnie Lane, Round Rock, …" at bounding box center [389, 531] width 668 height 69
copy tr "Oct 10th / 9:00AM / Fri Bungalow Living (Austin) 3928 Bonnie Lane, Round Rock, …"
click at [800, 145] on span "5 - Tatiana Erroa" at bounding box center [805, 143] width 147 height 11
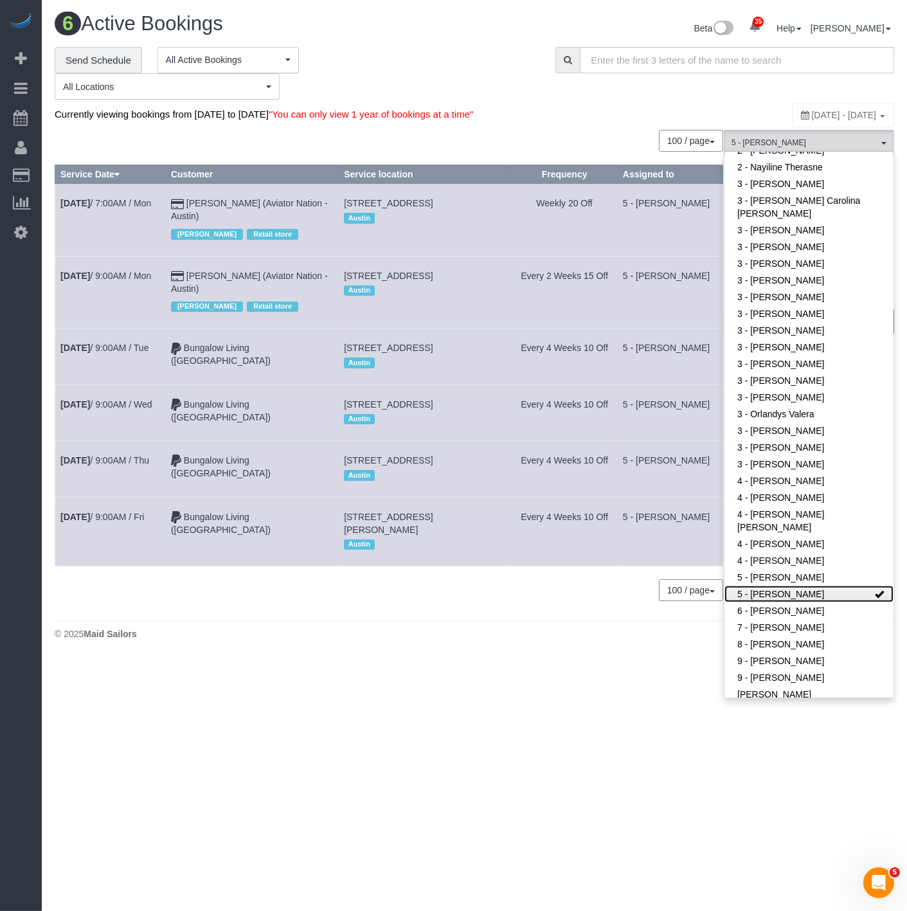
click at [804, 586] on link "5 - Tatiana Erroa" at bounding box center [808, 594] width 169 height 17
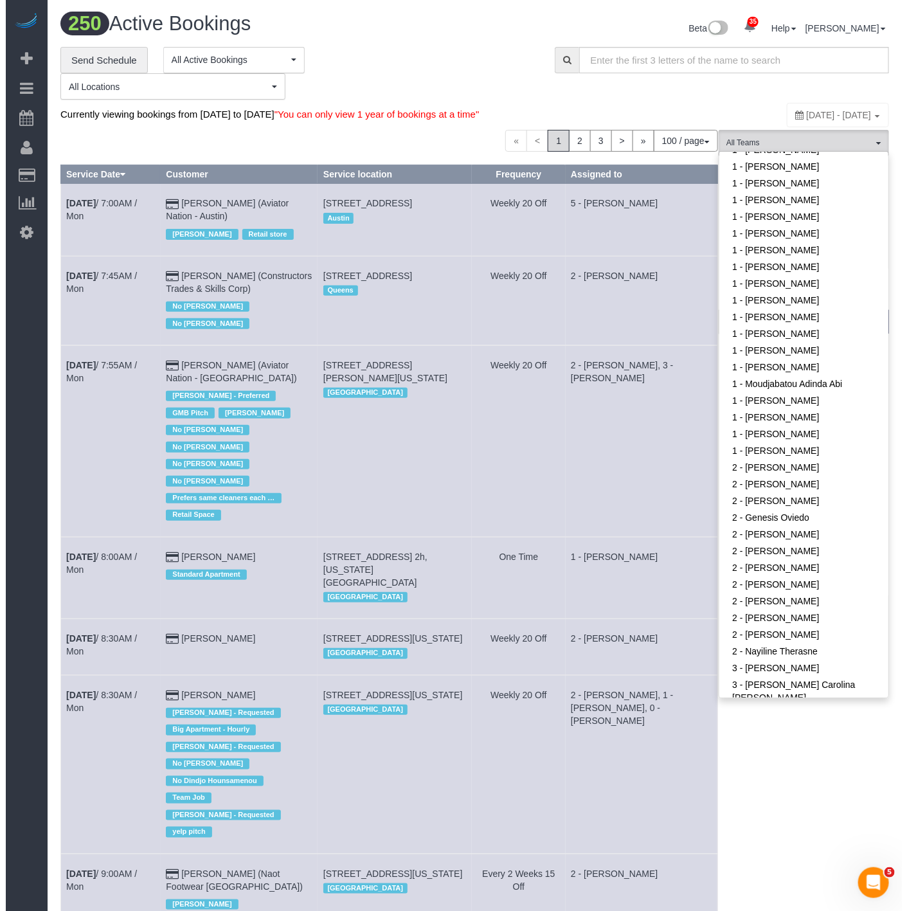
scroll to position [357, 0]
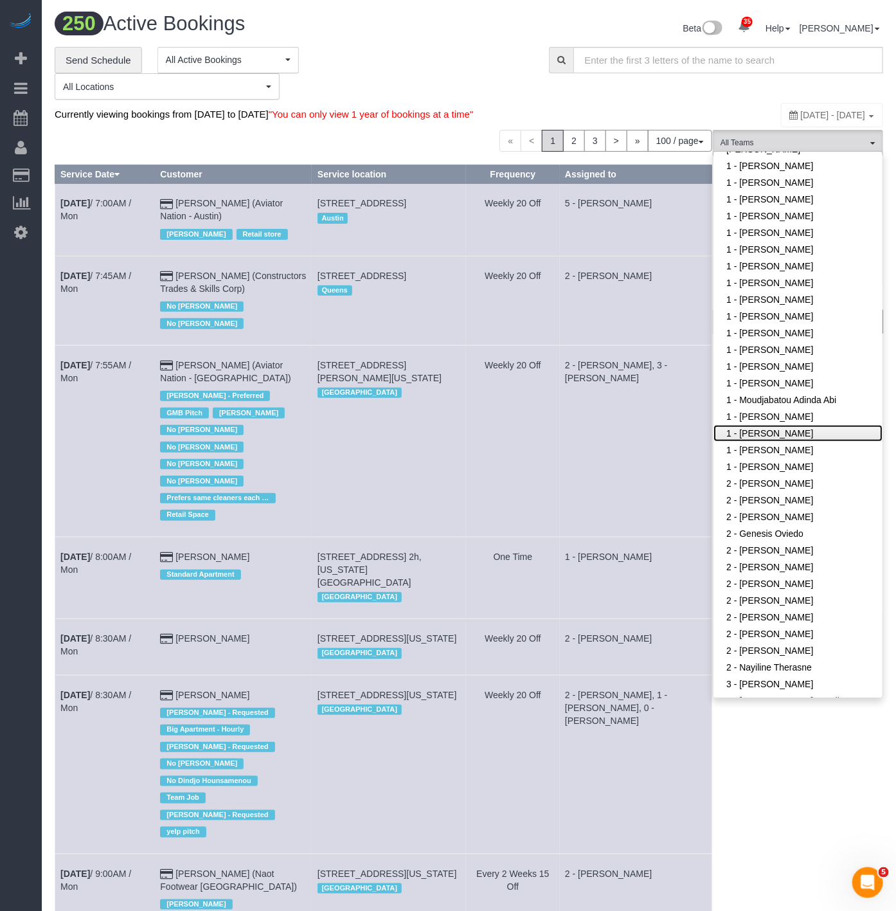
click at [735, 425] on link "1 - [PERSON_NAME]" at bounding box center [798, 433] width 169 height 17
click at [352, 27] on h1 "250 Active Bookings" at bounding box center [257, 24] width 405 height 22
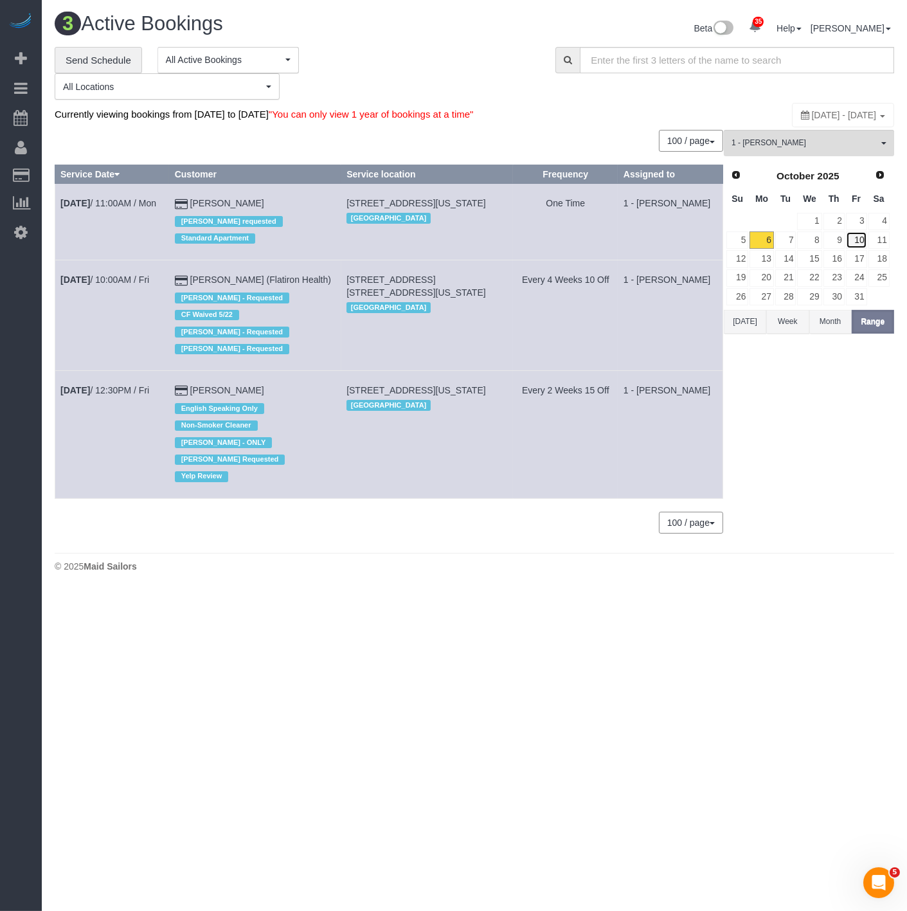
click at [862, 246] on link "10" at bounding box center [856, 239] width 21 height 17
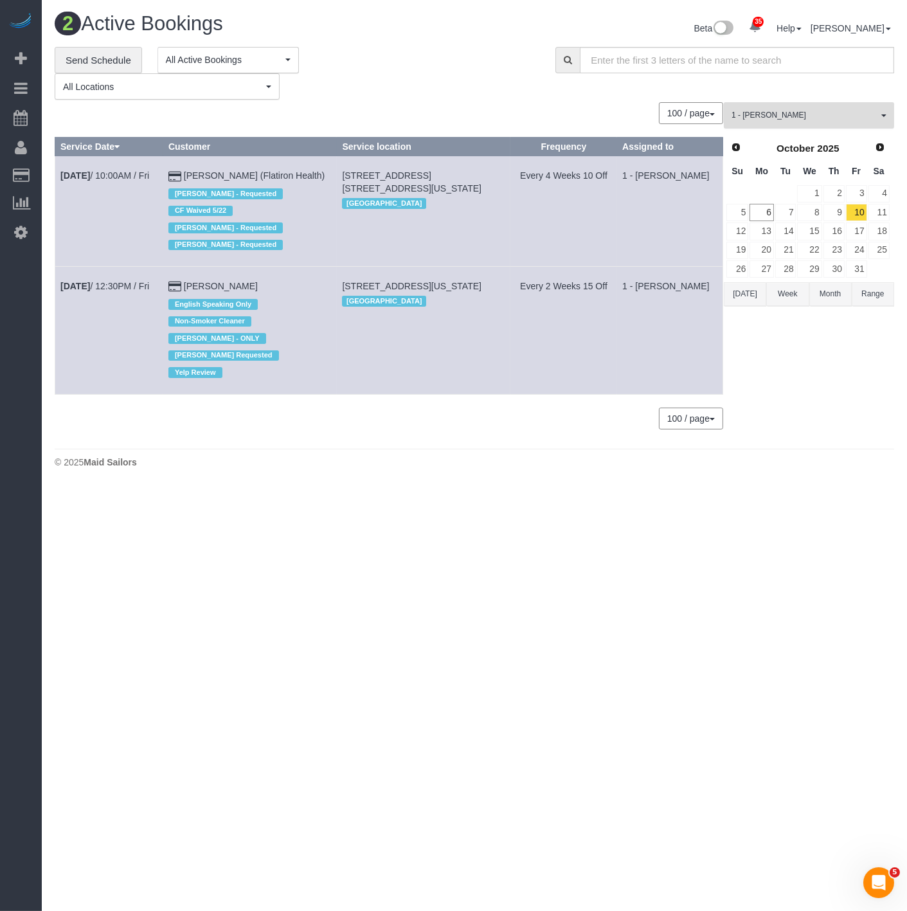
click at [781, 112] on span "1 - [PERSON_NAME]" at bounding box center [805, 115] width 147 height 11
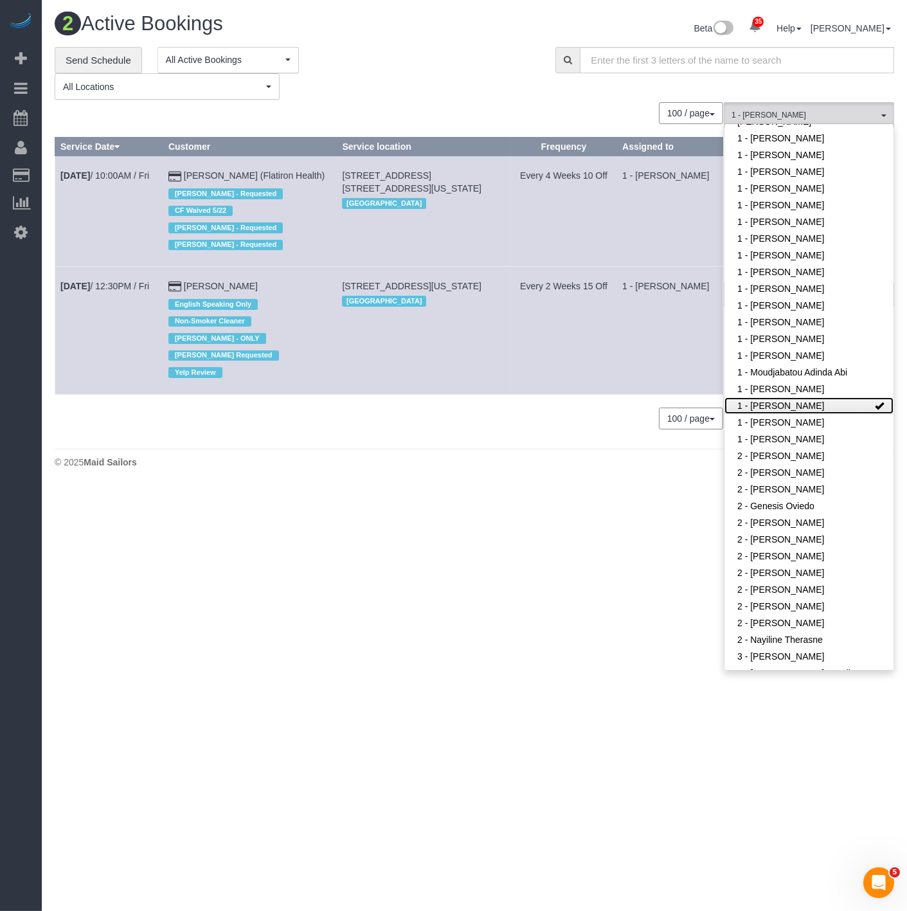
click at [756, 397] on link "1 - [PERSON_NAME]" at bounding box center [808, 405] width 169 height 17
click at [786, 397] on link "1 - [PERSON_NAME]" at bounding box center [808, 405] width 169 height 17
click at [399, 470] on body "35 Beta Your Notifications You have 0 alerts × You have 1 to charge for 10/04/2…" at bounding box center [453, 455] width 907 height 911
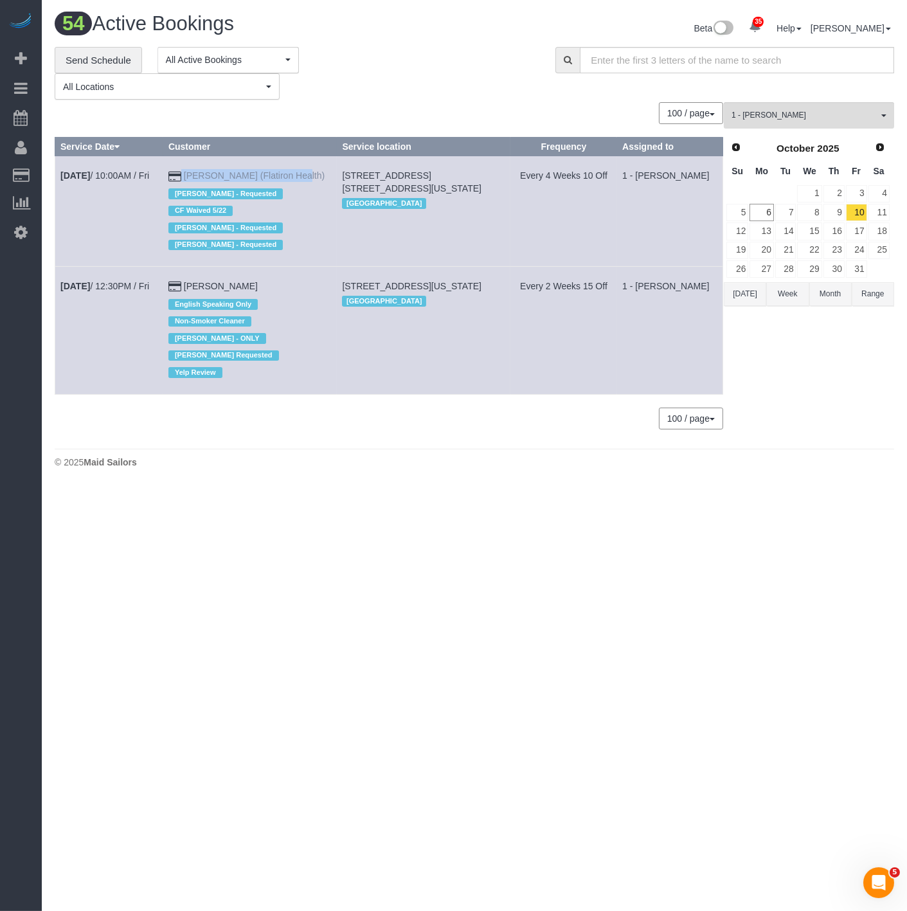
drag, startPoint x: 195, startPoint y: 175, endPoint x: 249, endPoint y: 175, distance: 54.0
click at [249, 175] on td "Victoria Ritvo (Flatiron Health) Alketa Tomaj - Requested CF Waived 5/22 Marlen…" at bounding box center [250, 211] width 174 height 111
copy td "Victoria Ritvo"
drag, startPoint x: 143, startPoint y: 358, endPoint x: 138, endPoint y: 314, distance: 44.7
click at [143, 358] on td "Oct 10th / 12:30PM / Fri" at bounding box center [109, 330] width 108 height 127
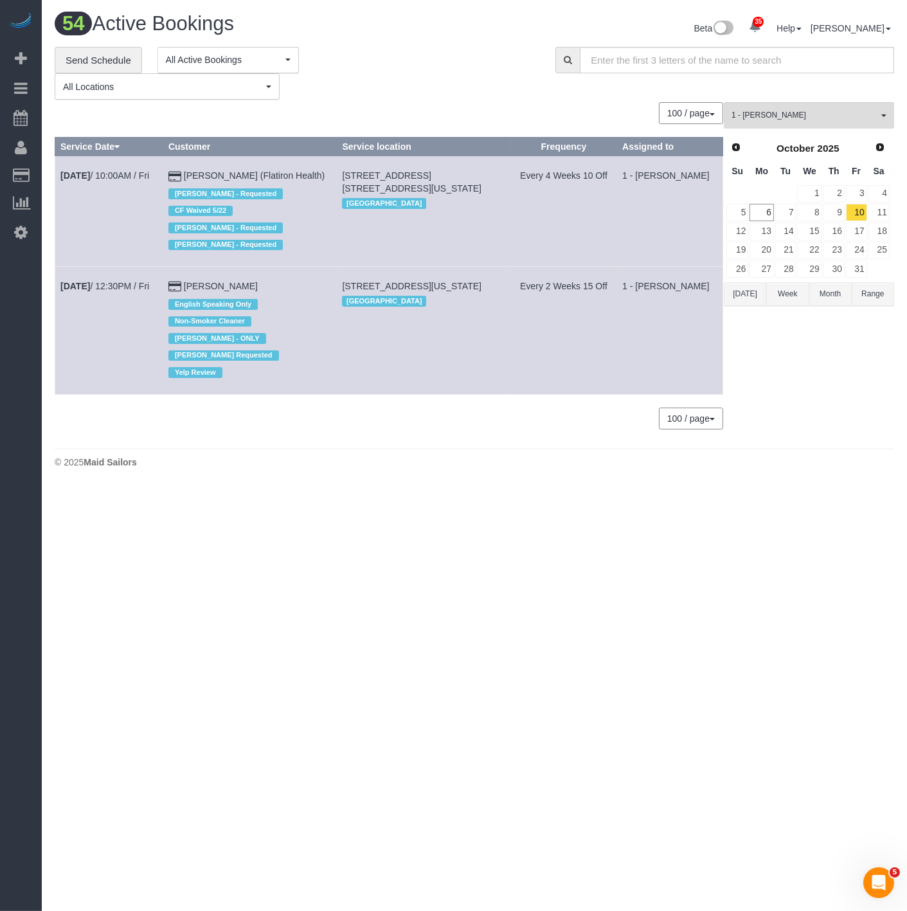
drag, startPoint x: 58, startPoint y: 182, endPoint x: 319, endPoint y: 181, distance: 261.6
click at [319, 181] on tr "Oct 10th / 10:00AM / Fri Victoria Ritvo (Flatiron Health) Alketa Tomaj - Reques…" at bounding box center [389, 211] width 668 height 111
copy tr "Oct 10th / 10:00AM / Fri Victoria Ritvo (Flatiron Health)"
click at [789, 236] on link "14" at bounding box center [785, 230] width 21 height 17
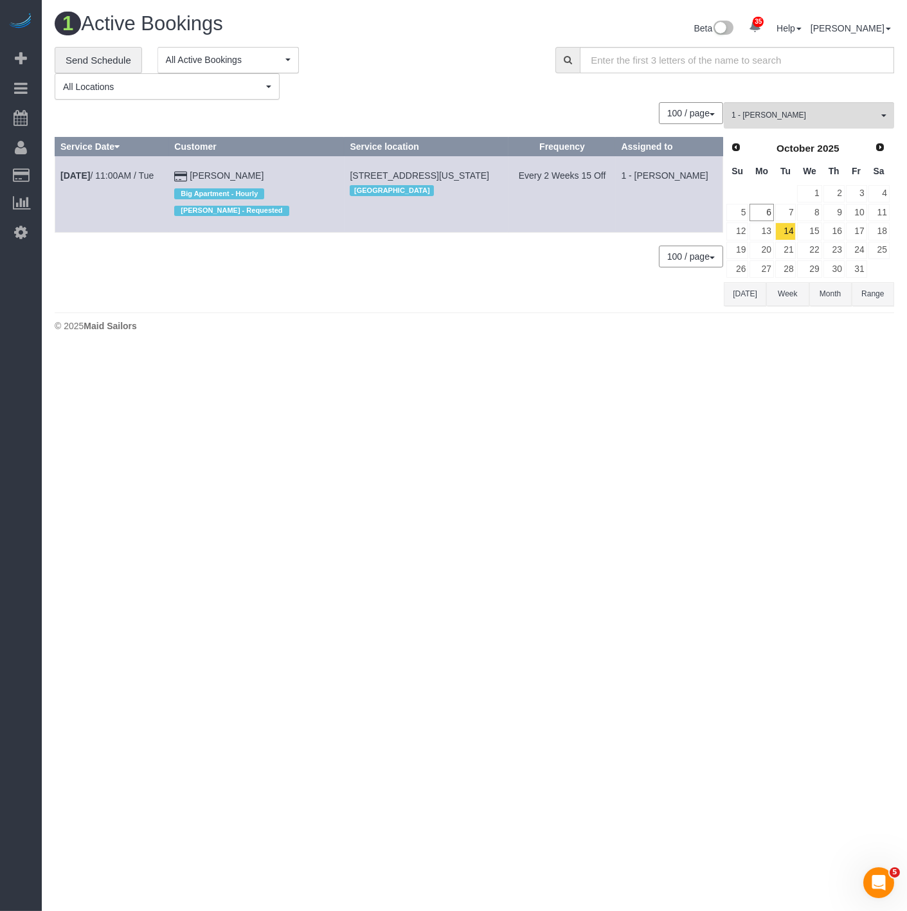
click at [93, 762] on body "35 Beta Your Notifications You have 0 alerts × You have 1 to charge for 10/04/2…" at bounding box center [453, 455] width 907 height 911
click at [809, 111] on span "1 - [PERSON_NAME]" at bounding box center [805, 115] width 147 height 11
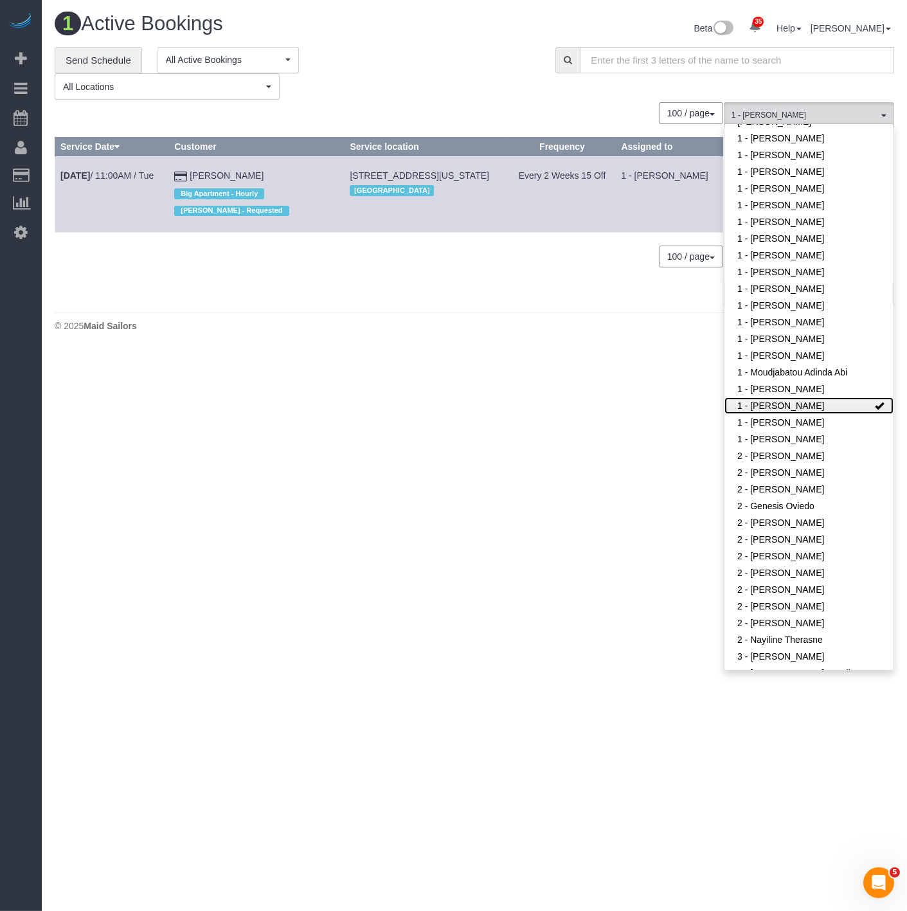
click at [768, 397] on link "1 - [PERSON_NAME]" at bounding box center [808, 405] width 169 height 17
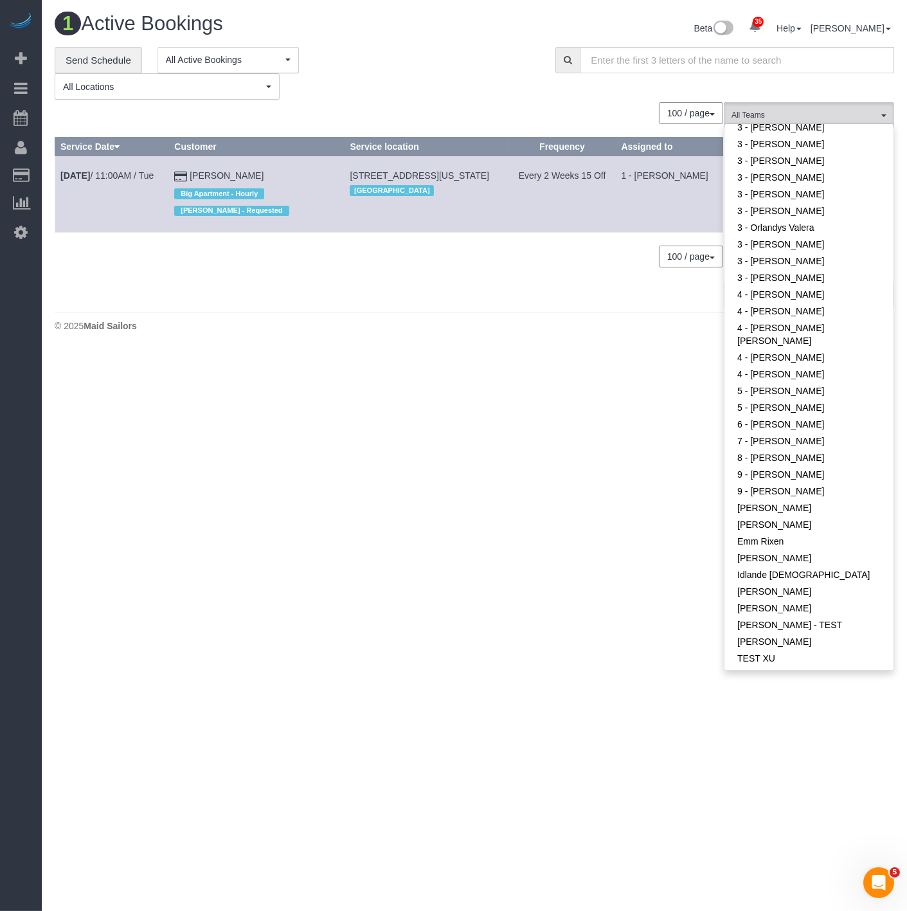
scroll to position [1017, 0]
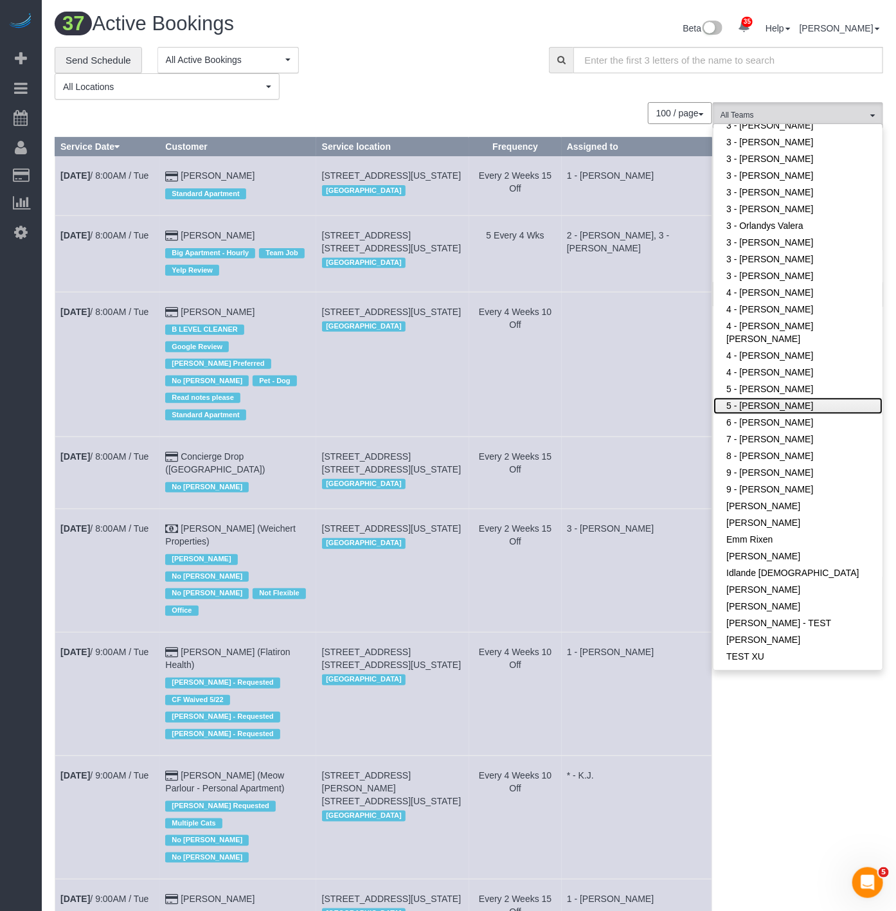
click at [782, 398] on link "5 - Tatiana Erroa" at bounding box center [798, 406] width 169 height 17
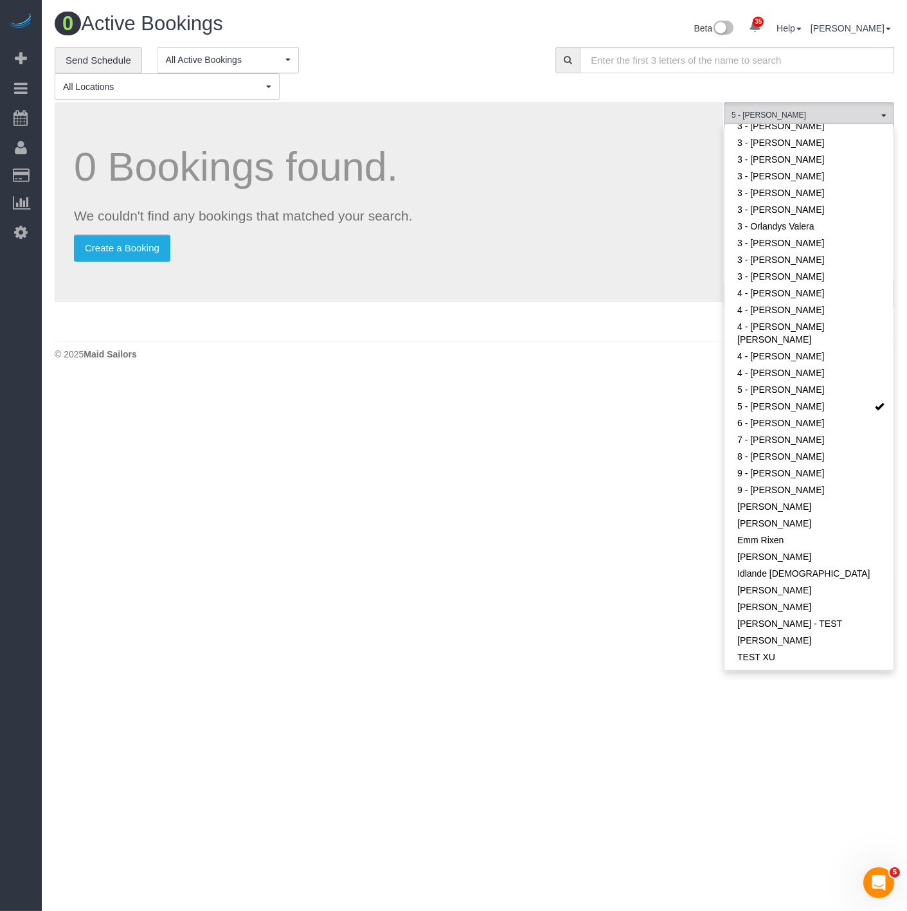
click at [438, 73] on div "**********" at bounding box center [295, 73] width 481 height 53
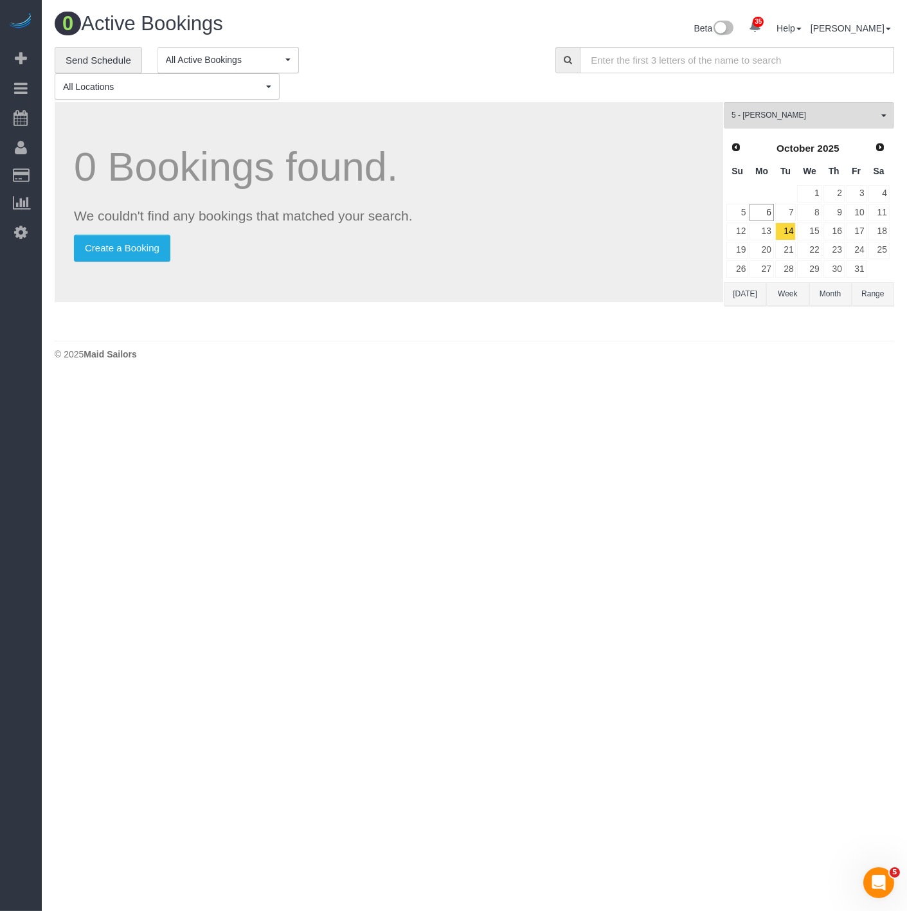
click at [789, 300] on button "Week" at bounding box center [787, 294] width 42 height 24
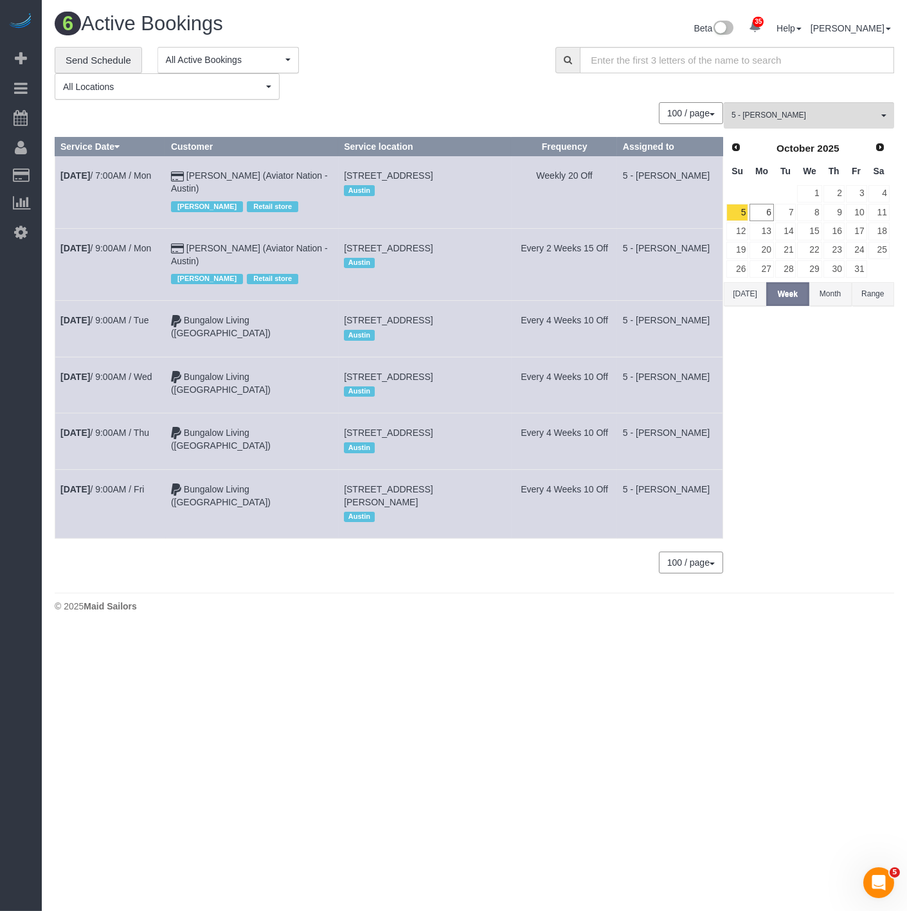
click at [106, 701] on body "35 Beta Your Notifications You have 0 alerts × You have 1 to charge for 10/04/2…" at bounding box center [453, 455] width 907 height 911
drag, startPoint x: 57, startPoint y: 321, endPoint x: 515, endPoint y: 309, distance: 458.5
click at [515, 309] on tr "Oct 7th / 9:00AM / Tue Bungalow Living (Austin) 3320 Elija Street, Austin, TX 7…" at bounding box center [389, 329] width 668 height 56
copy tr "Oct 7th / 9:00AM / Tue Bungalow Living (Austin) 3320 Elija Street, Austin, TX 7…"
drag, startPoint x: 56, startPoint y: 501, endPoint x: 289, endPoint y: 506, distance: 233.4
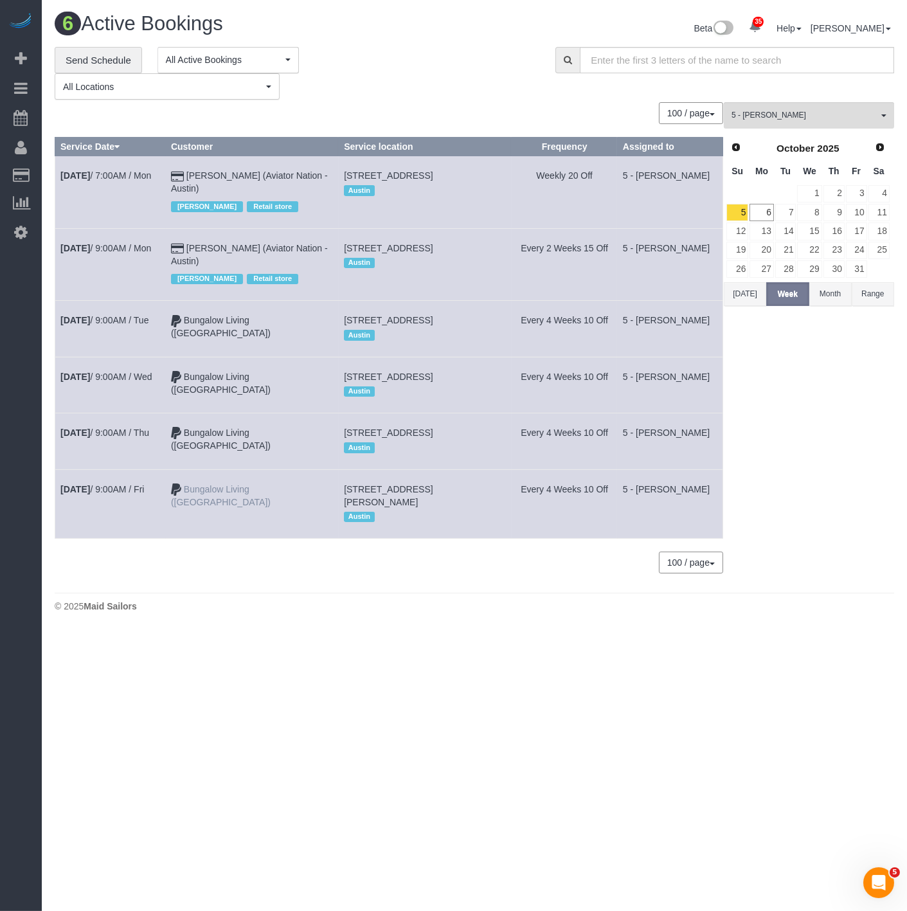
click at [298, 506] on tr "Oct 10th / 9:00AM / Fri Bungalow Living (Austin) 3928 Bonnie Lane, Round Rock, …" at bounding box center [389, 503] width 668 height 69
copy tr "Oct 10th / 9:00AM / Fri Bungalow Living (Austin)"
drag, startPoint x: 408, startPoint y: 517, endPoint x: 356, endPoint y: 507, distance: 52.4
click at [356, 507] on td "3928 Bonnie Lane, Round Rock, TX 78665 Austin" at bounding box center [425, 503] width 173 height 69
click at [357, 377] on td "3110 Monument Drive, Round Rock, TX 78681 Austin" at bounding box center [425, 385] width 173 height 56
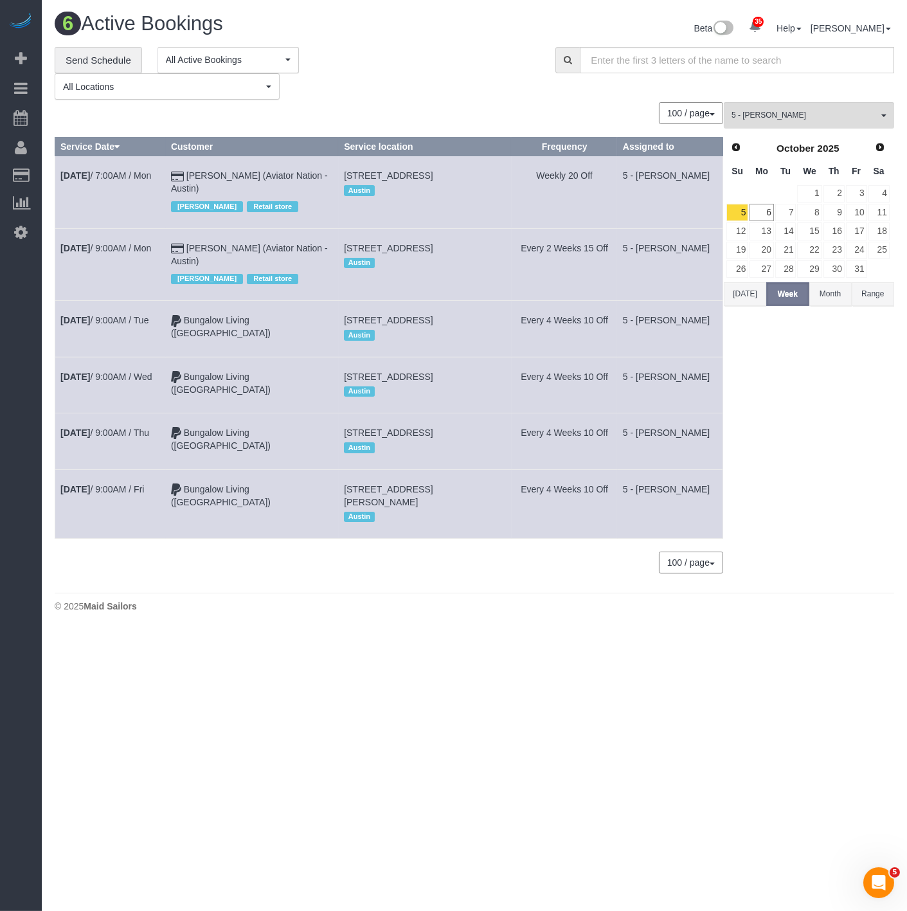
drag, startPoint x: 503, startPoint y: 447, endPoint x: 350, endPoint y: 440, distance: 153.2
click at [350, 440] on td "15509 Ozone Pl, Austin, TX 78728 Austin" at bounding box center [425, 441] width 173 height 56
drag, startPoint x: 386, startPoint y: 516, endPoint x: 354, endPoint y: 511, distance: 33.2
click at [354, 511] on td "3928 Bonnie Lane, Round Rock, TX 78665 Austin" at bounding box center [425, 503] width 173 height 69
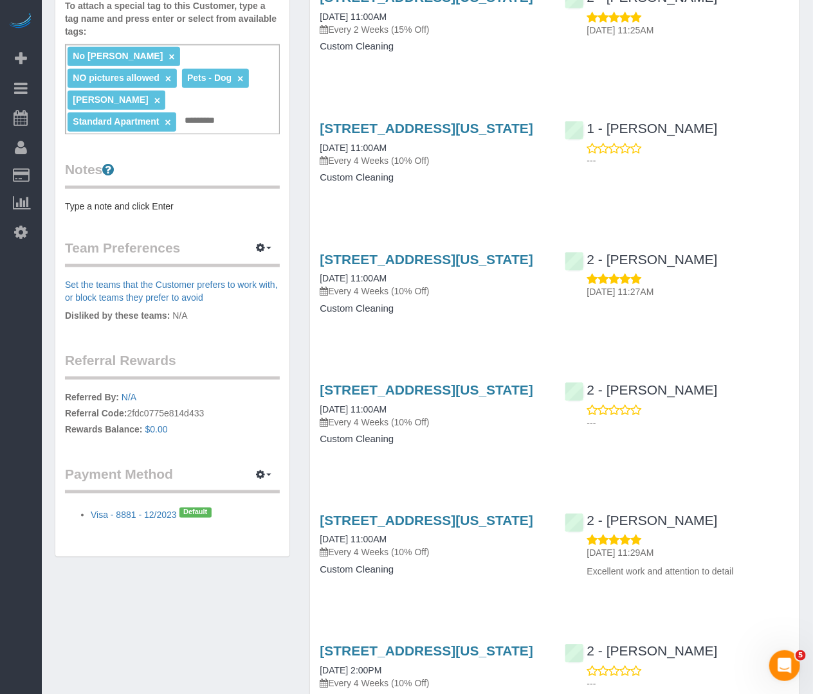
scroll to position [428, 0]
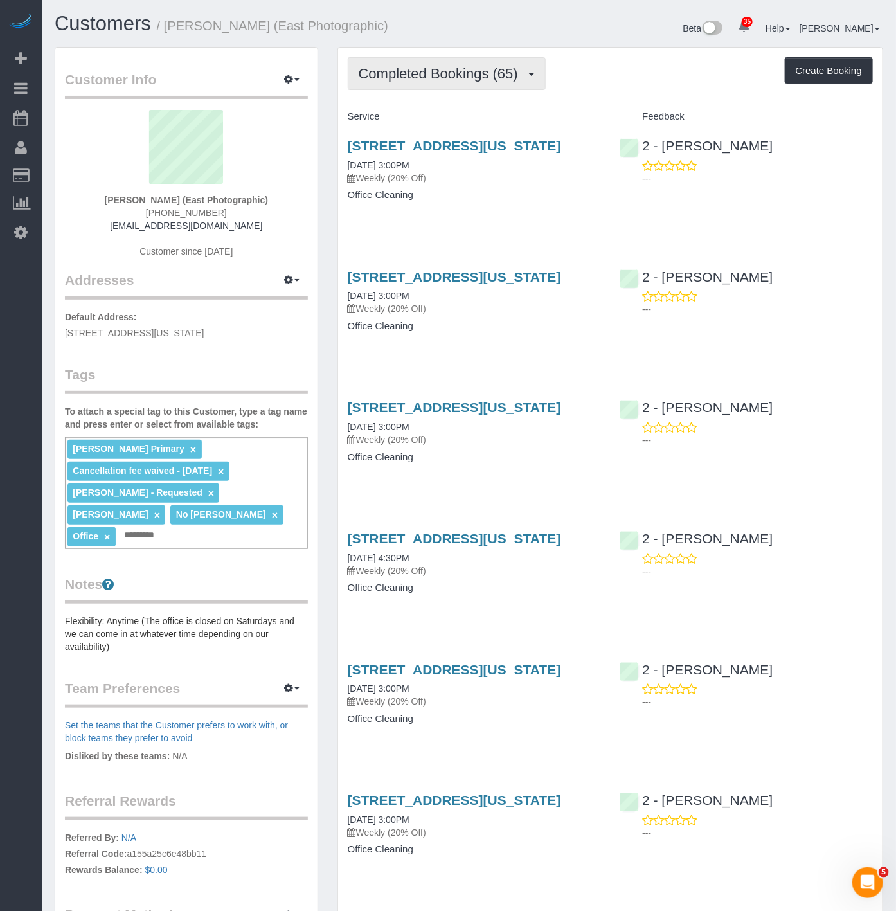
click at [438, 81] on span "Completed Bookings (65)" at bounding box center [442, 74] width 166 height 16
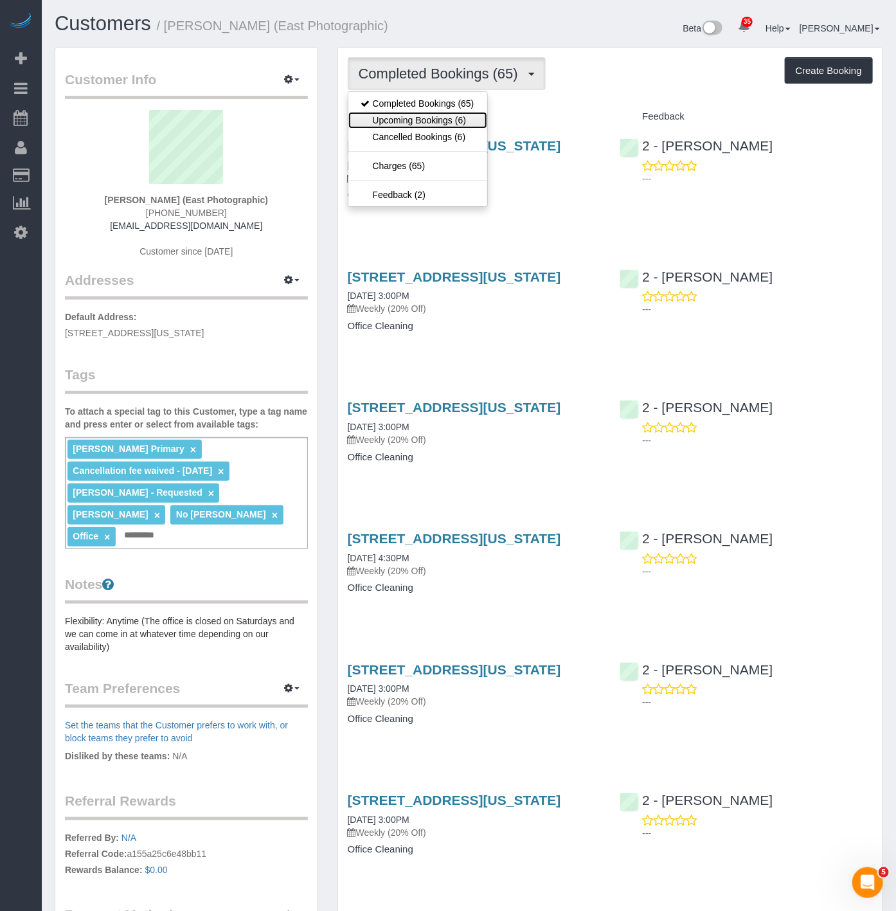
click at [431, 112] on link "Upcoming Bookings (6)" at bounding box center [417, 120] width 139 height 17
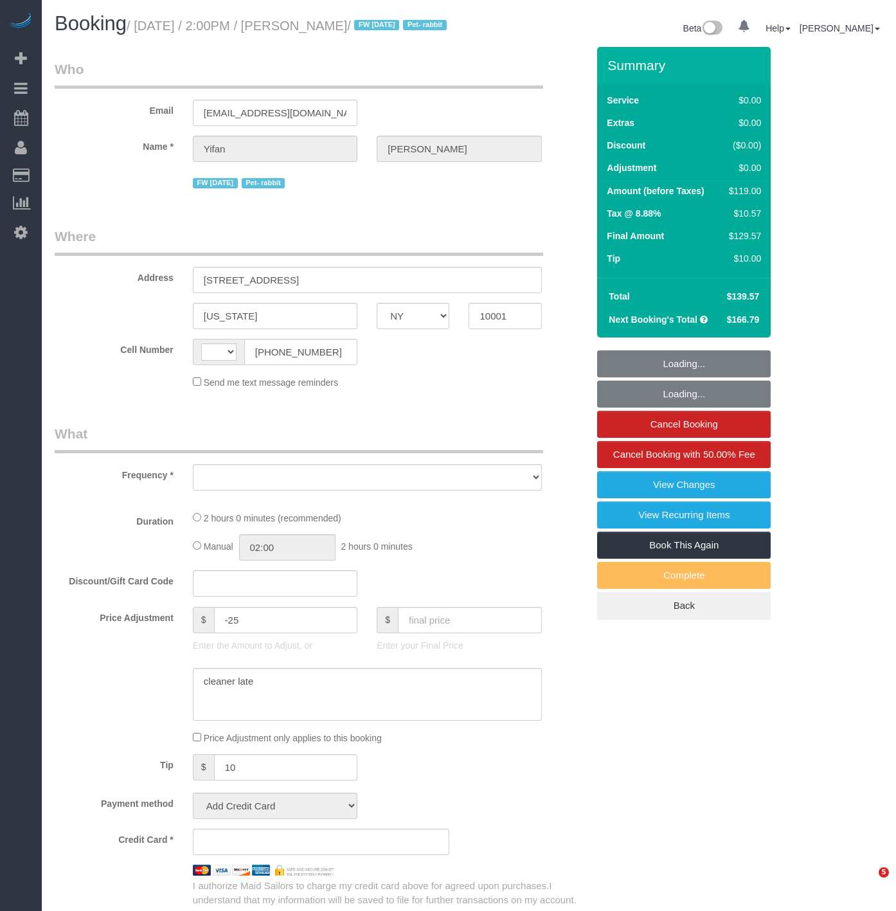
select select "NY"
select select "string:[GEOGRAPHIC_DATA]"
select select "object:828"
select select "1"
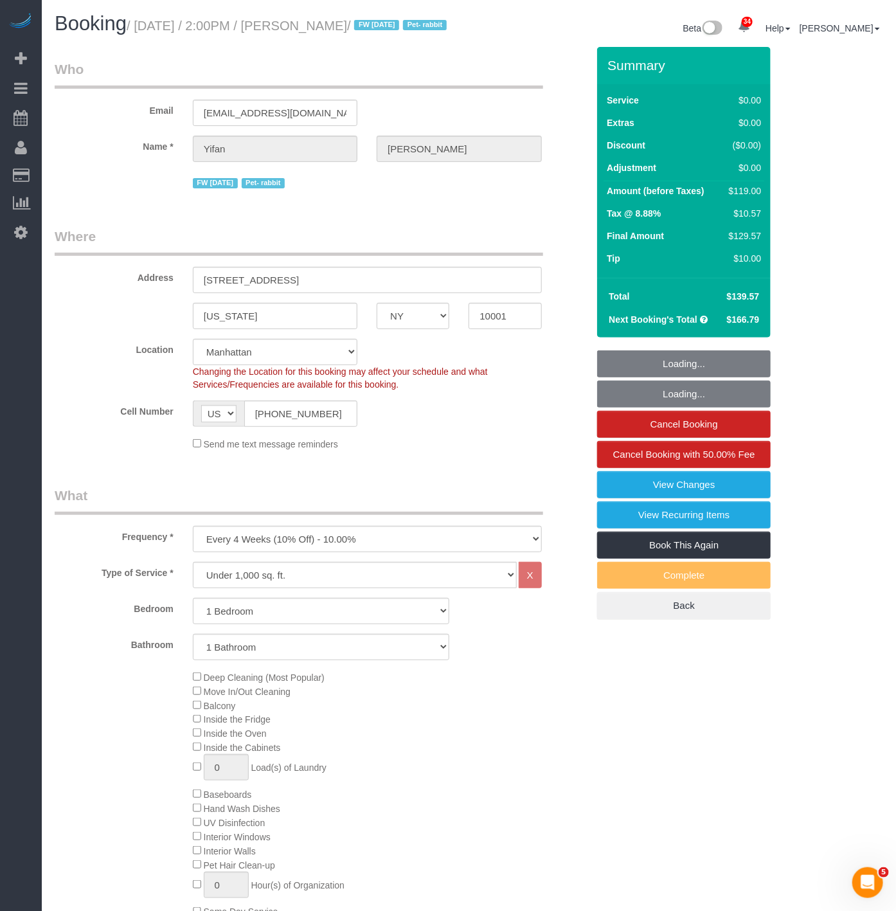
select select "object:937"
select select "string:stripe-pm_1PSAjF4VGloSiKo7RDmlyOAP"
select select "number:59"
select select "number:75"
select select "number:15"
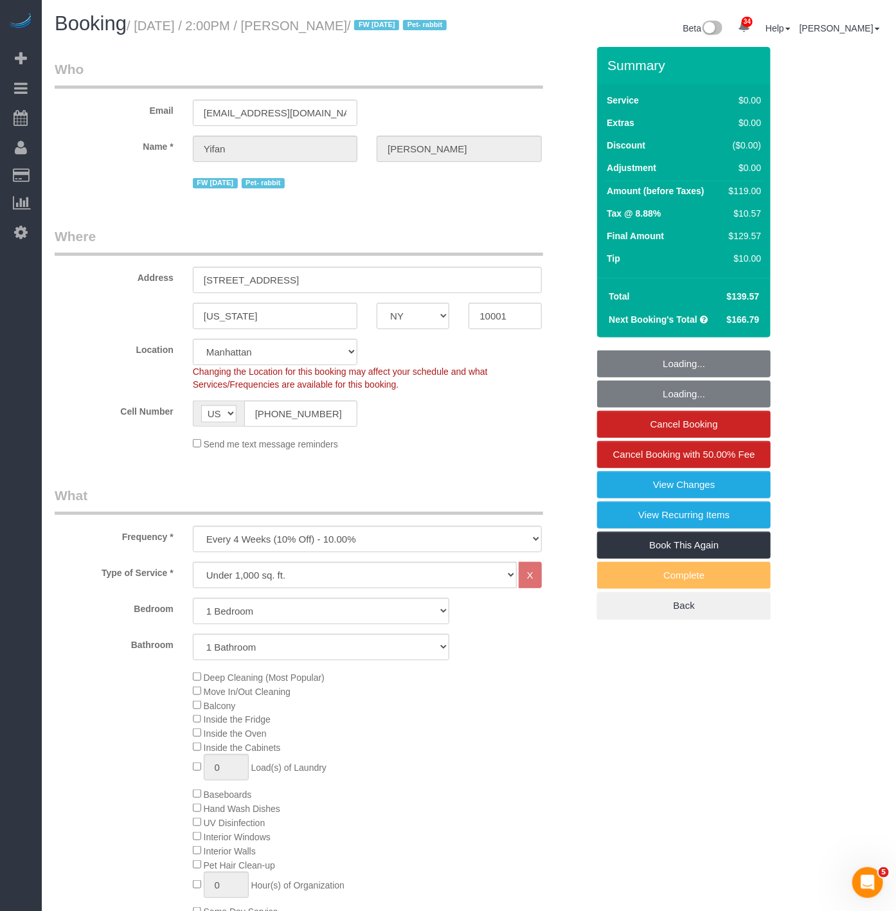
select select "number:6"
select select "spot1"
select select "1"
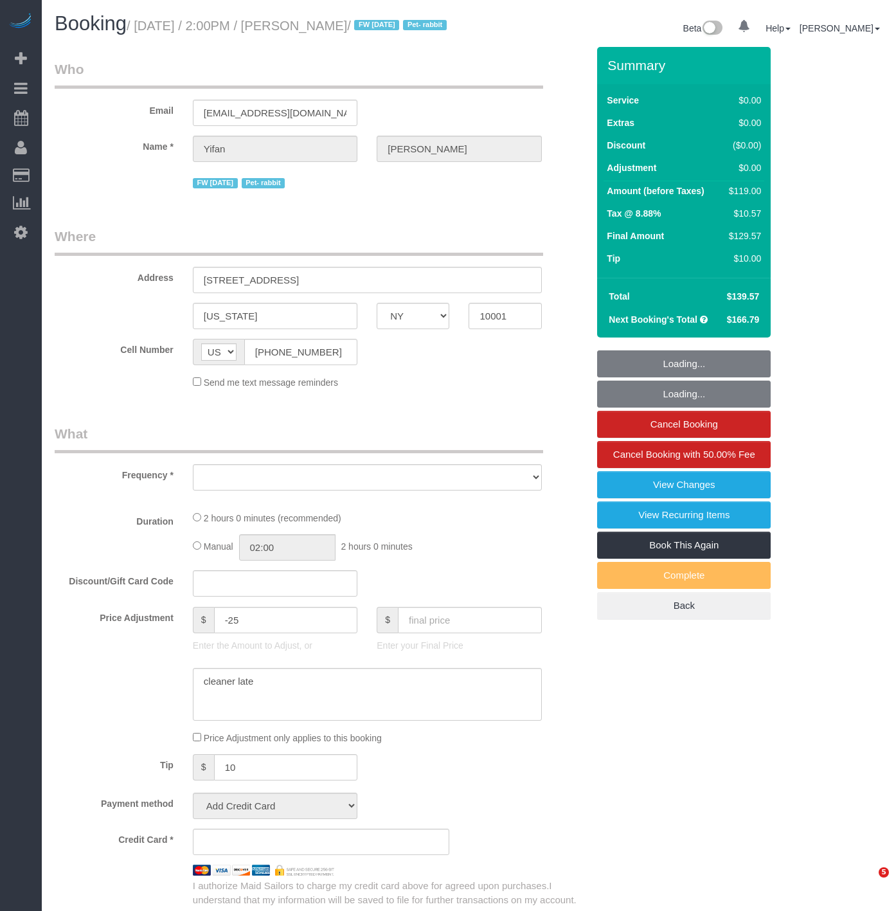
select select "NY"
select select "number:59"
select select "number:75"
select select "number:15"
select select "number:6"
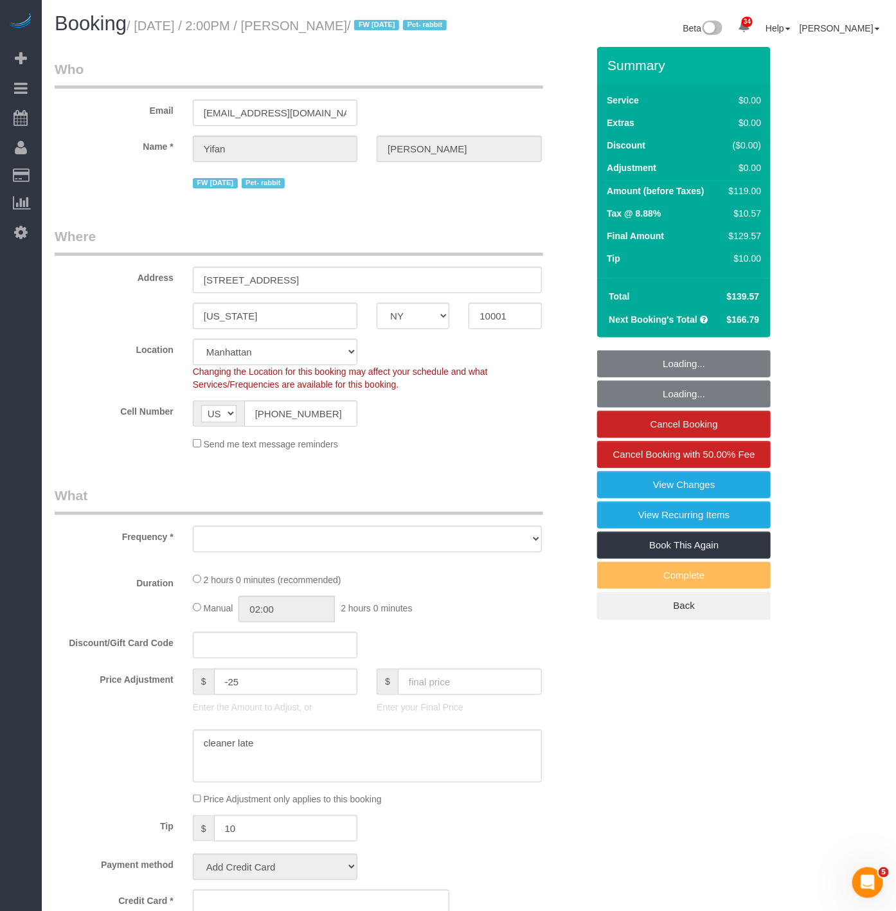
select select "object:1082"
select select "string:stripe-pm_1PSAjF4VGloSiKo7RDmlyOAP"
select select "1"
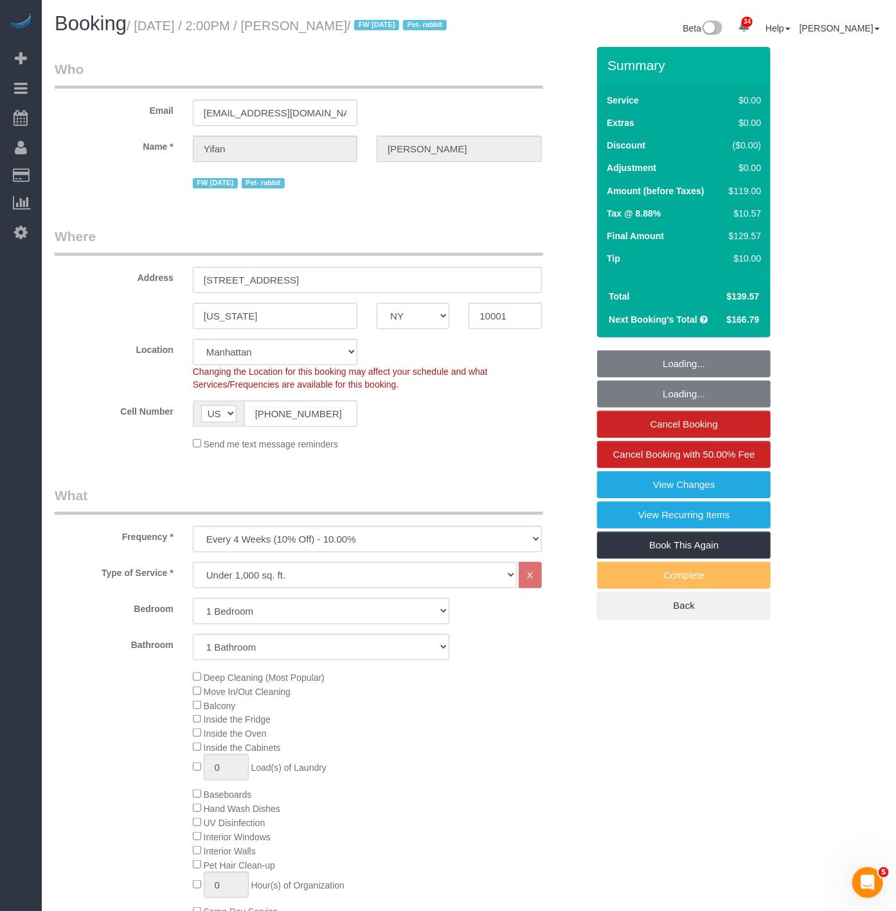
select select "spot1"
select select "1"
select select "object:1509"
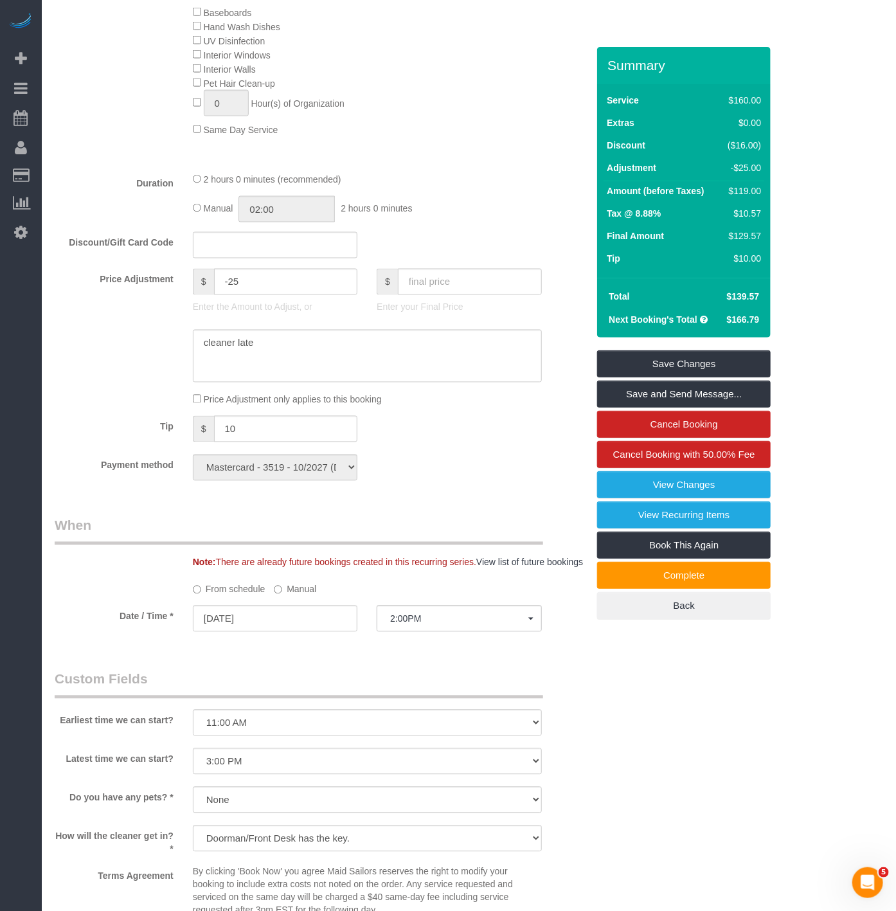
scroll to position [786, 0]
